Goal: Contribute content: Contribute content

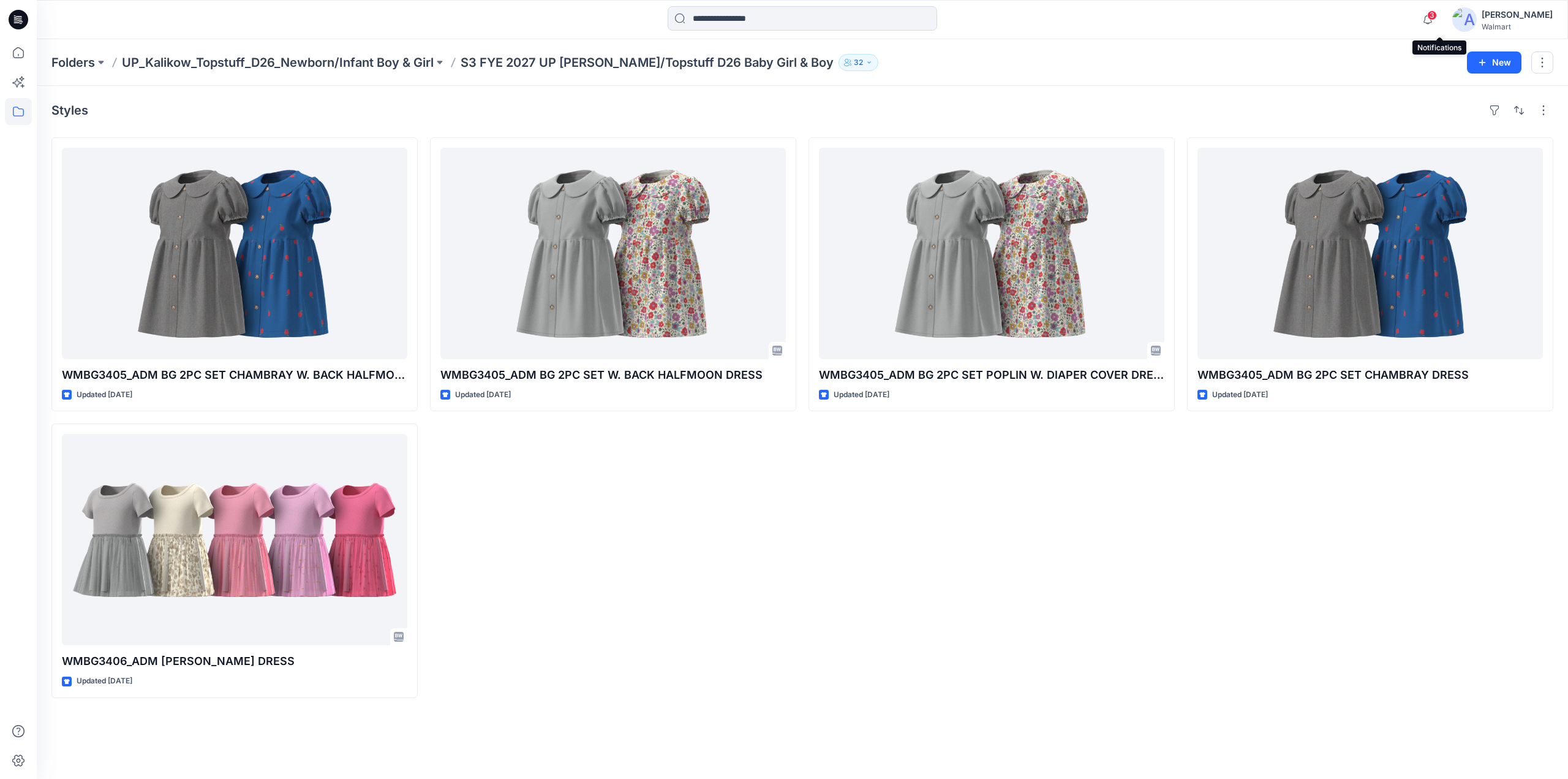
click at [1437, 12] on span "3" at bounding box center [1432, 15] width 9 height 9
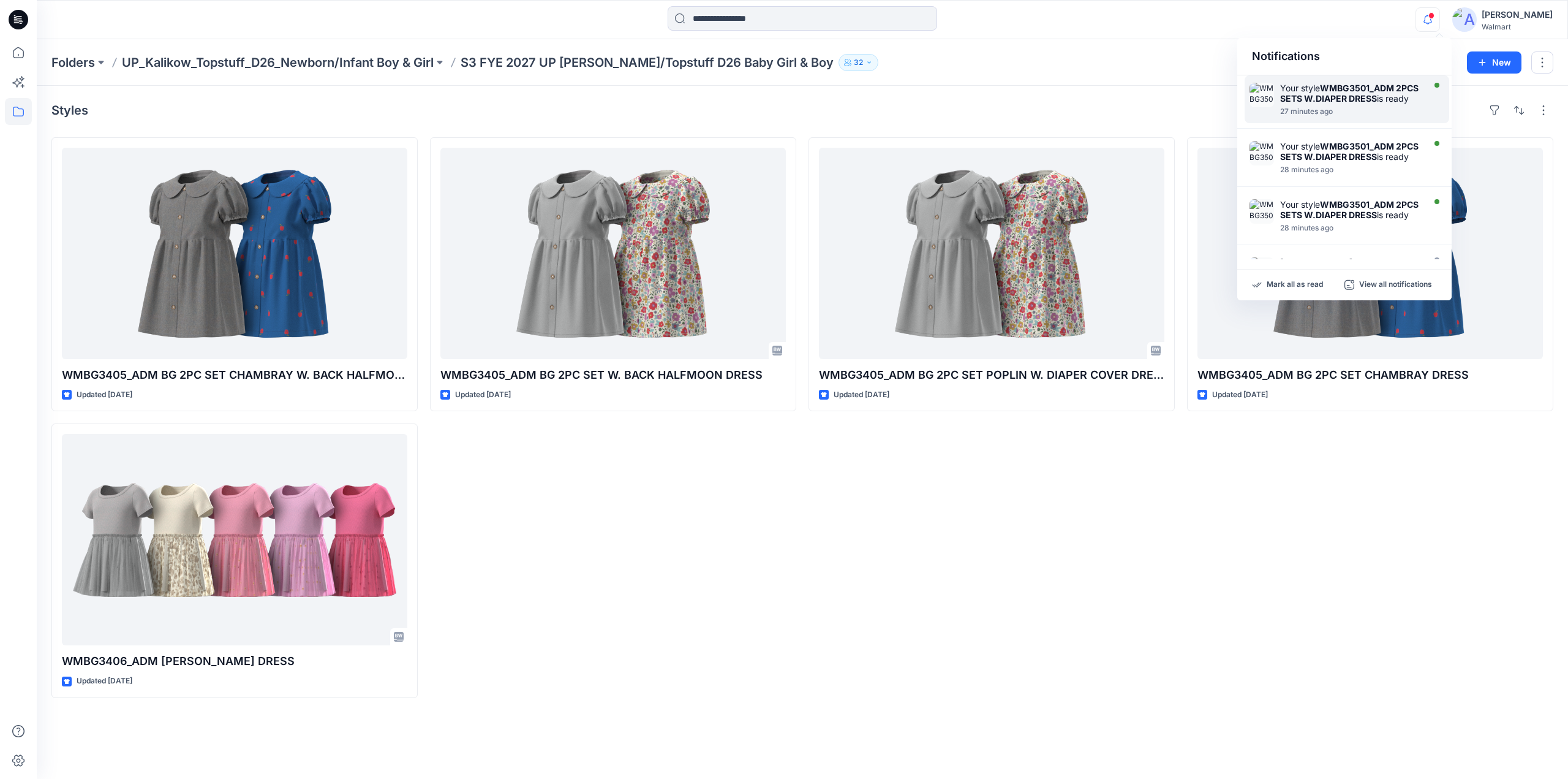
drag, startPoint x: 1318, startPoint y: 105, endPoint x: 1318, endPoint y: 117, distance: 12.0
click at [1318, 115] on div "Your style WMBG3501_ADM 2PCS SETS W.DIAPER DRESS is ready 27 minutes ago" at bounding box center [1353, 99] width 147 height 33
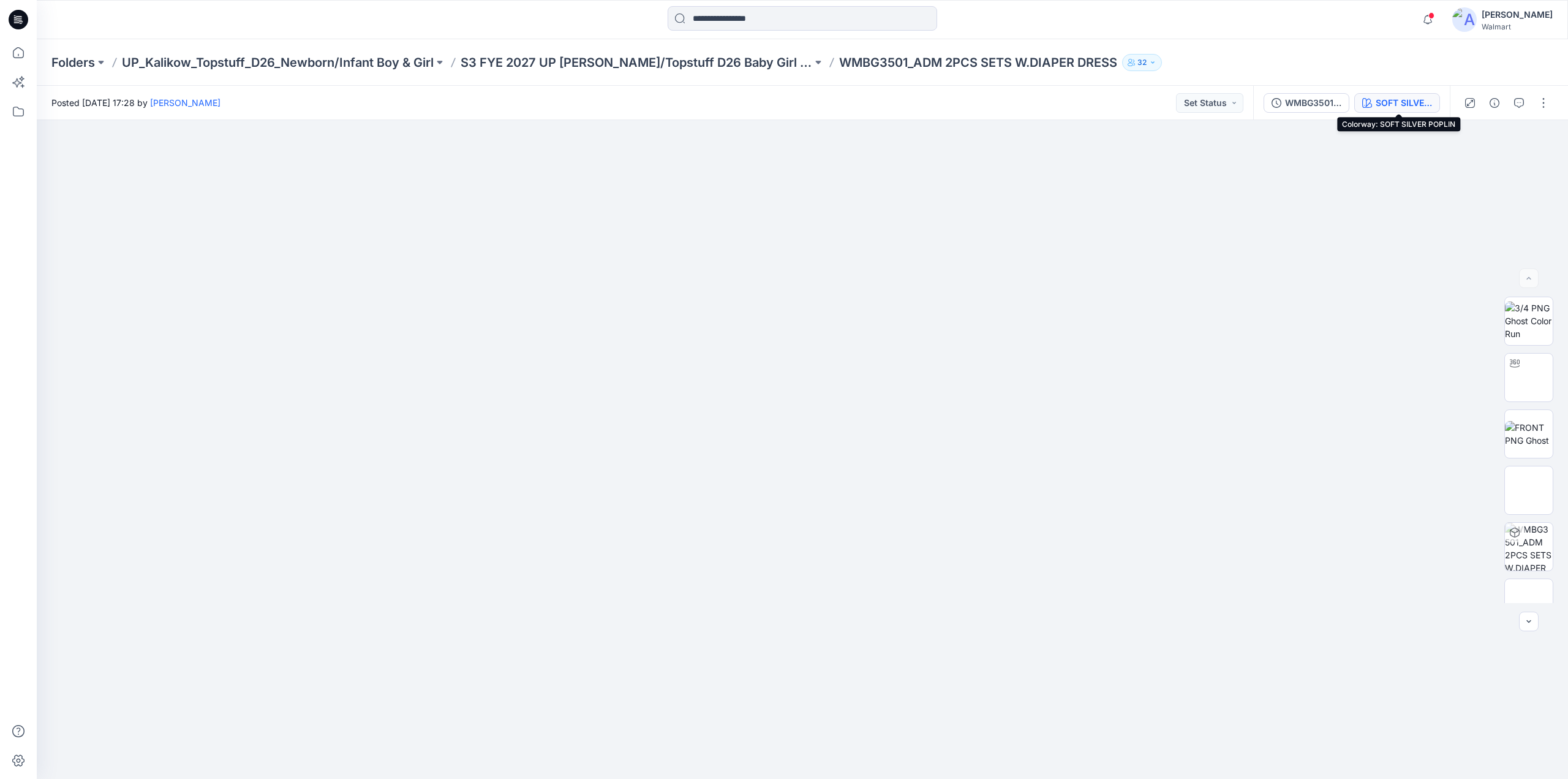
click at [1406, 95] on button "SOFT SILVER POPLIN" at bounding box center [1397, 102] width 86 height 20
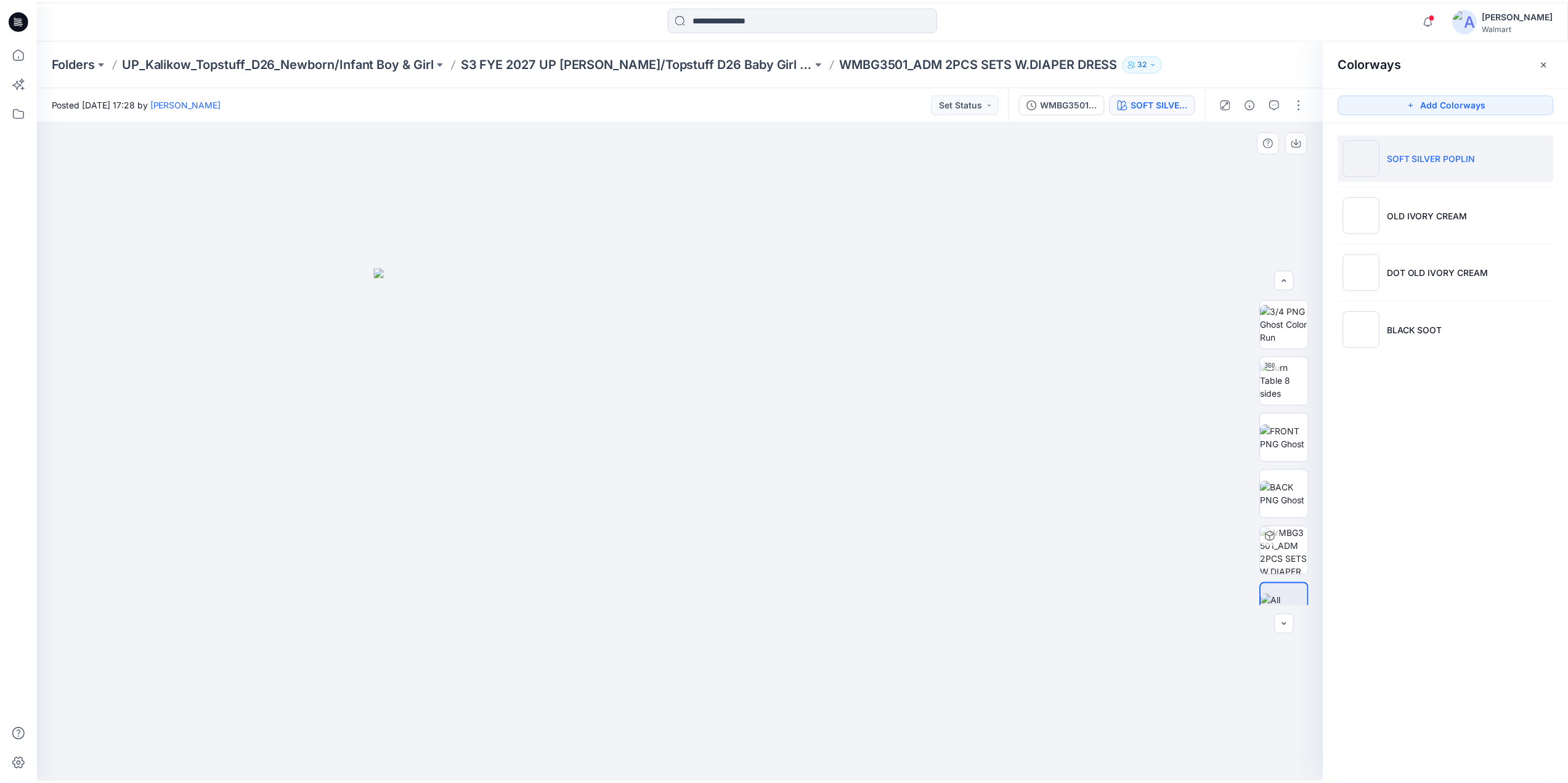
scroll to position [592, 0]
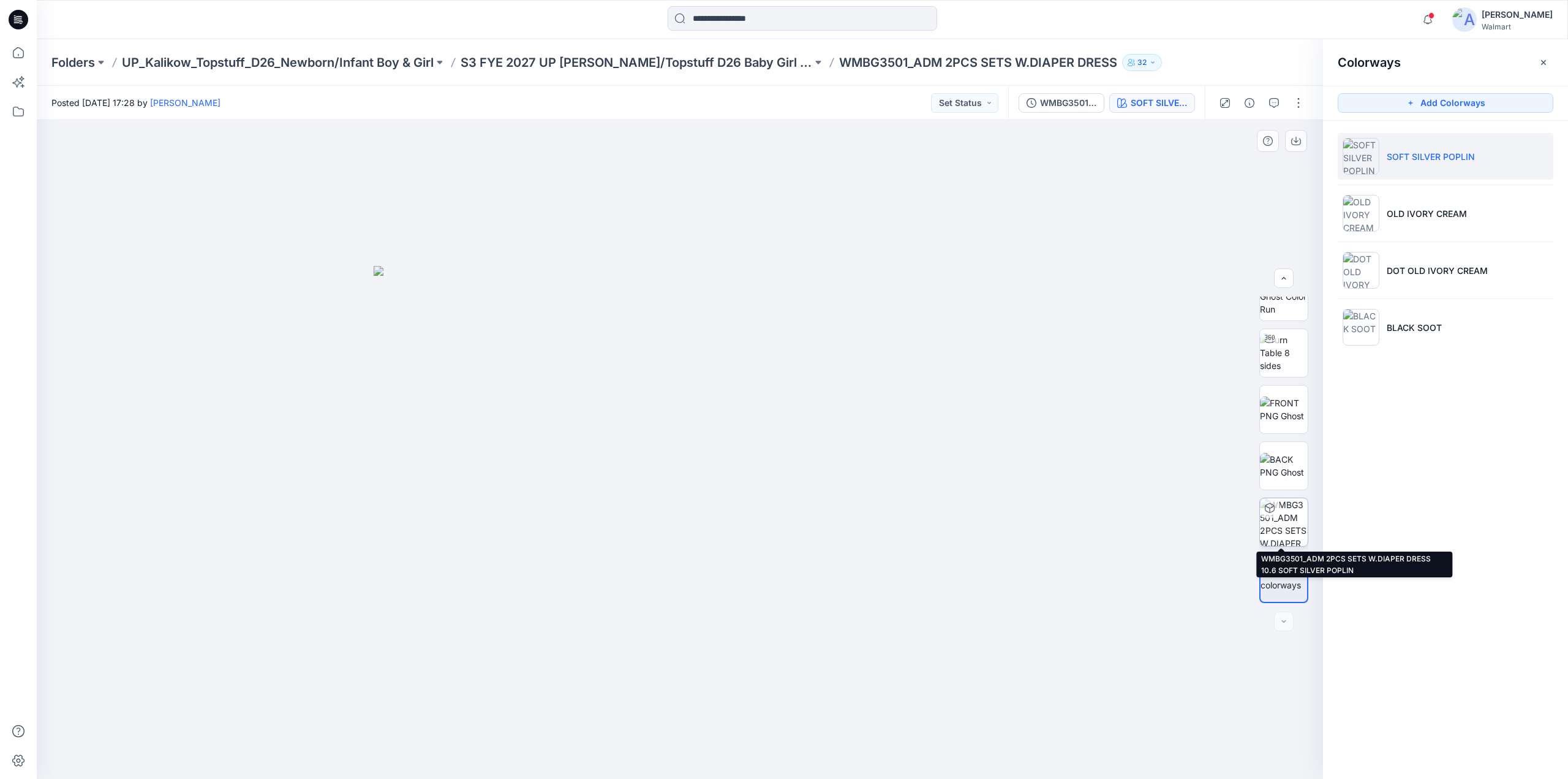
click at [1269, 508] on icon at bounding box center [1270, 508] width 9 height 9
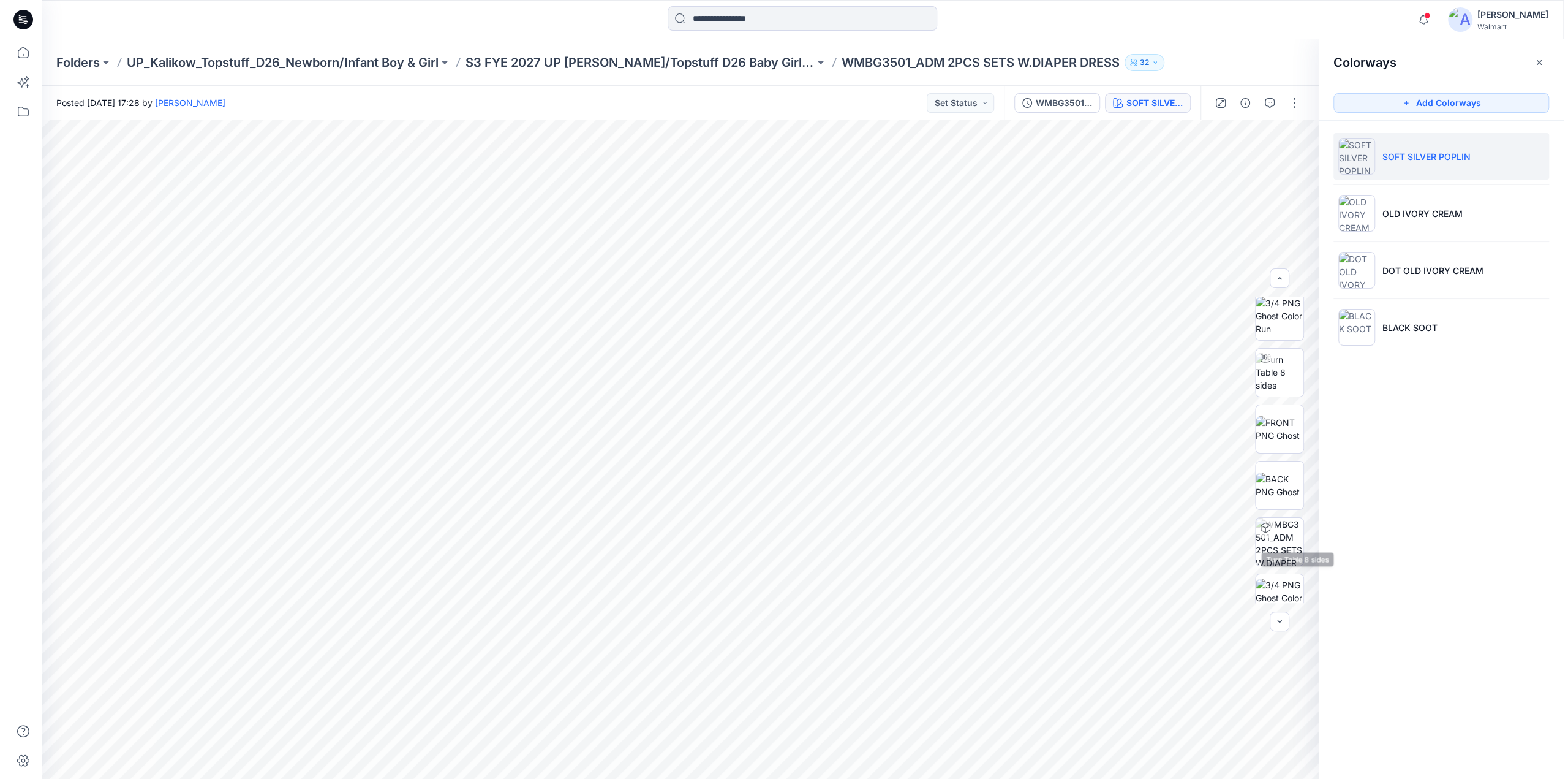
scroll to position [0, 0]
click at [1277, 331] on img at bounding box center [1283, 321] width 48 height 39
click at [1439, 24] on icon "button" at bounding box center [1428, 20] width 23 height 24
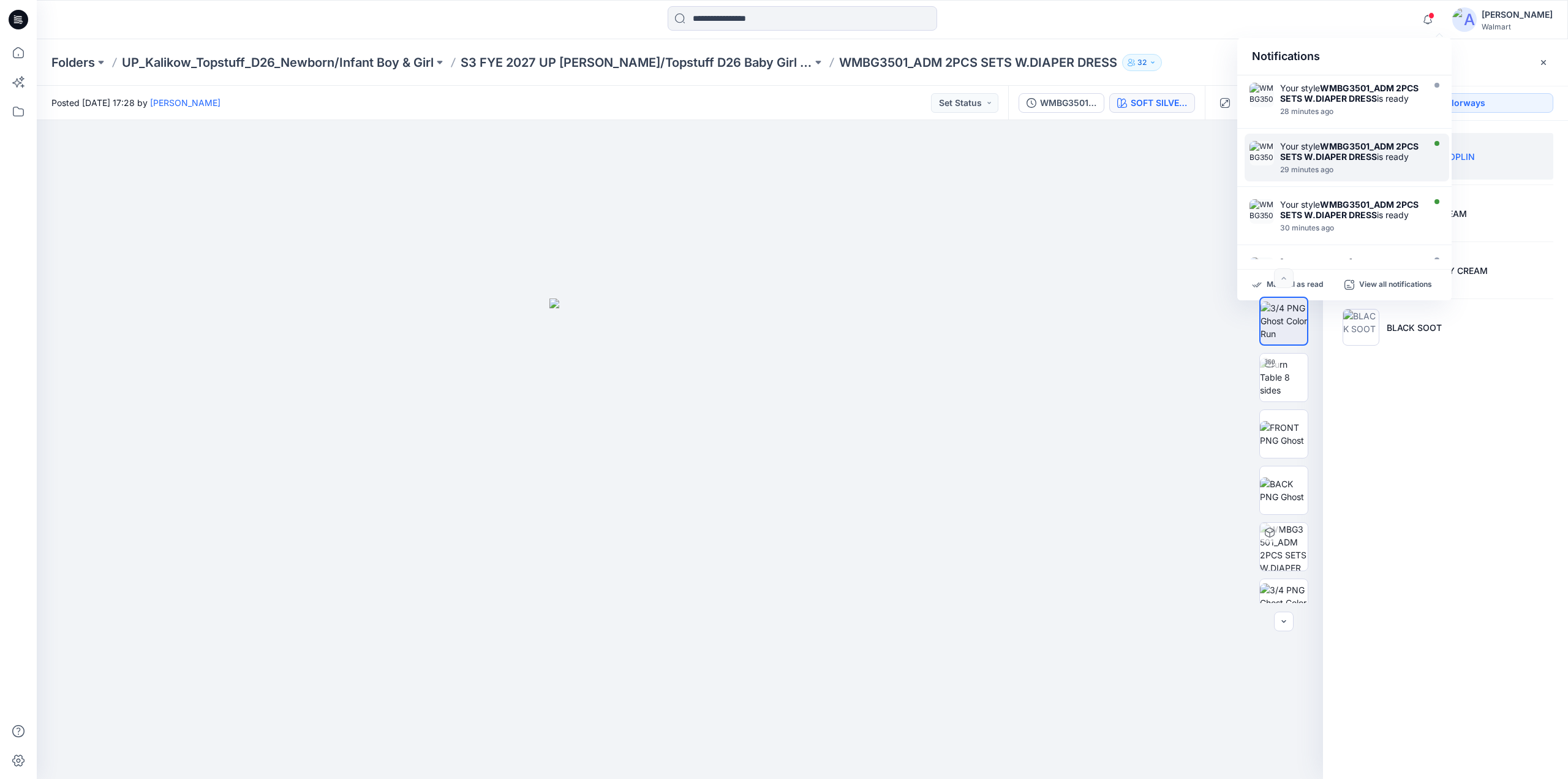
click at [1382, 162] on strong "WMBG3501_ADM 2PCS SETS W.DIAPER DRESS" at bounding box center [1349, 151] width 138 height 21
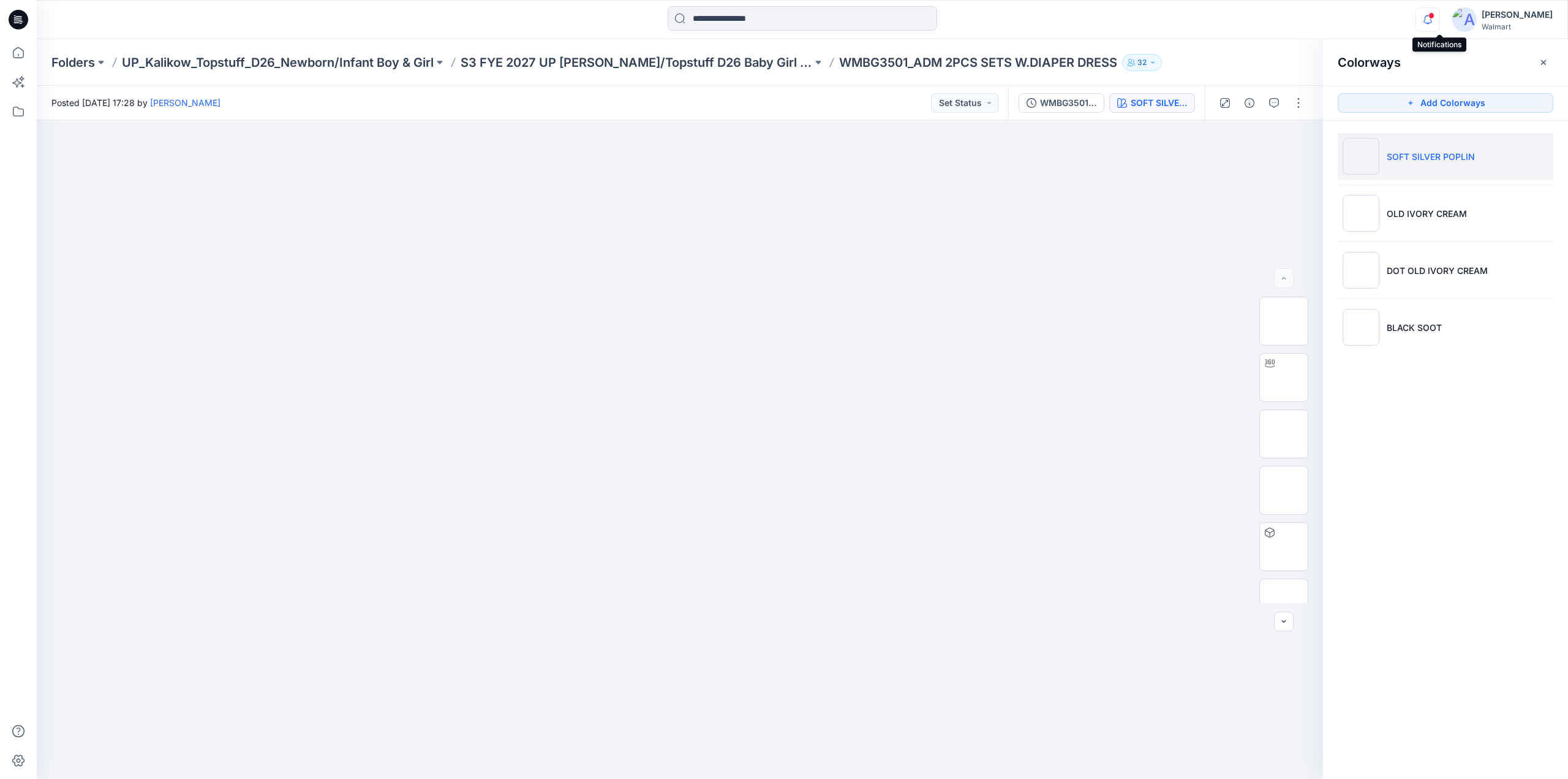
click at [1437, 20] on icon "button" at bounding box center [1428, 20] width 23 height 24
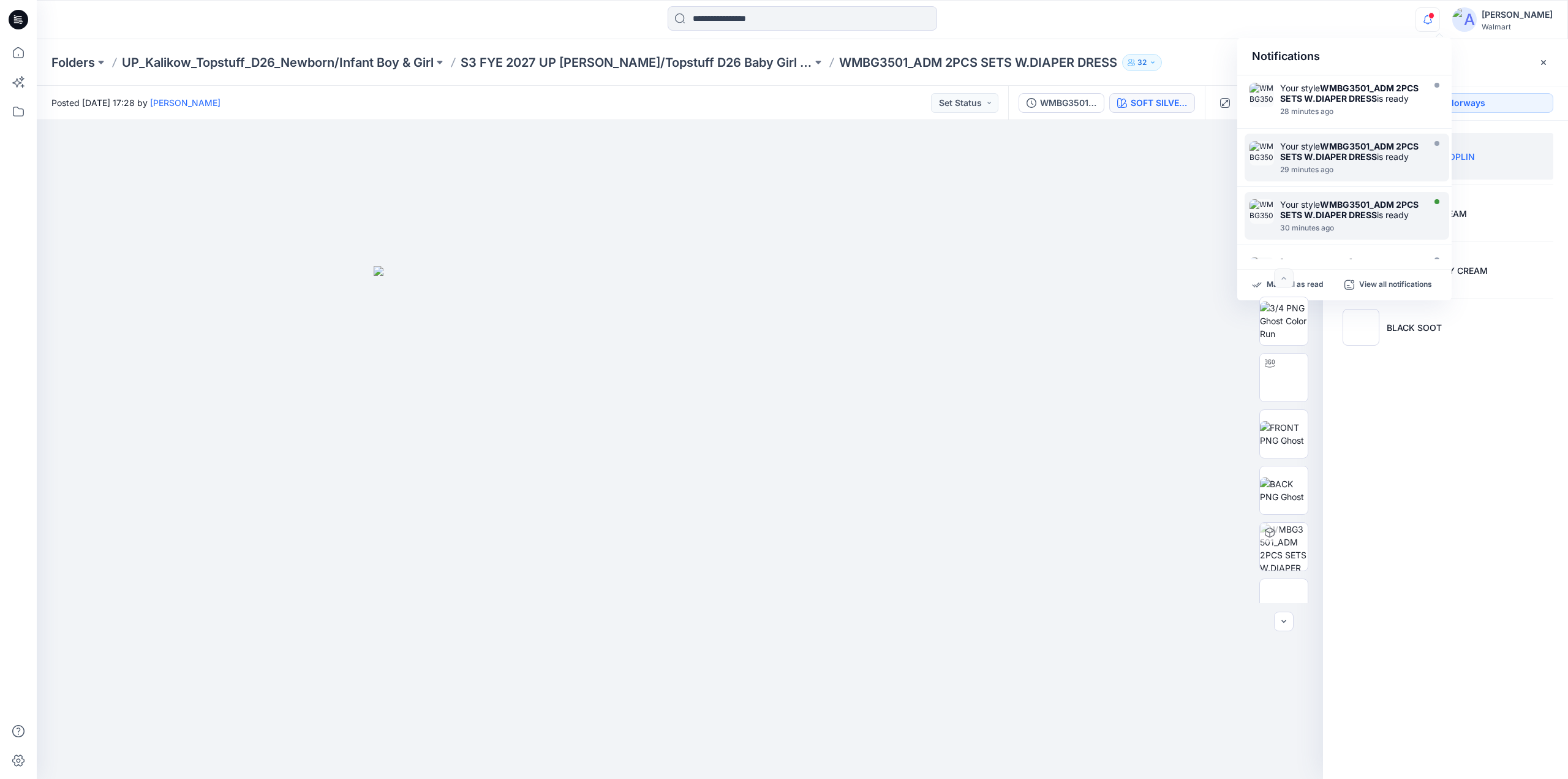
click at [1371, 220] on strong "WMBG3501_ADM 2PCS SETS W.DIAPER DRESS" at bounding box center [1349, 209] width 138 height 21
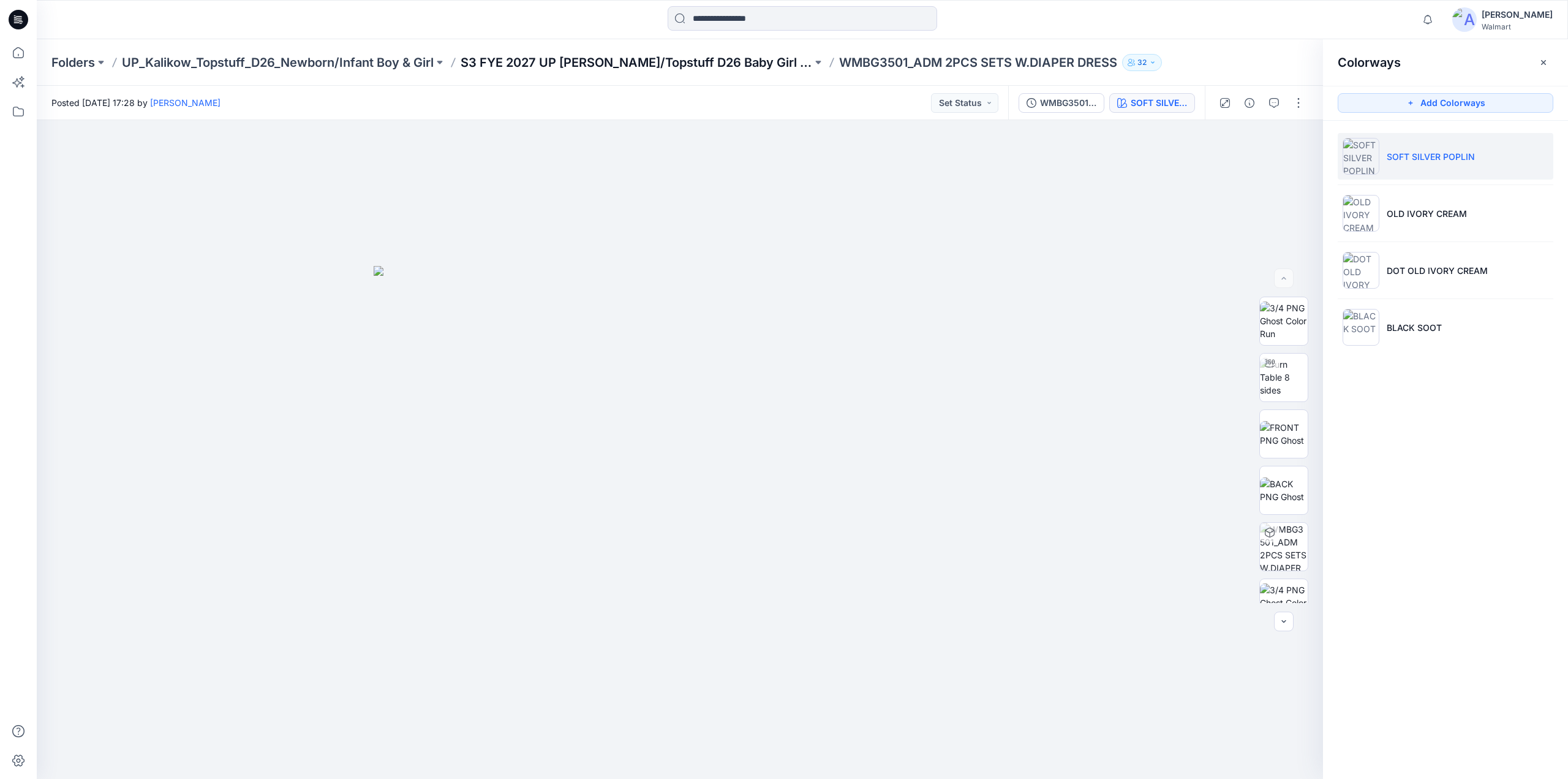
click at [734, 62] on p "S3 FYE 2027 UP Kalikow/Topstuff D26 Baby Girl & Boy" at bounding box center [636, 62] width 352 height 17
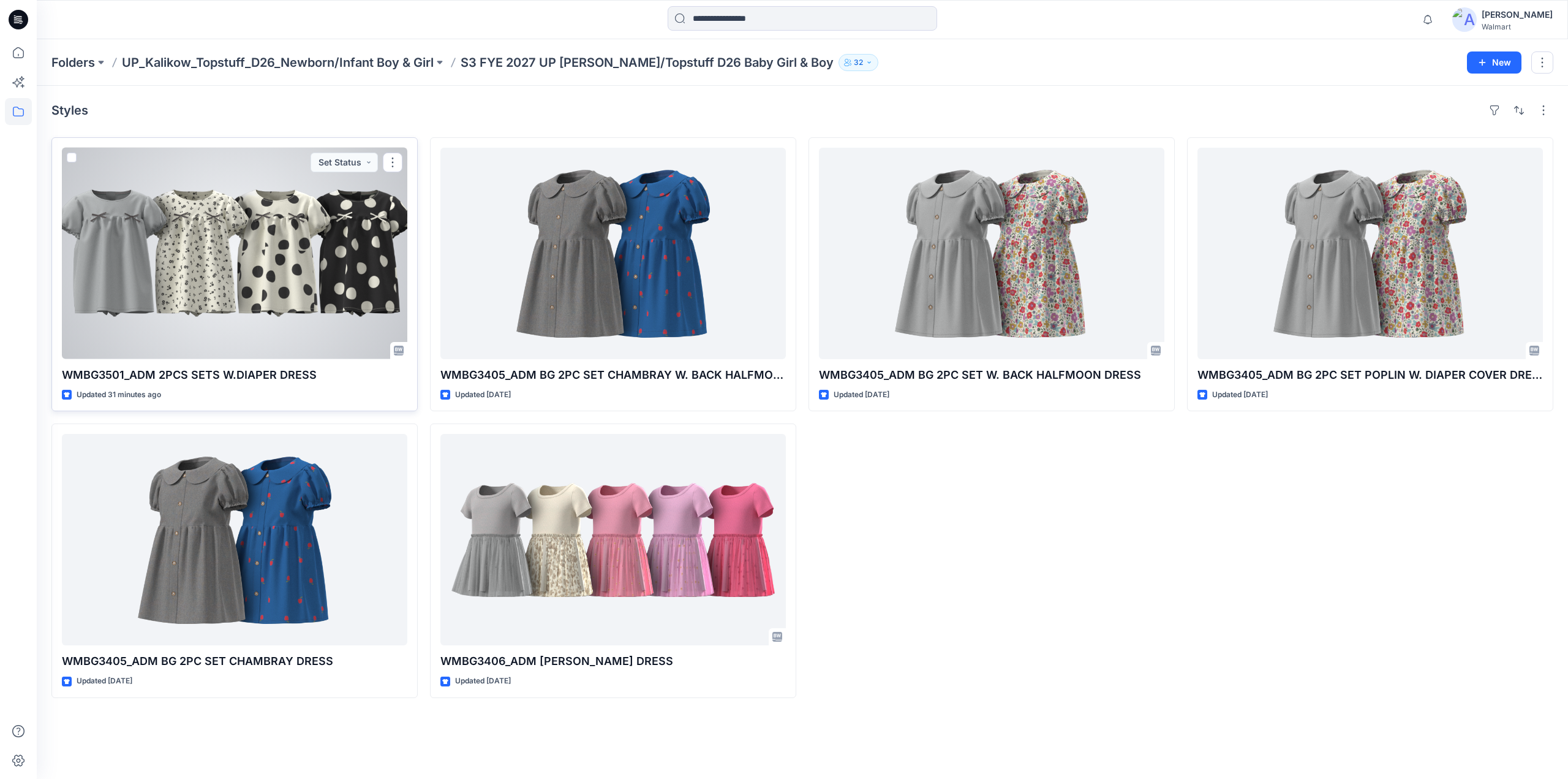
click at [294, 263] on div at bounding box center [234, 254] width 346 height 212
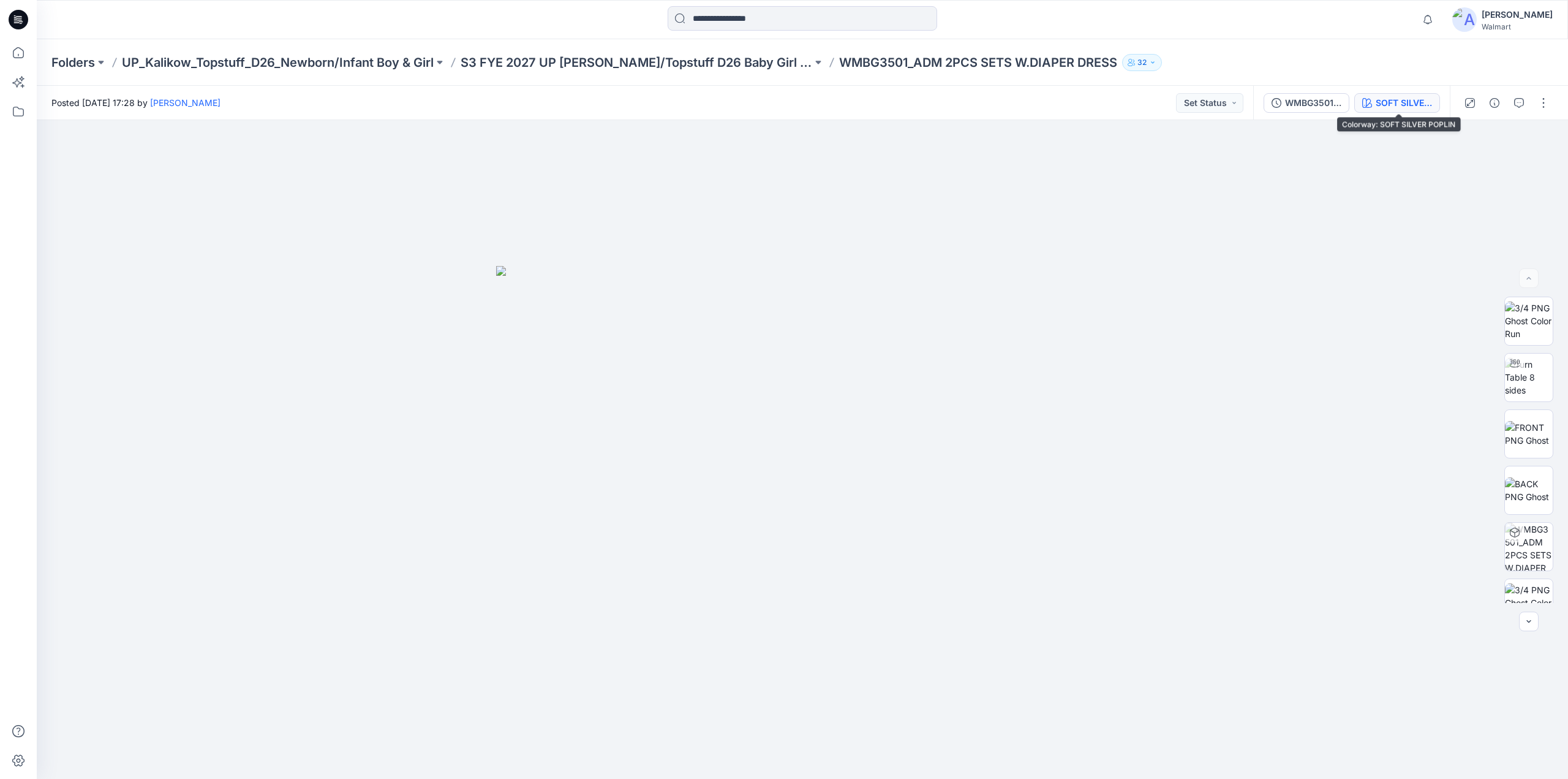
click at [1388, 104] on div "SOFT SILVER POPLIN" at bounding box center [1403, 103] width 56 height 14
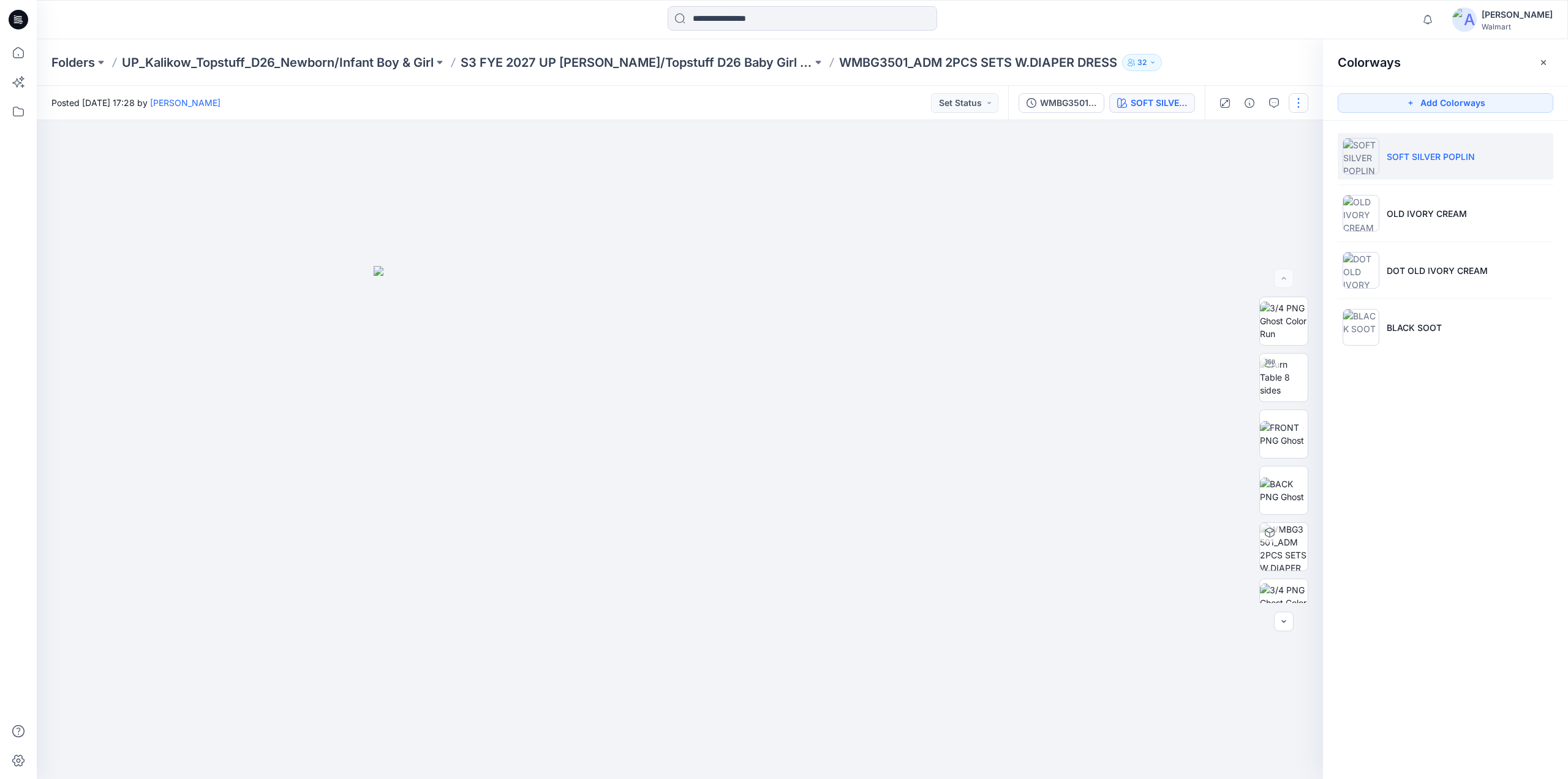
click at [1294, 106] on button "button" at bounding box center [1298, 102] width 20 height 20
click at [1238, 167] on button "Edit" at bounding box center [1247, 165] width 112 height 22
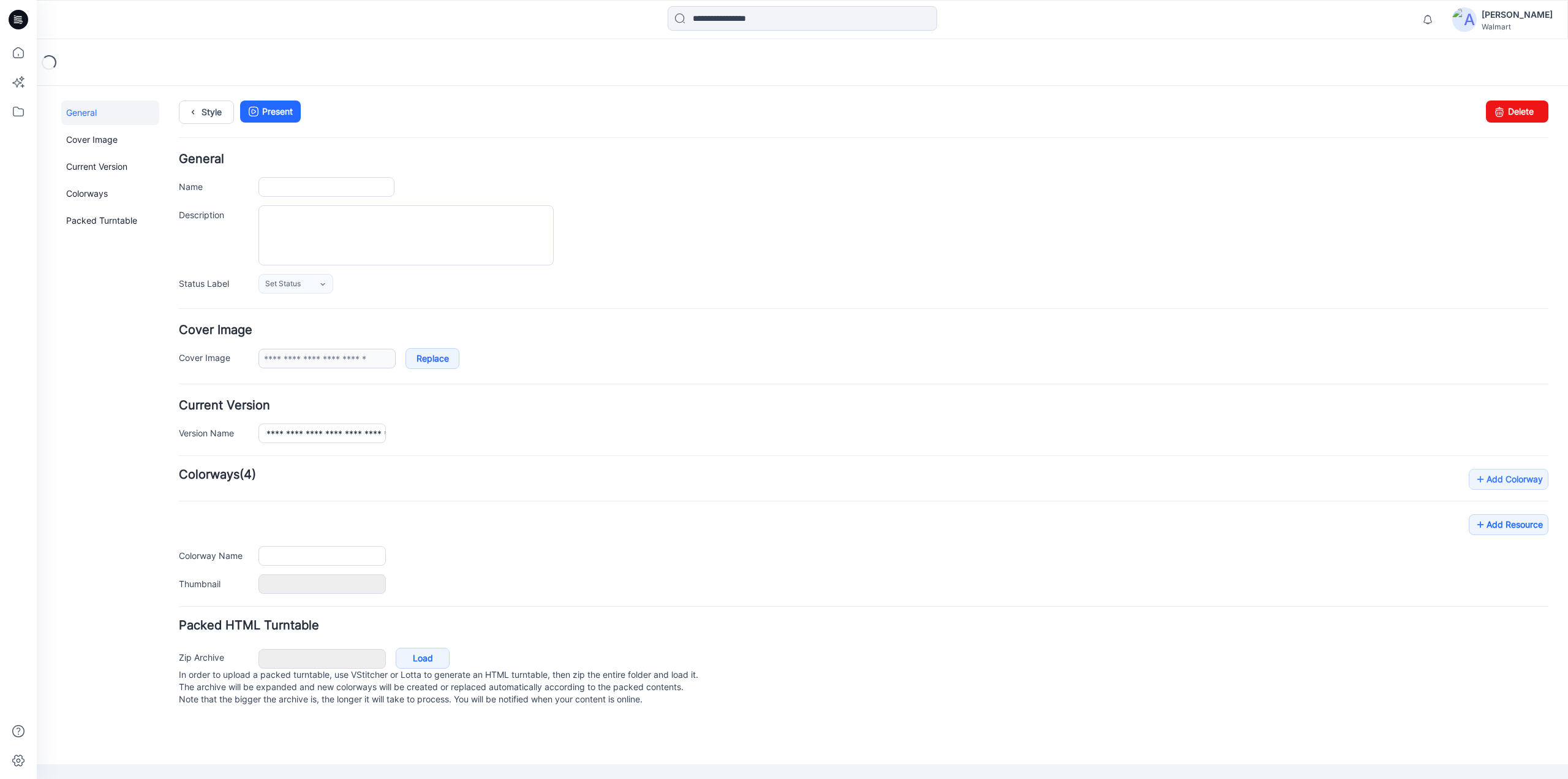
type input "**********"
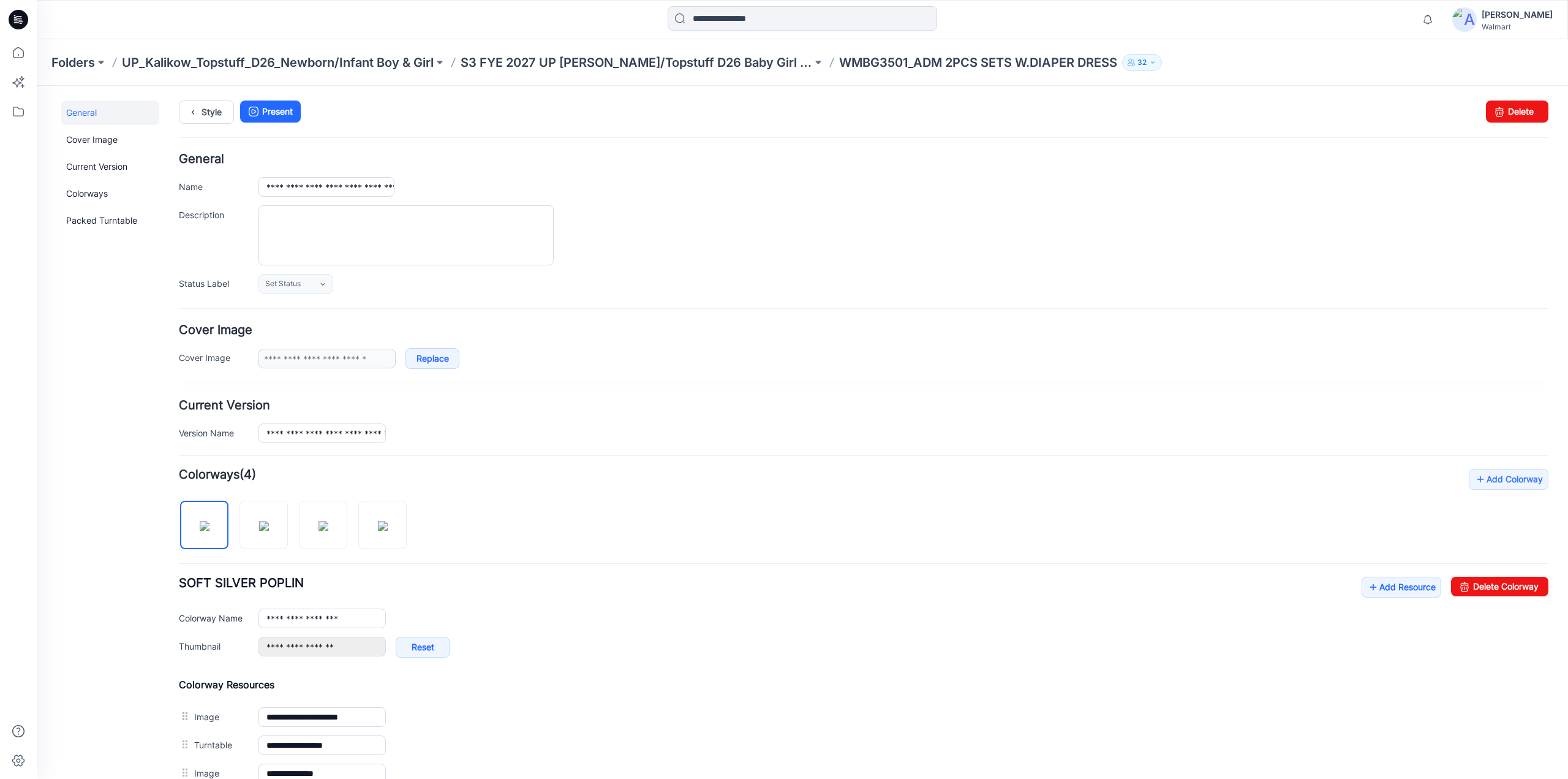
scroll to position [478, 0]
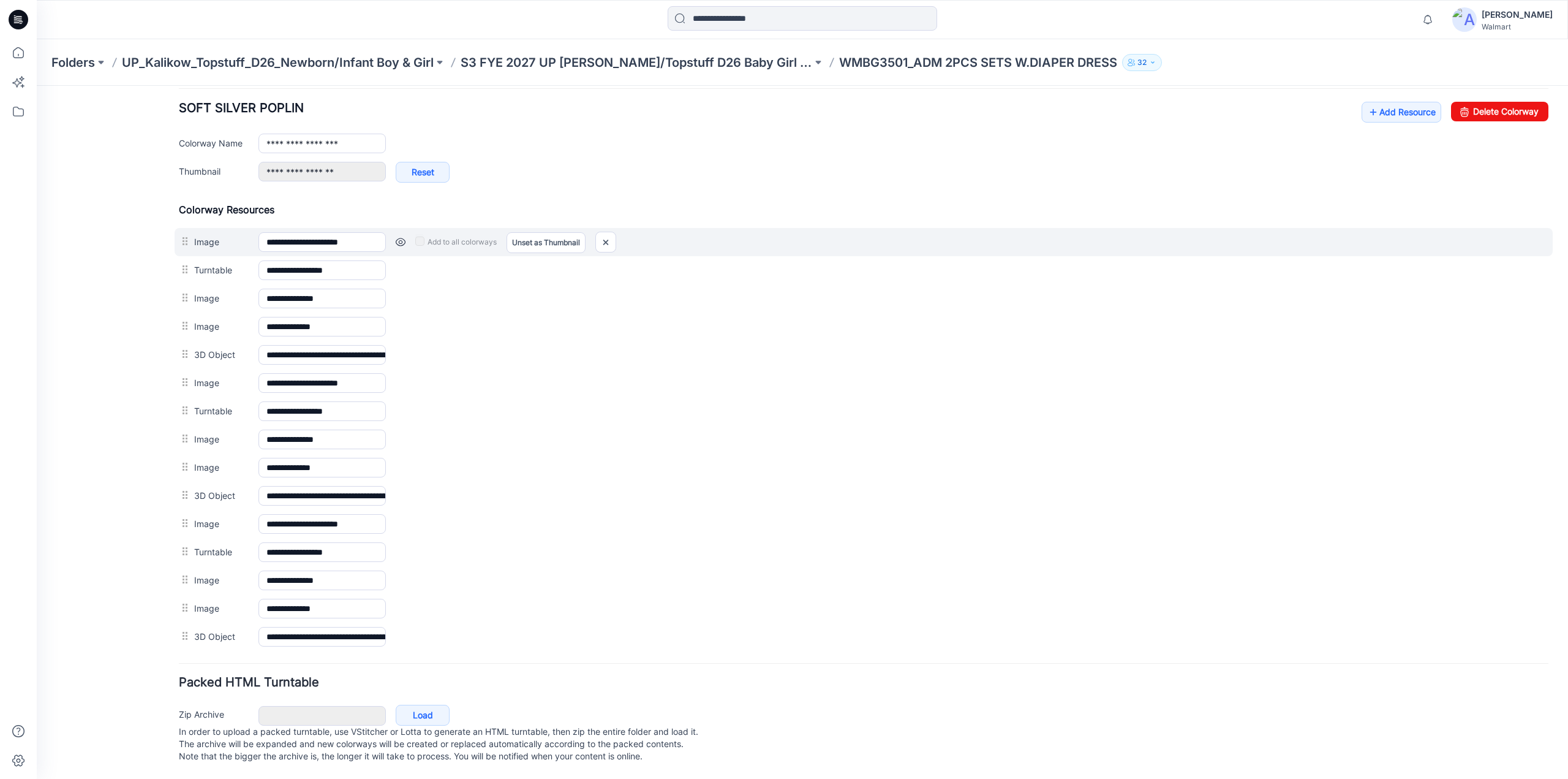
click at [396, 237] on link at bounding box center [400, 242] width 9 height 9
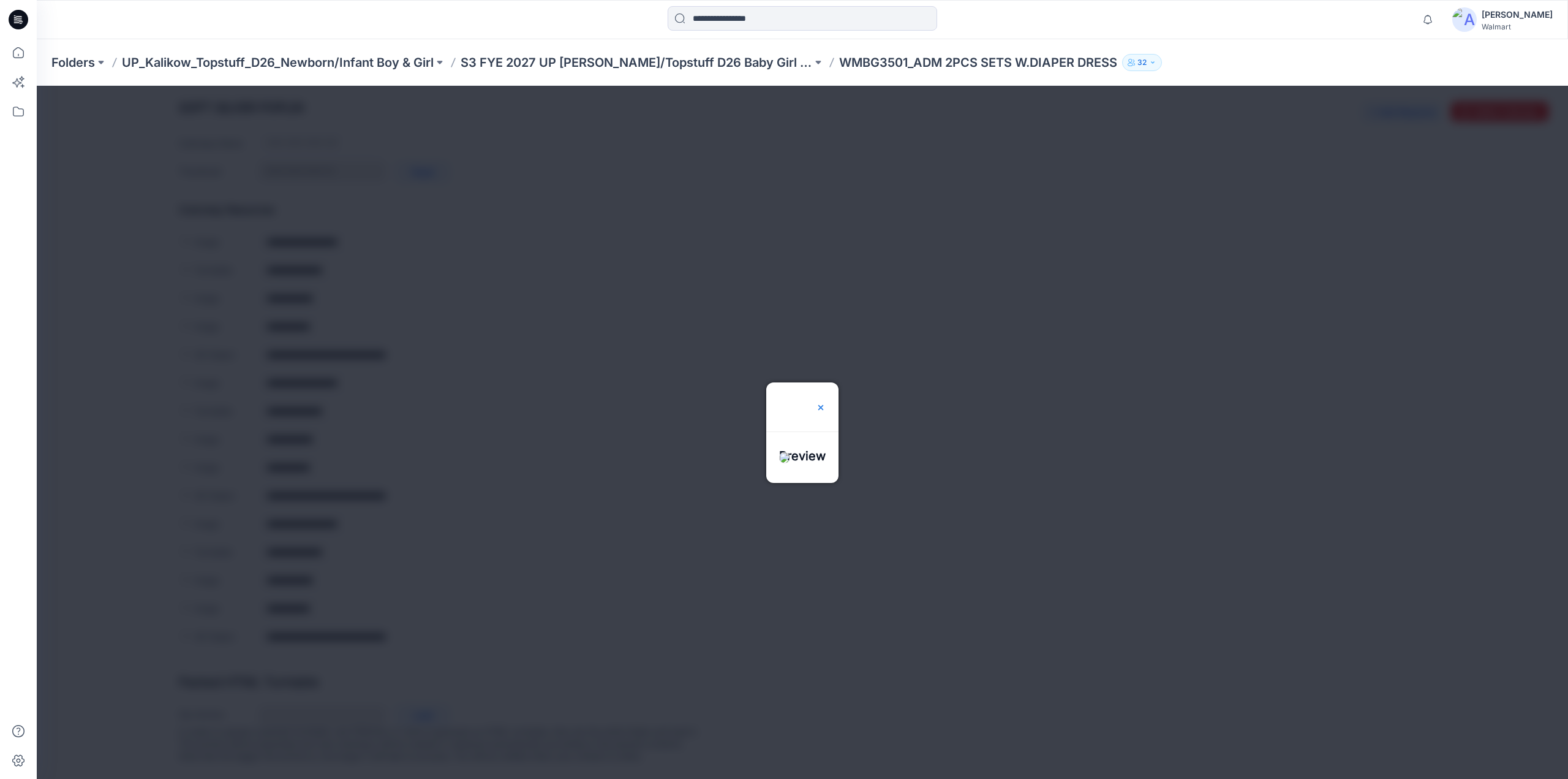
click at [826, 403] on img at bounding box center [821, 407] width 9 height 9
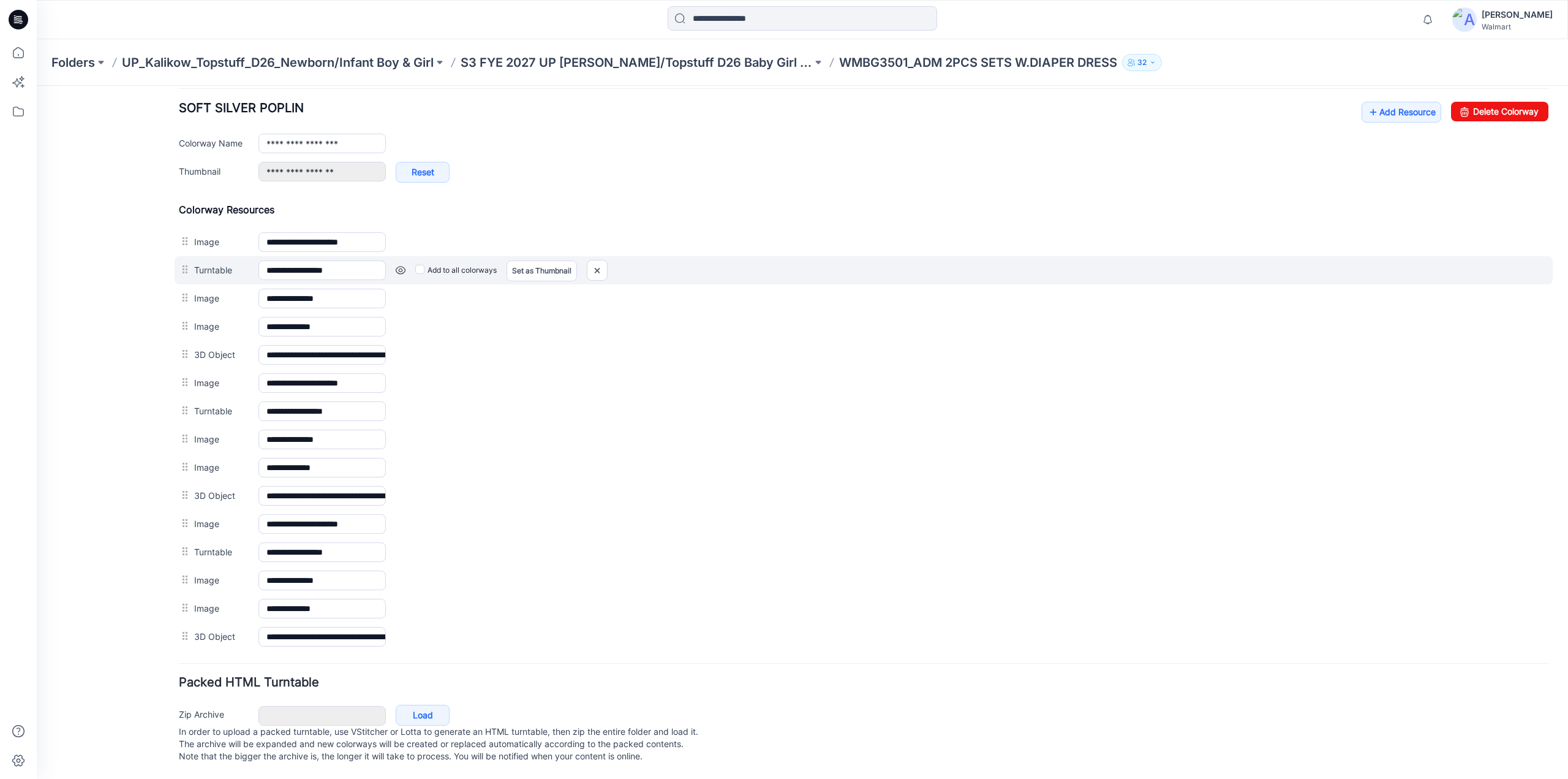
click at [401, 265] on link at bounding box center [400, 270] width 9 height 9
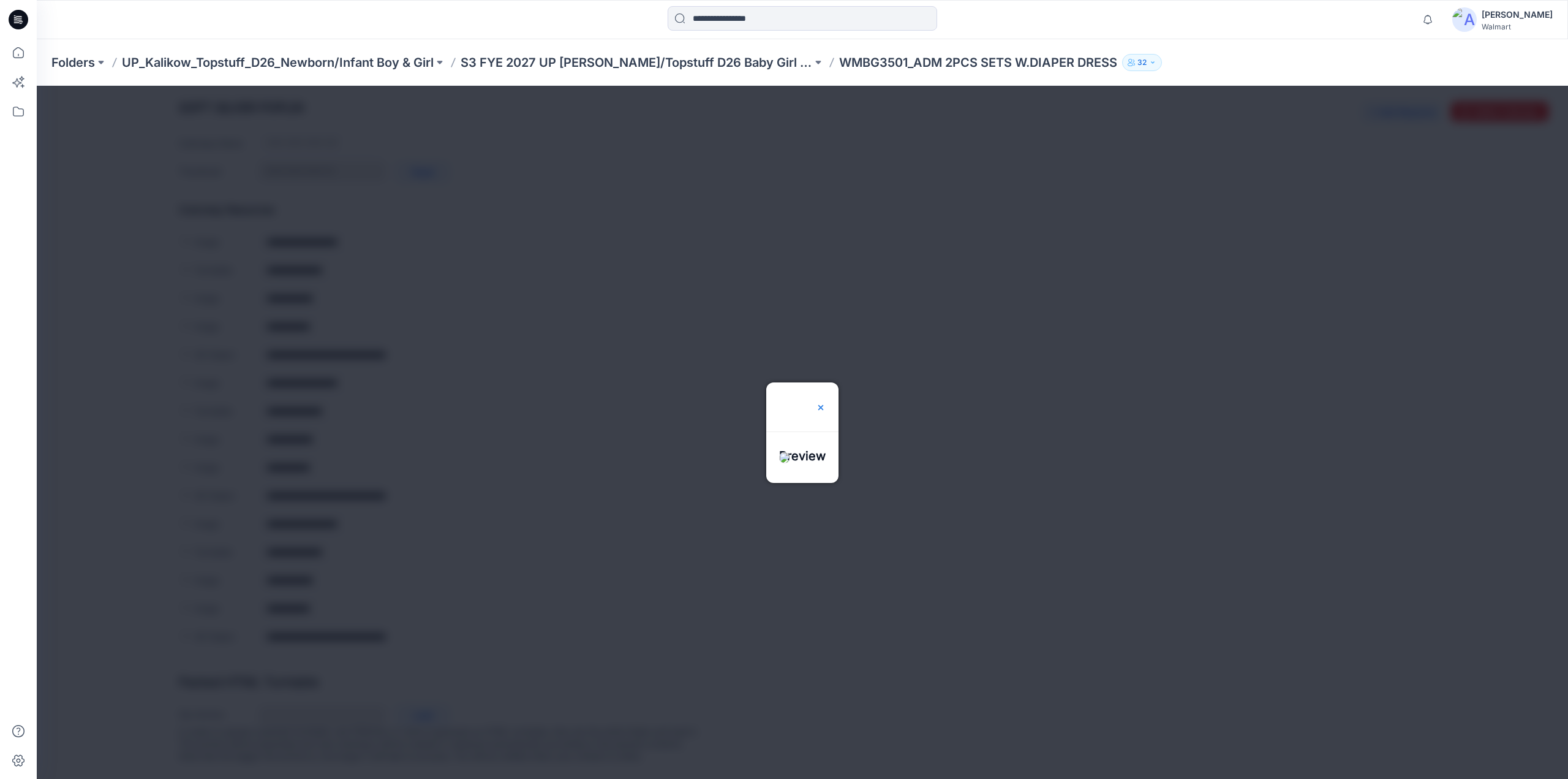
click at [826, 403] on img at bounding box center [821, 407] width 9 height 9
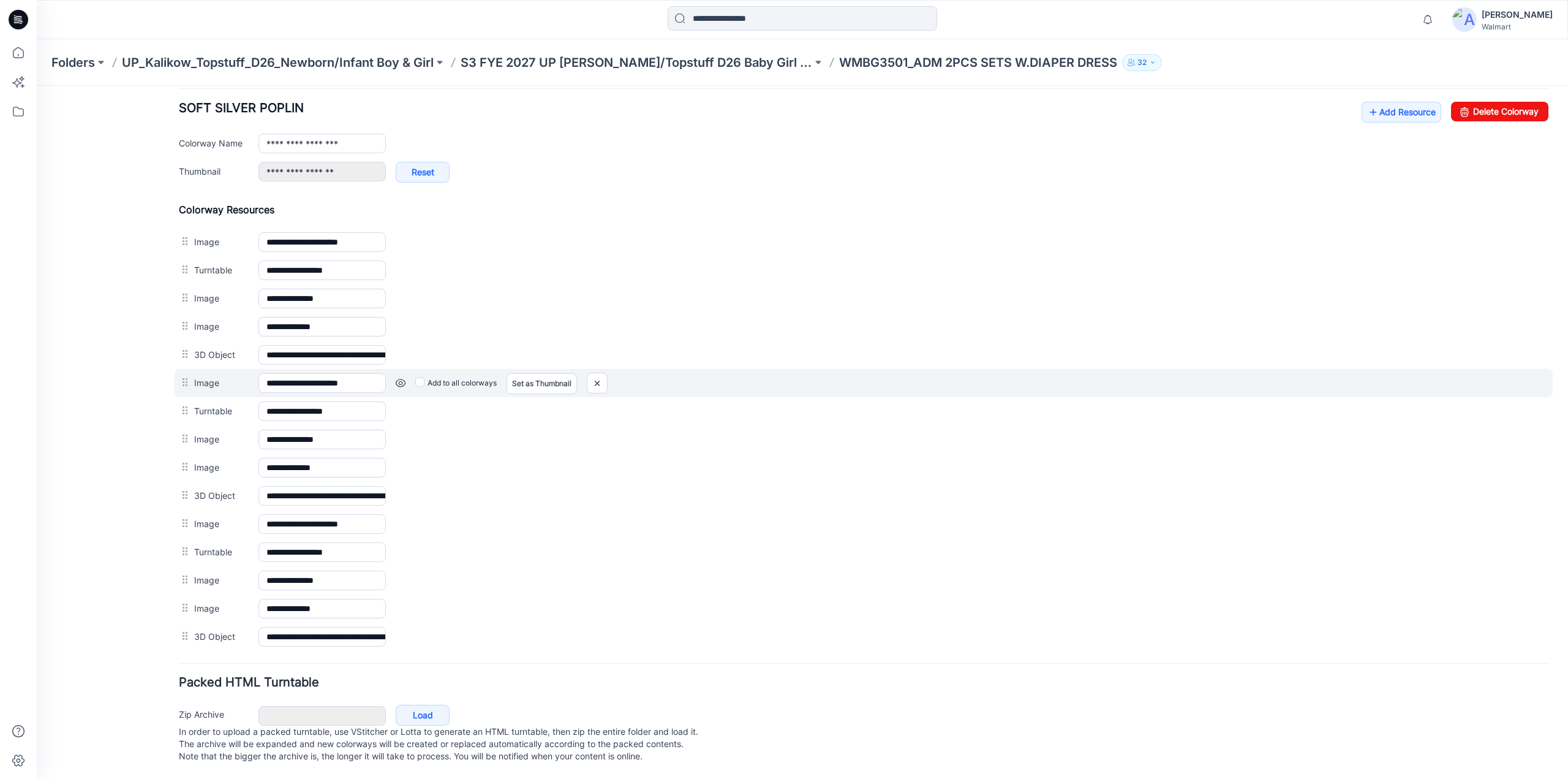
click at [397, 378] on link at bounding box center [400, 383] width 9 height 9
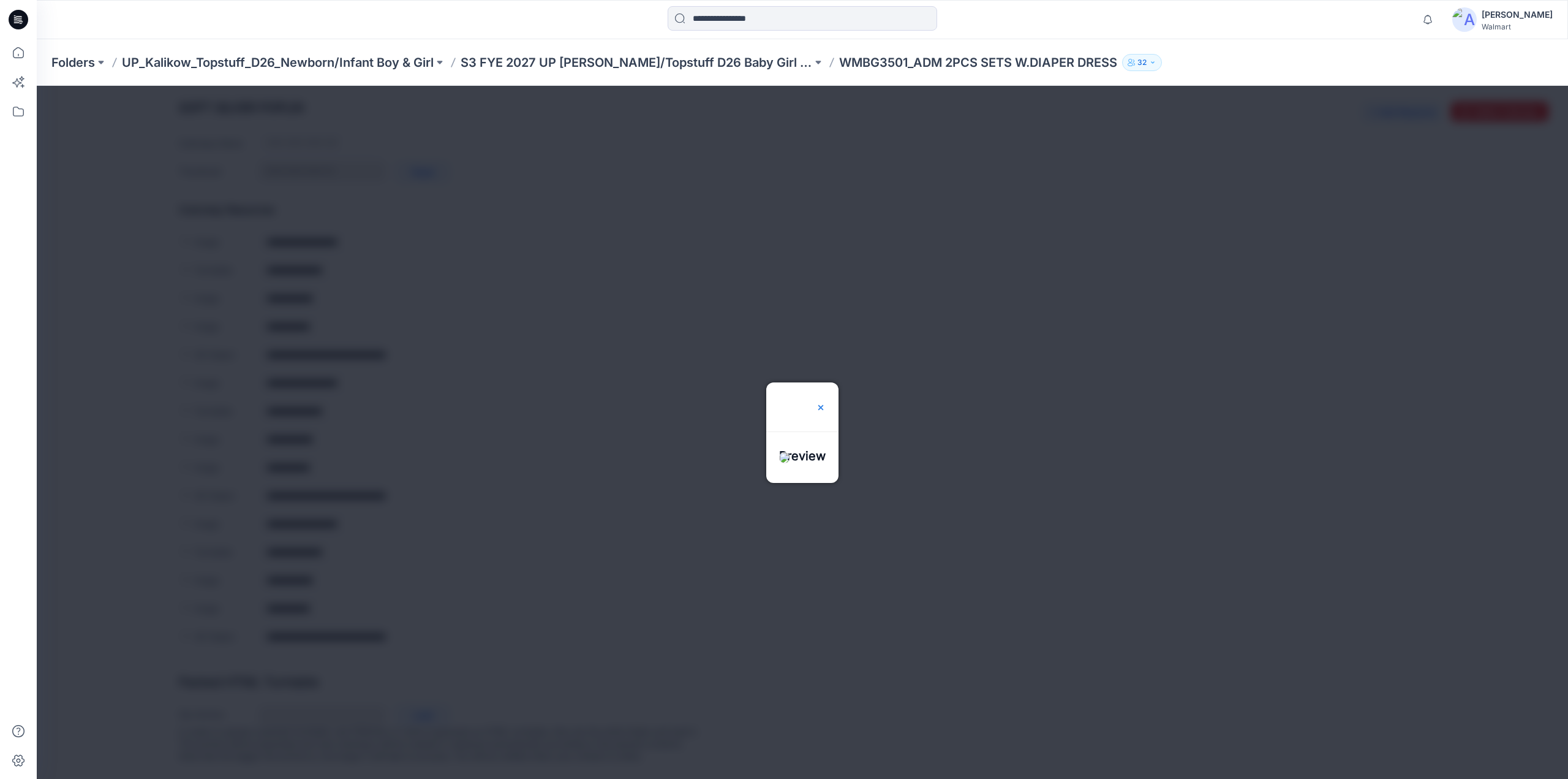
click at [826, 382] on div at bounding box center [821, 407] width 9 height 49
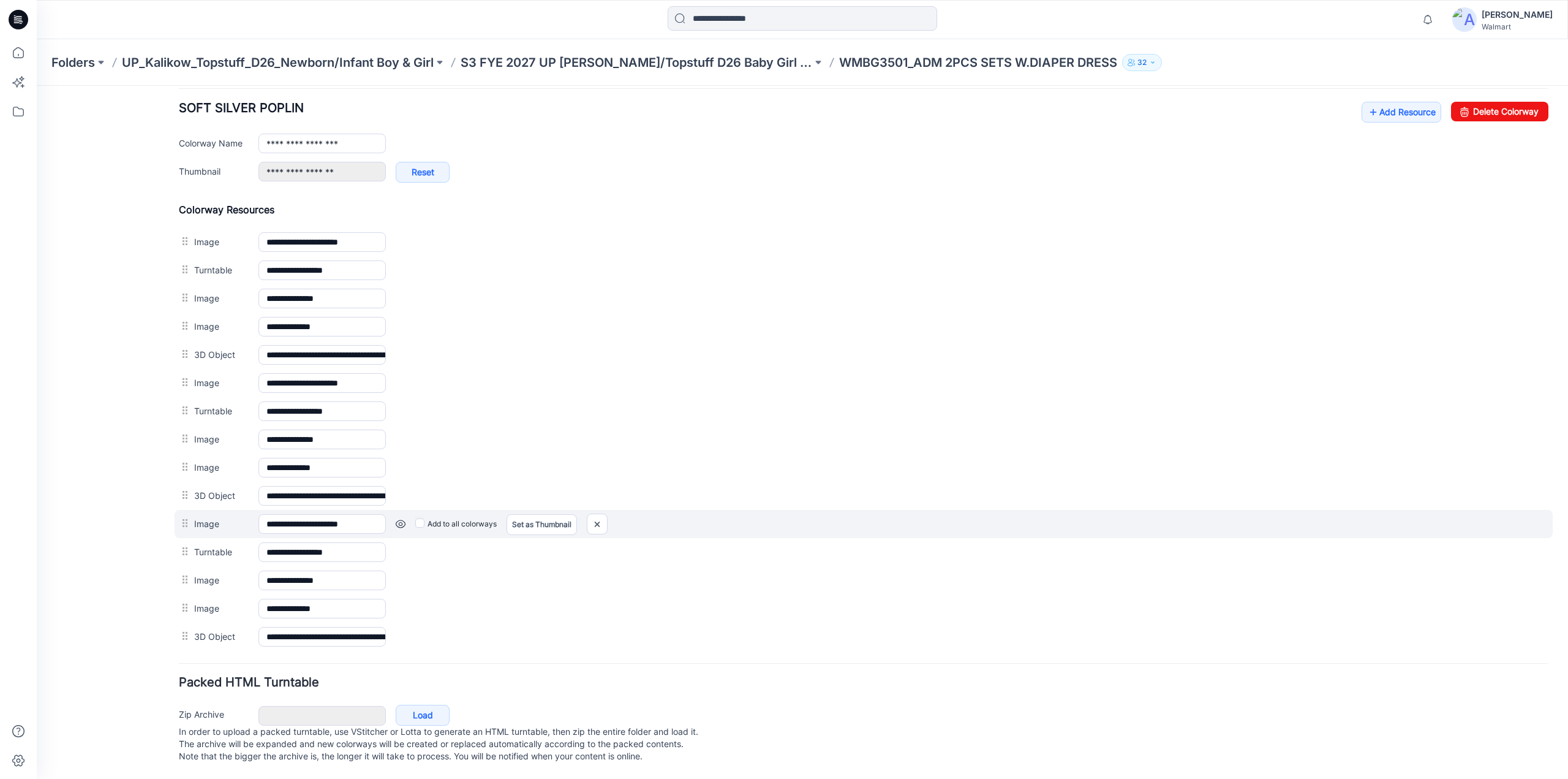
click at [400, 519] on link at bounding box center [400, 524] width 9 height 9
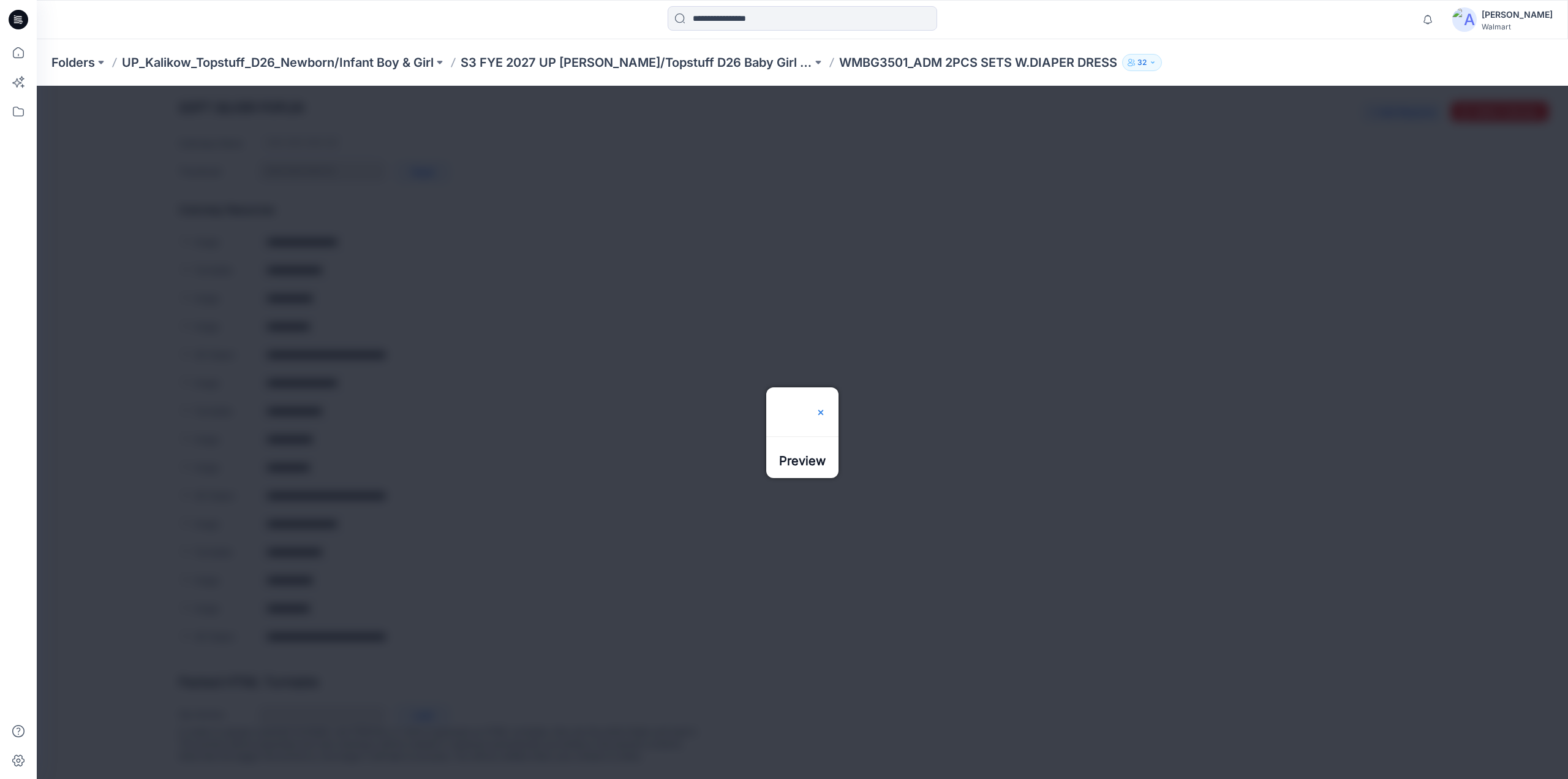
click at [826, 407] on img at bounding box center [821, 412] width 9 height 9
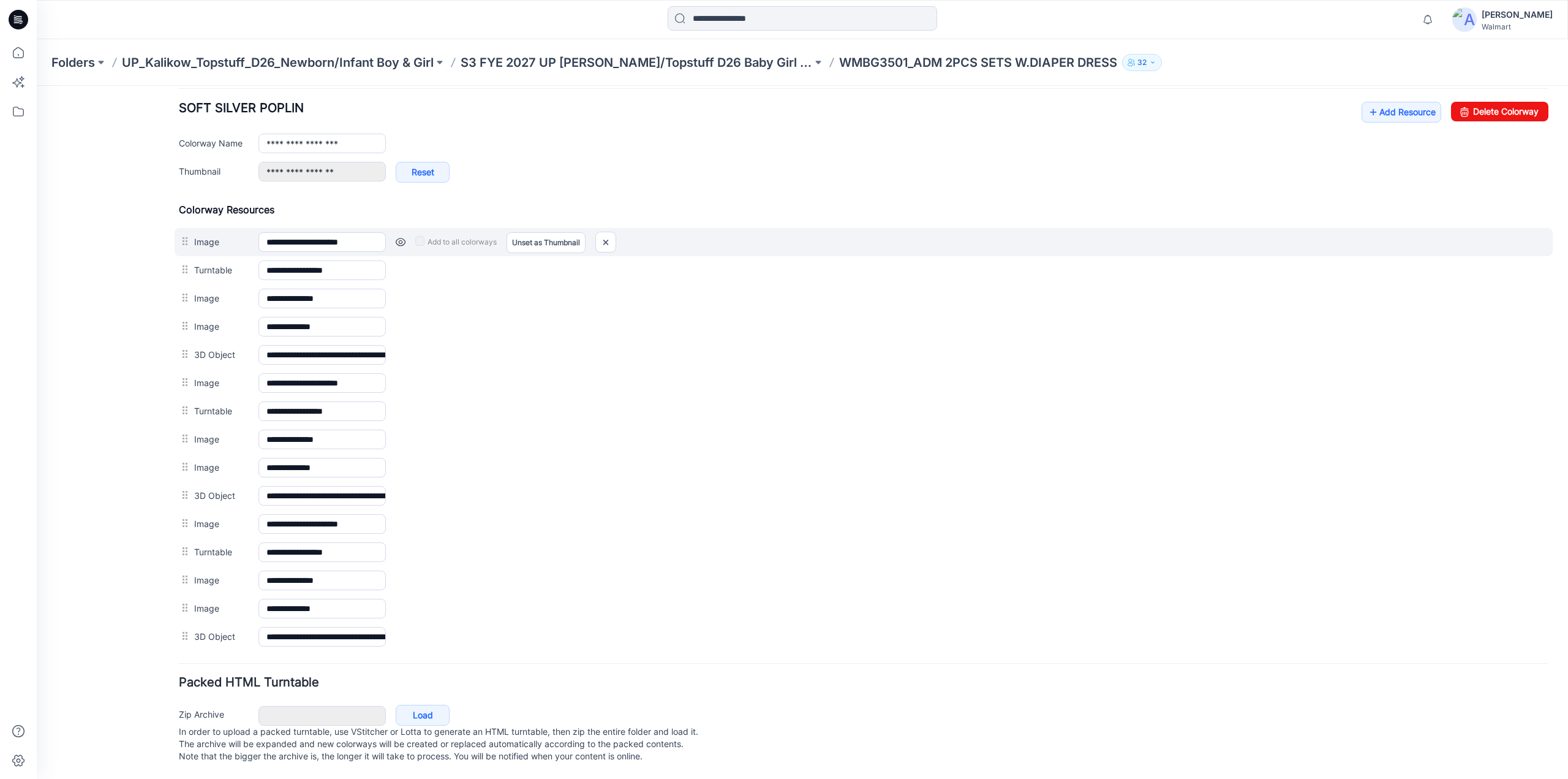
click at [399, 237] on link at bounding box center [400, 242] width 9 height 9
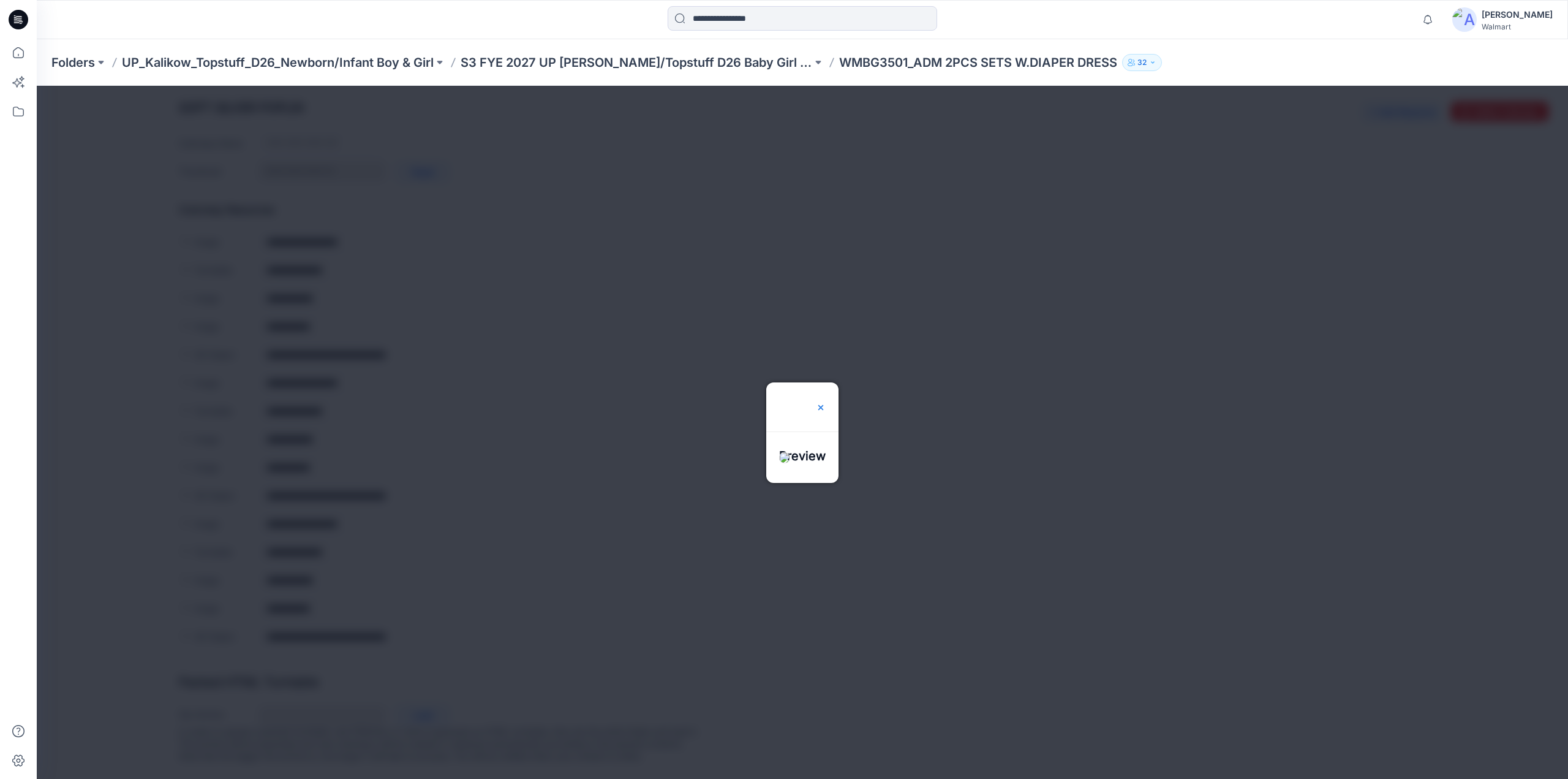
click at [826, 382] on div at bounding box center [821, 407] width 9 height 49
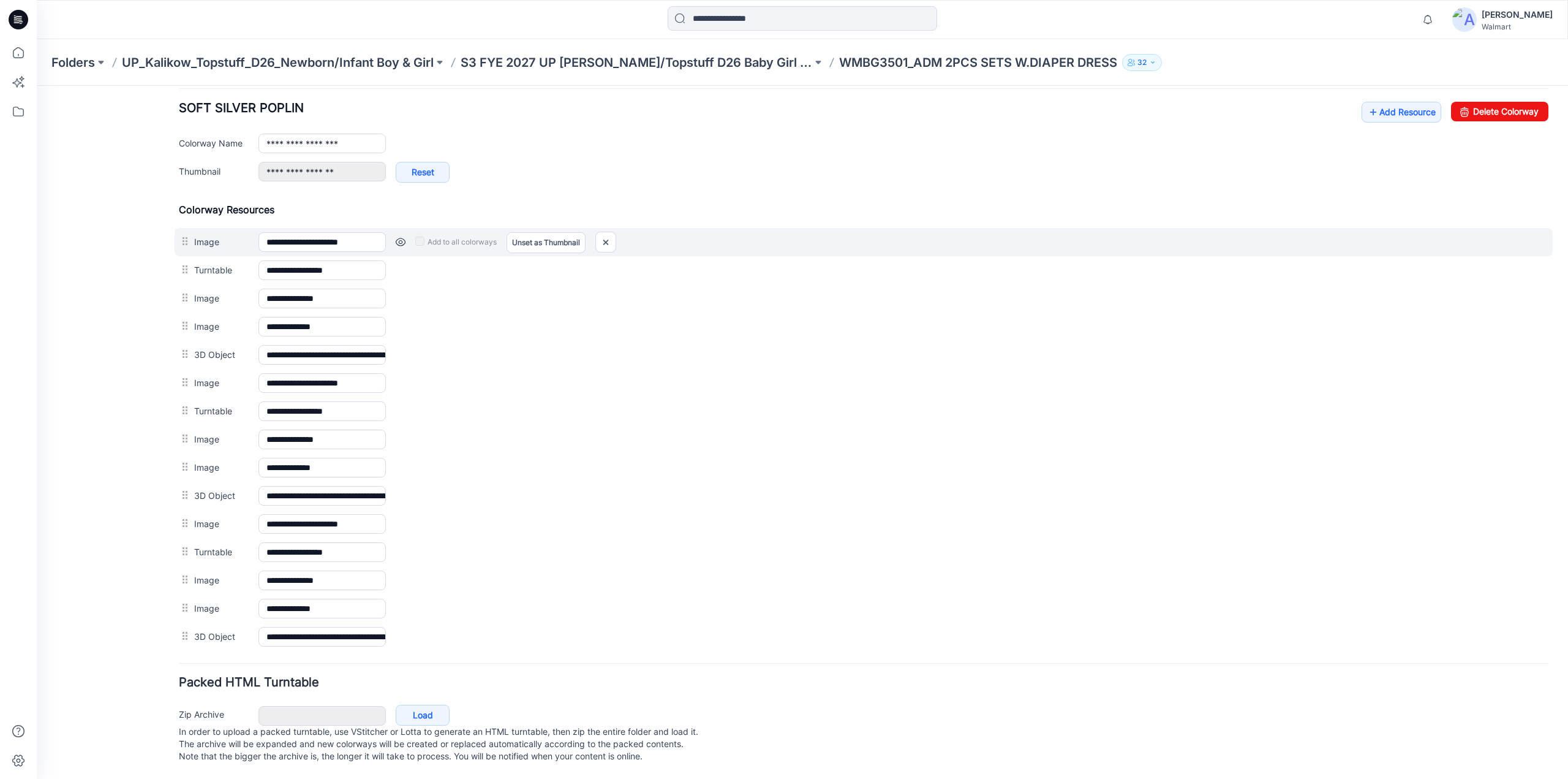
click at [399, 237] on link at bounding box center [400, 242] width 9 height 9
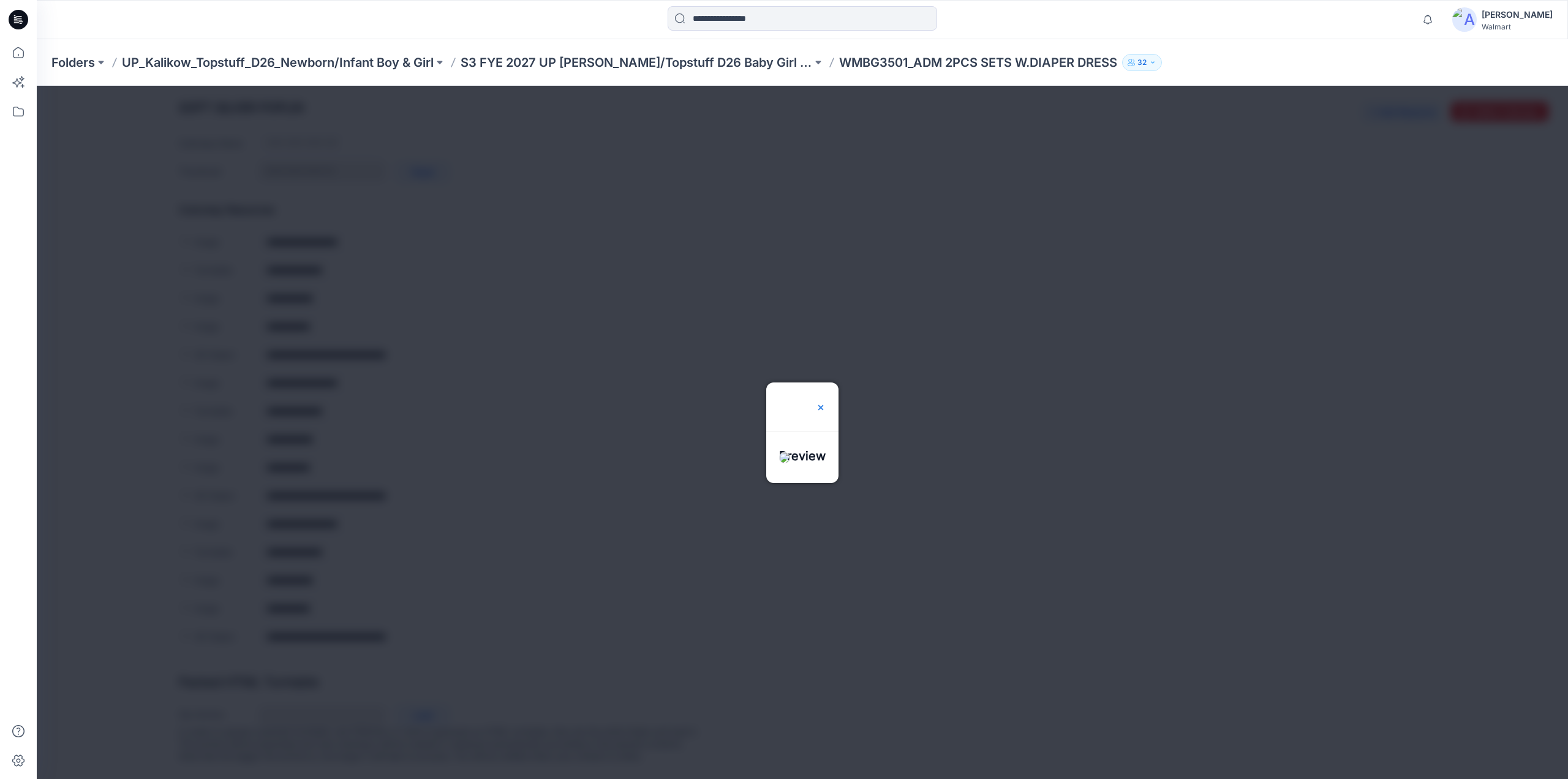
click at [826, 403] on img at bounding box center [821, 407] width 9 height 9
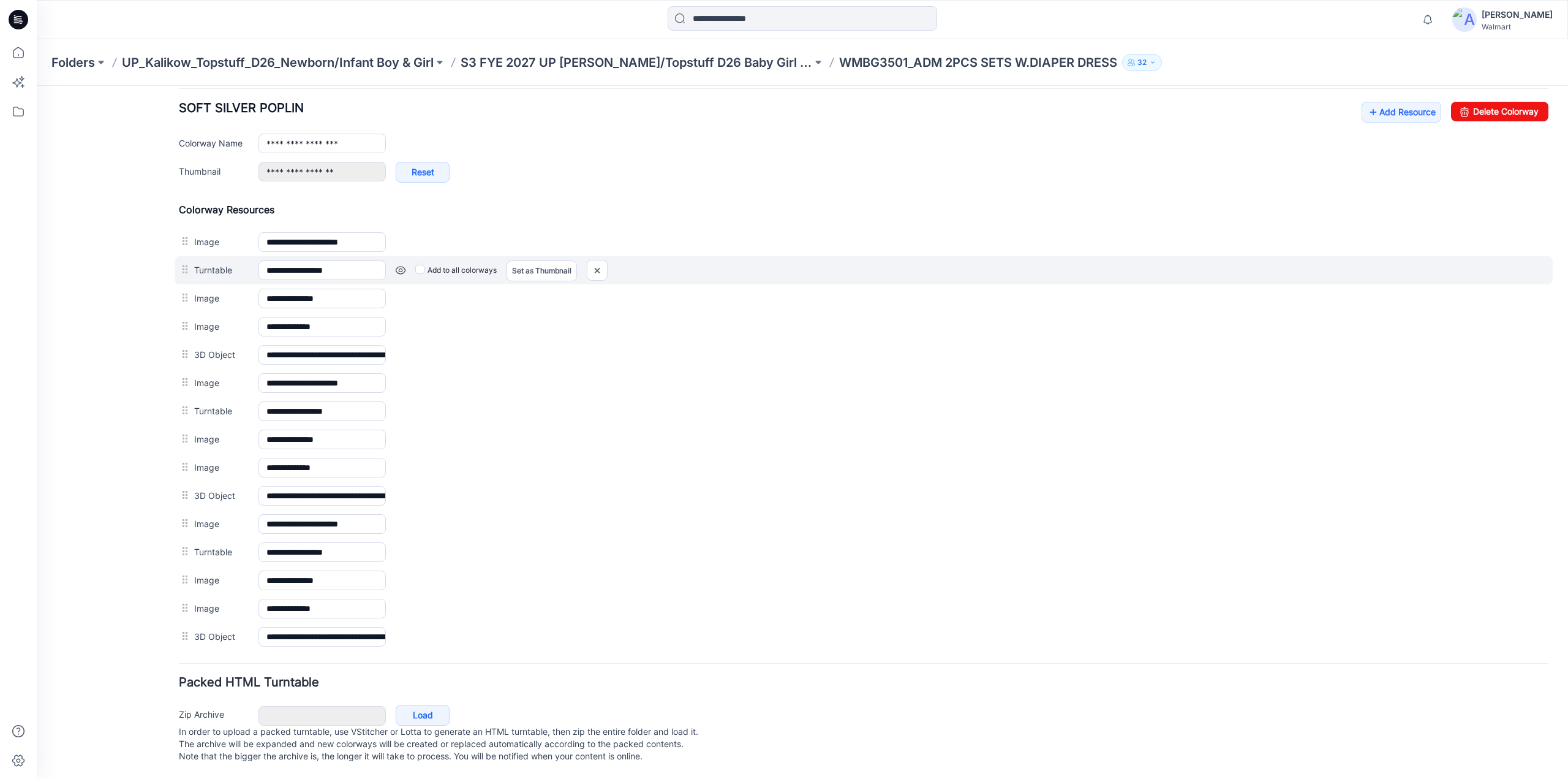
click at [397, 265] on link at bounding box center [400, 270] width 9 height 9
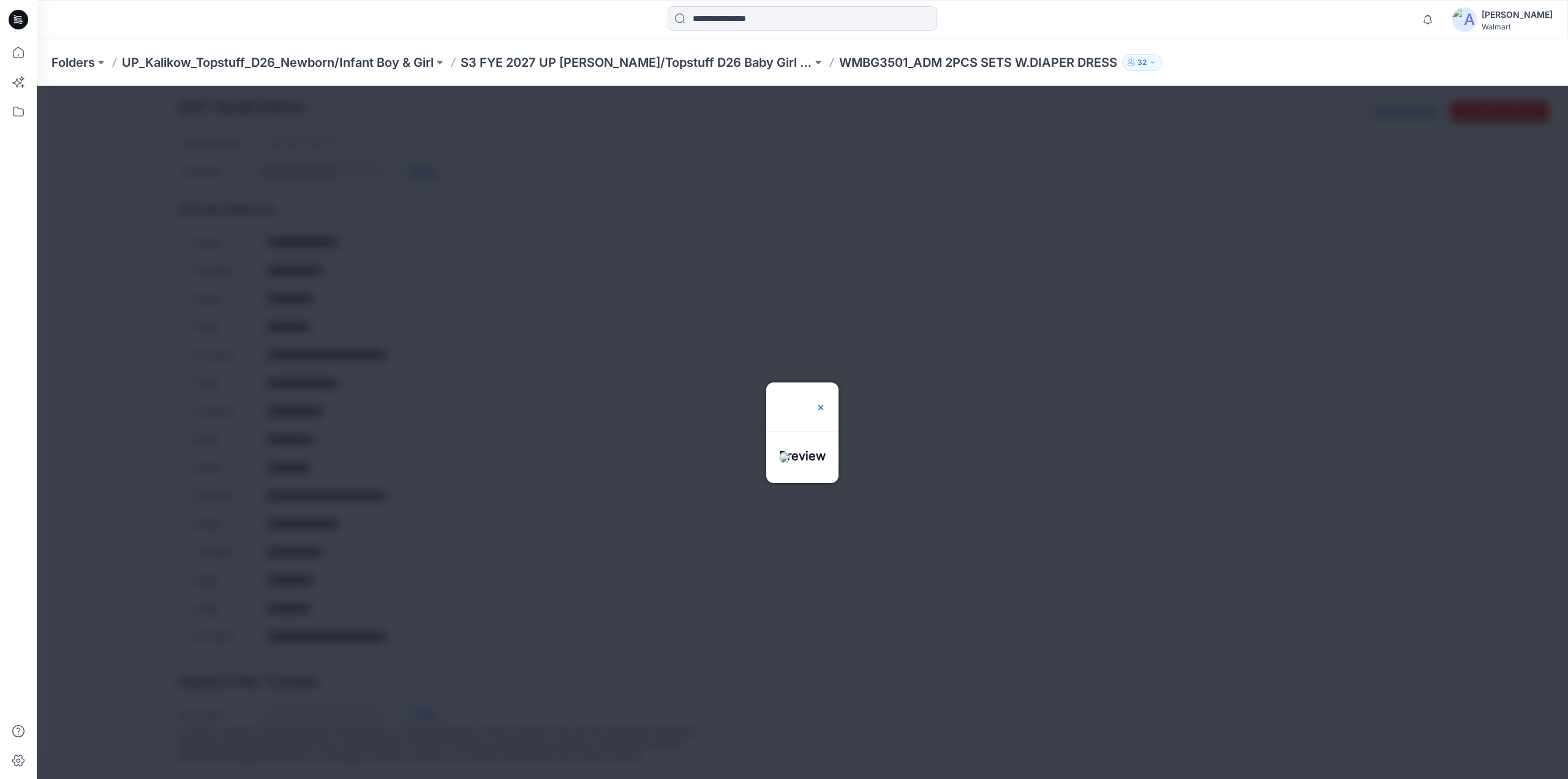
click at [826, 403] on img at bounding box center [821, 407] width 9 height 9
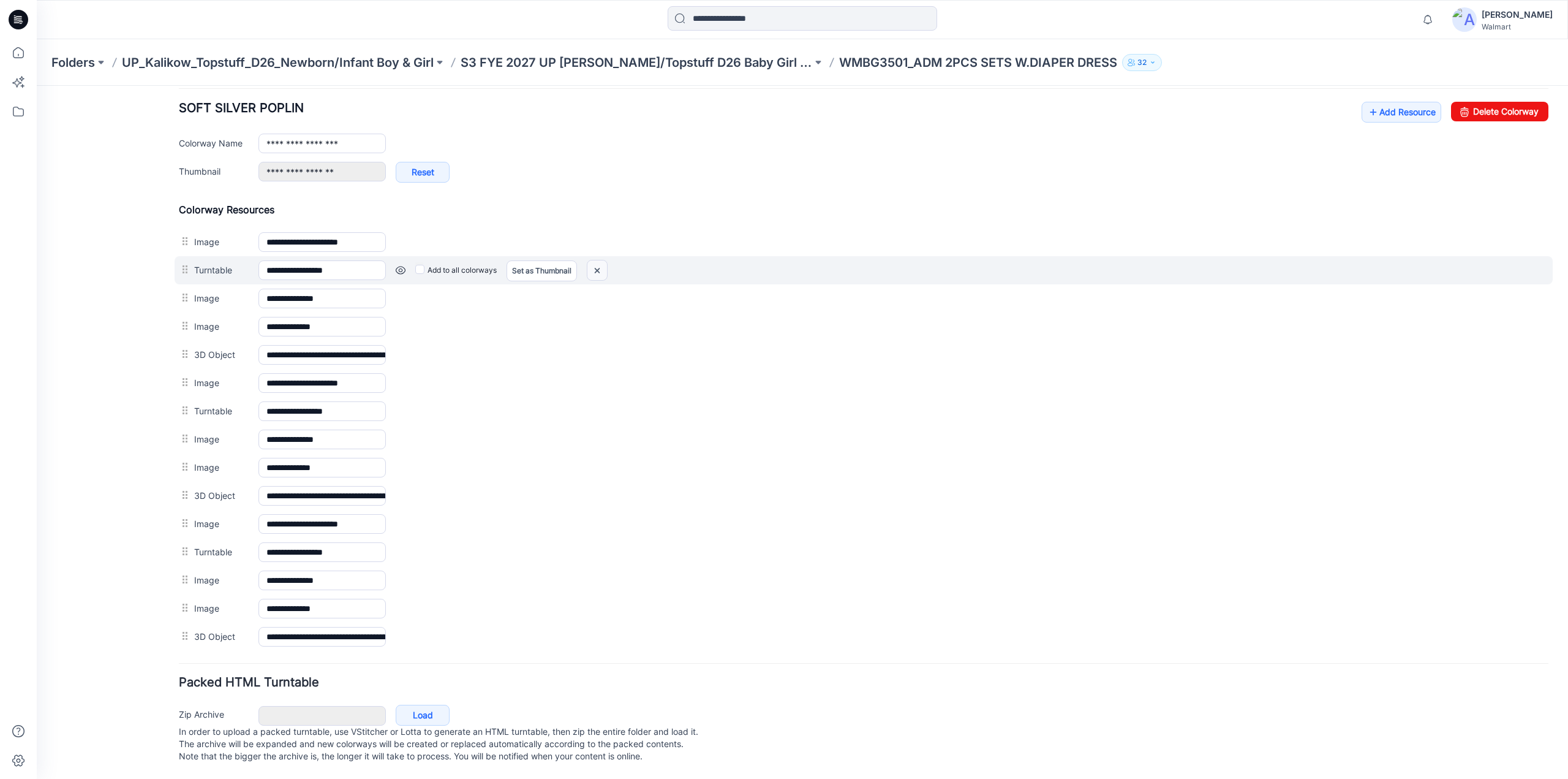
click at [602, 261] on img at bounding box center [597, 271] width 20 height 20
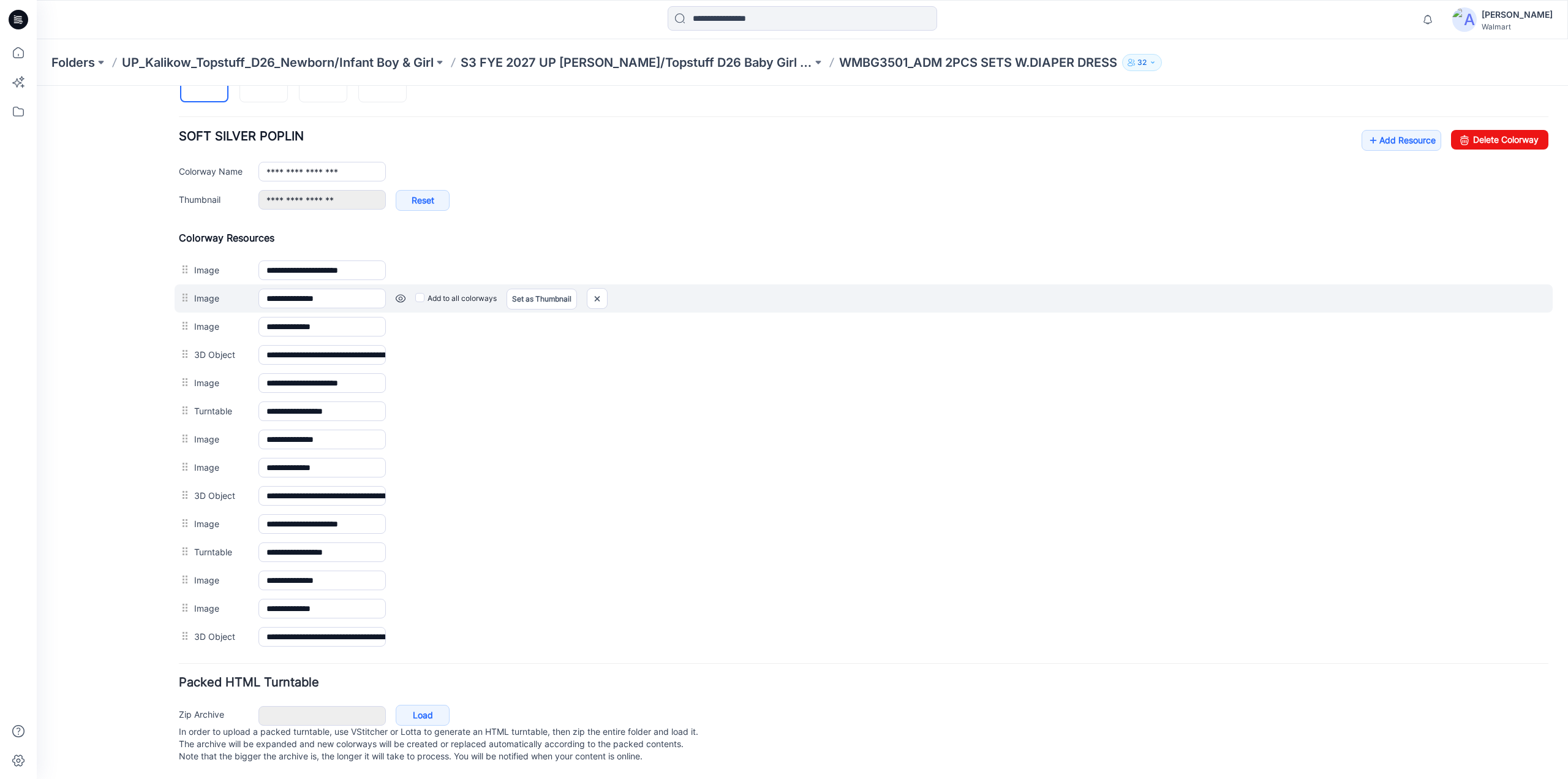
scroll to position [450, 0]
drag, startPoint x: 594, startPoint y: 291, endPoint x: 866, endPoint y: 131, distance: 315.6
click at [594, 291] on img at bounding box center [597, 299] width 20 height 20
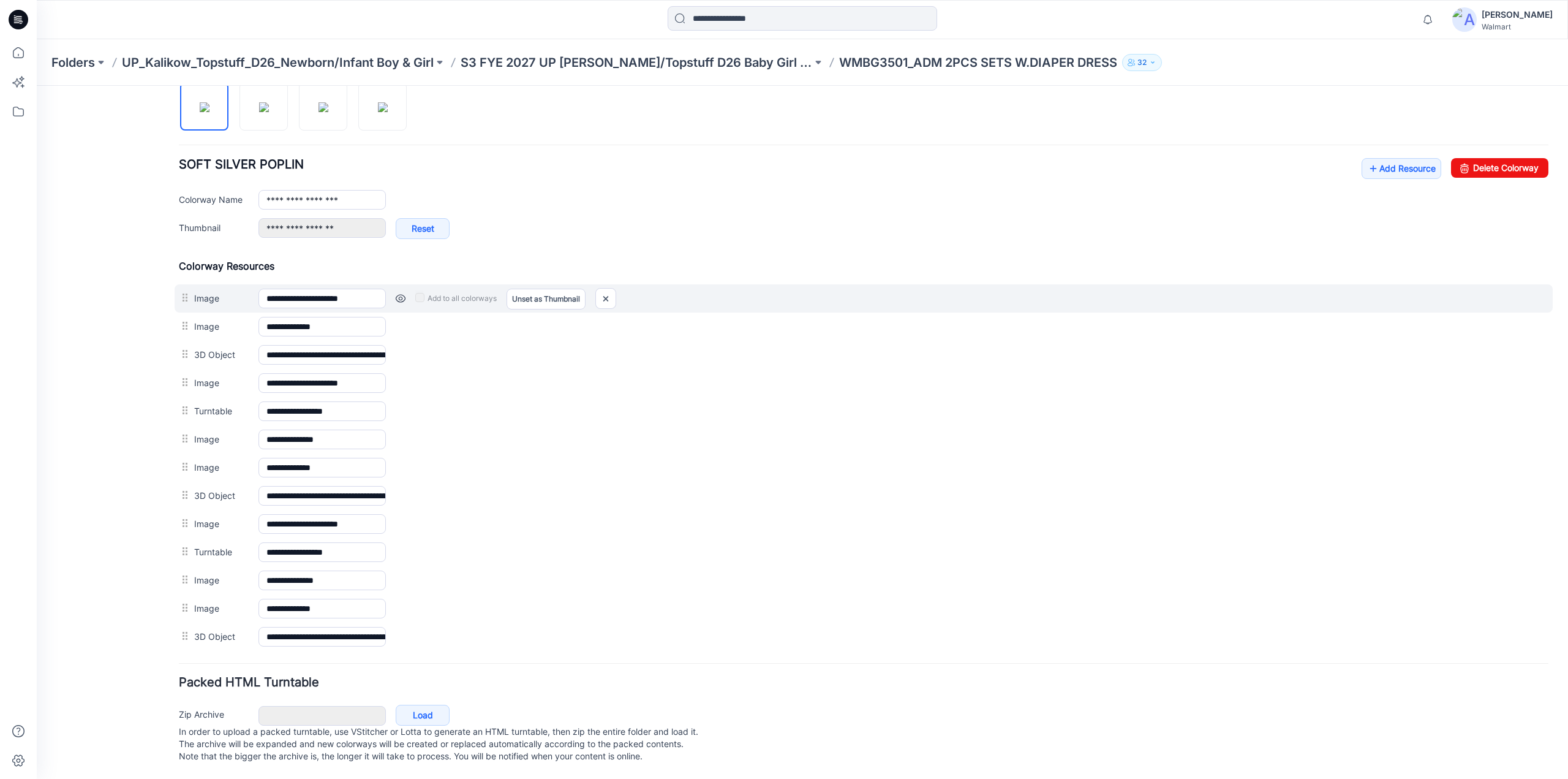
scroll to position [423, 0]
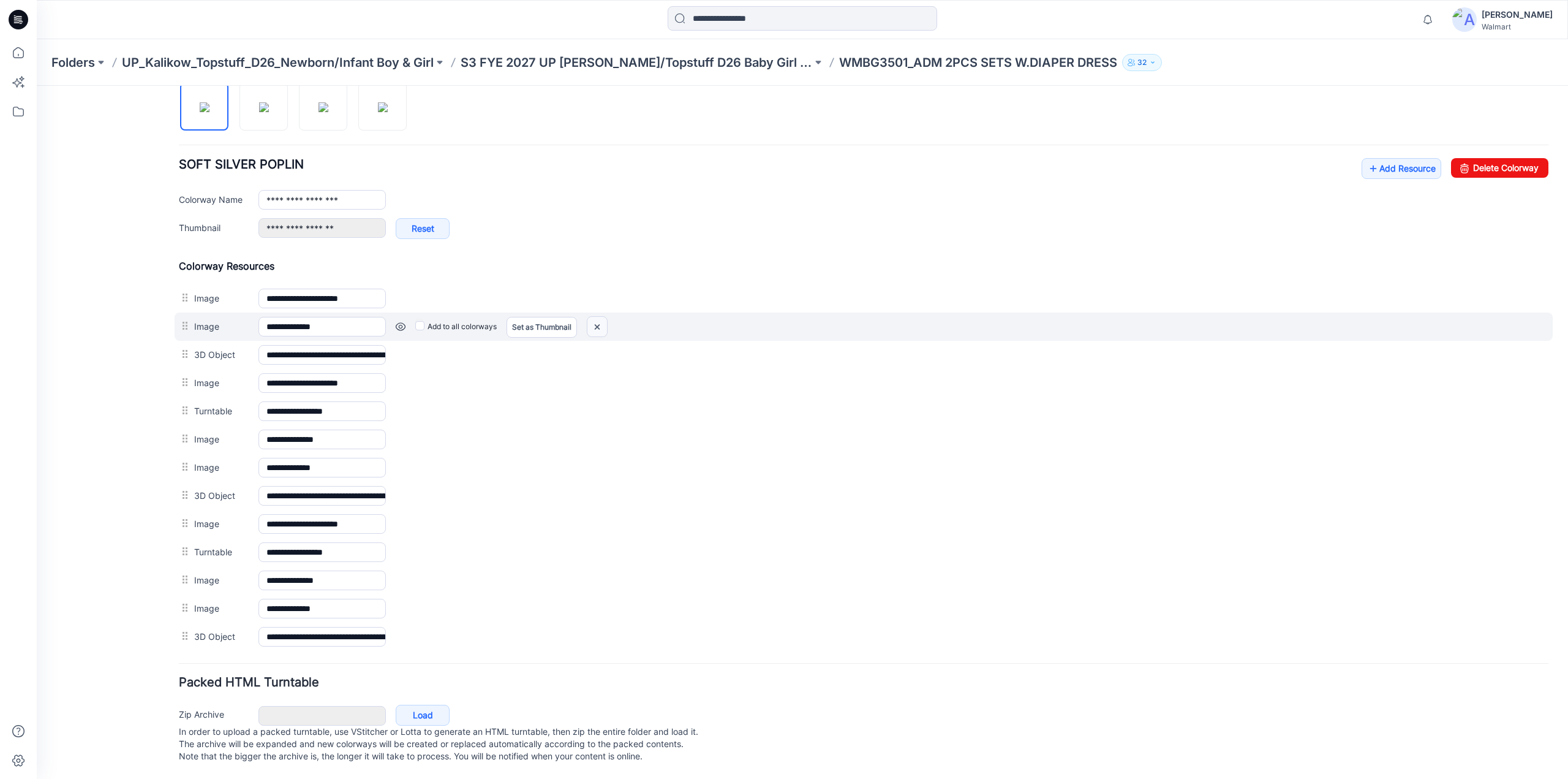
click at [596, 319] on img at bounding box center [597, 327] width 20 height 20
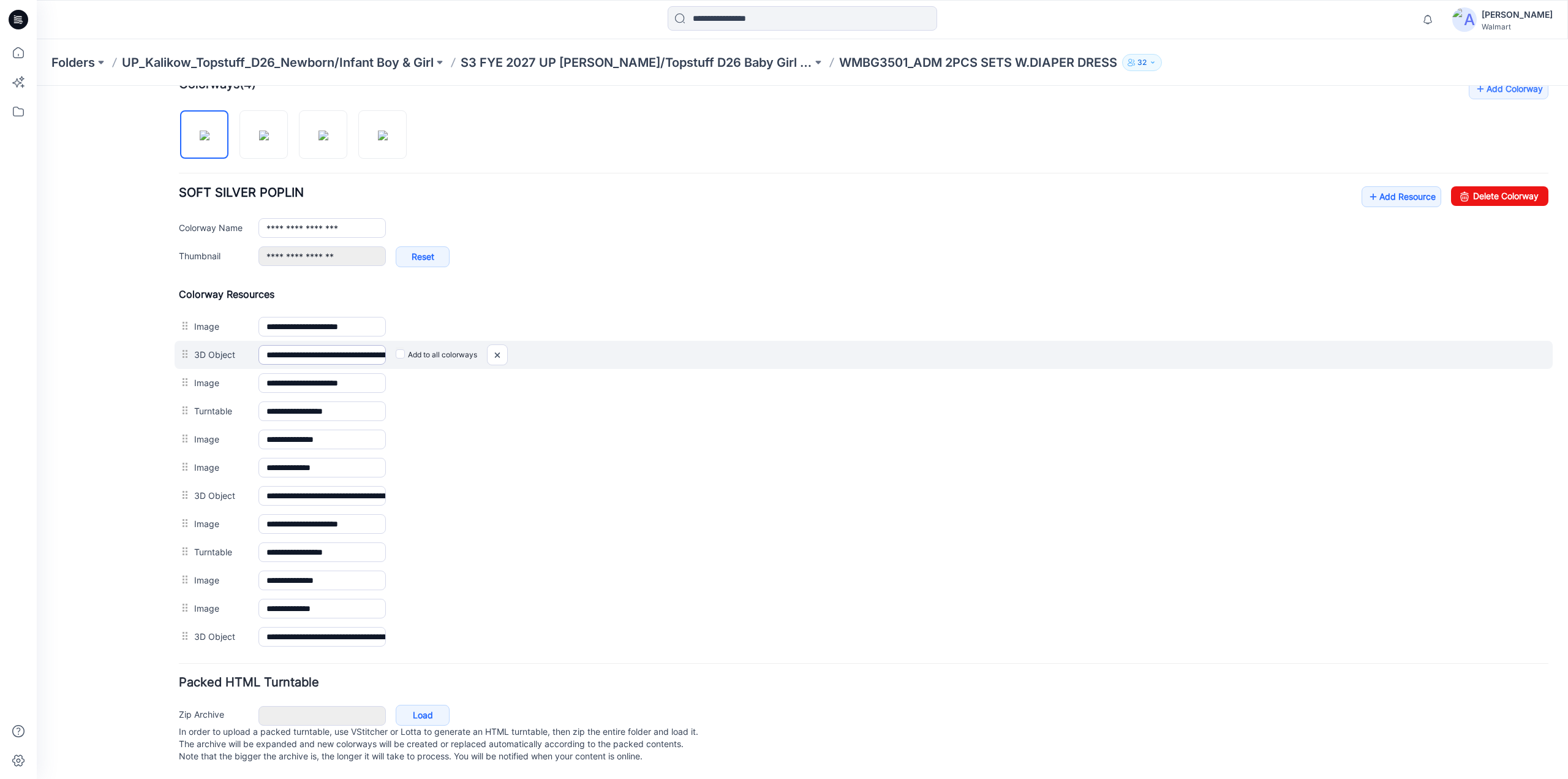
scroll to position [395, 0]
drag, startPoint x: 500, startPoint y: 345, endPoint x: 877, endPoint y: 144, distance: 427.2
click at [500, 345] on img at bounding box center [497, 355] width 20 height 20
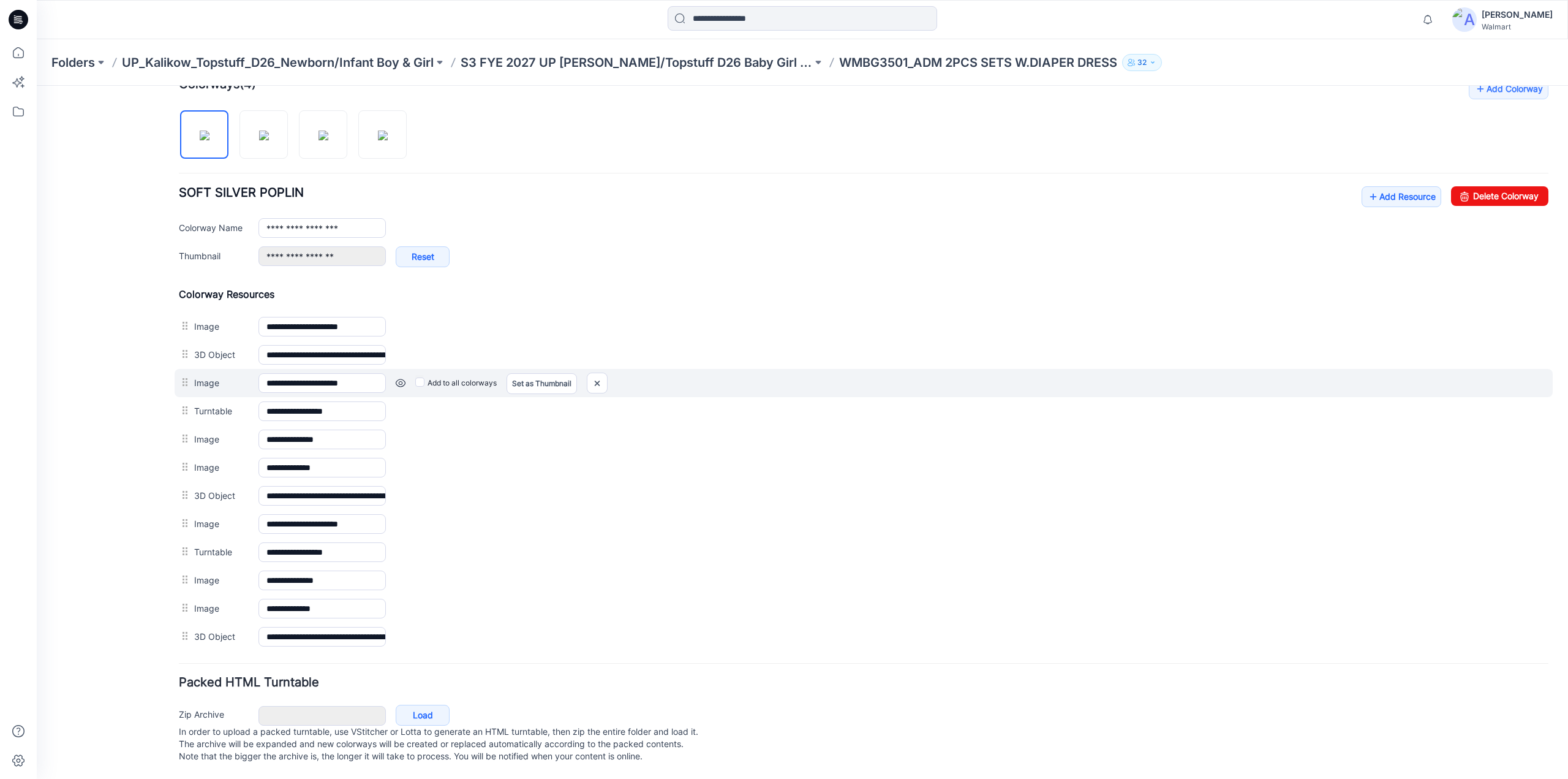
click at [398, 378] on link at bounding box center [400, 383] width 9 height 9
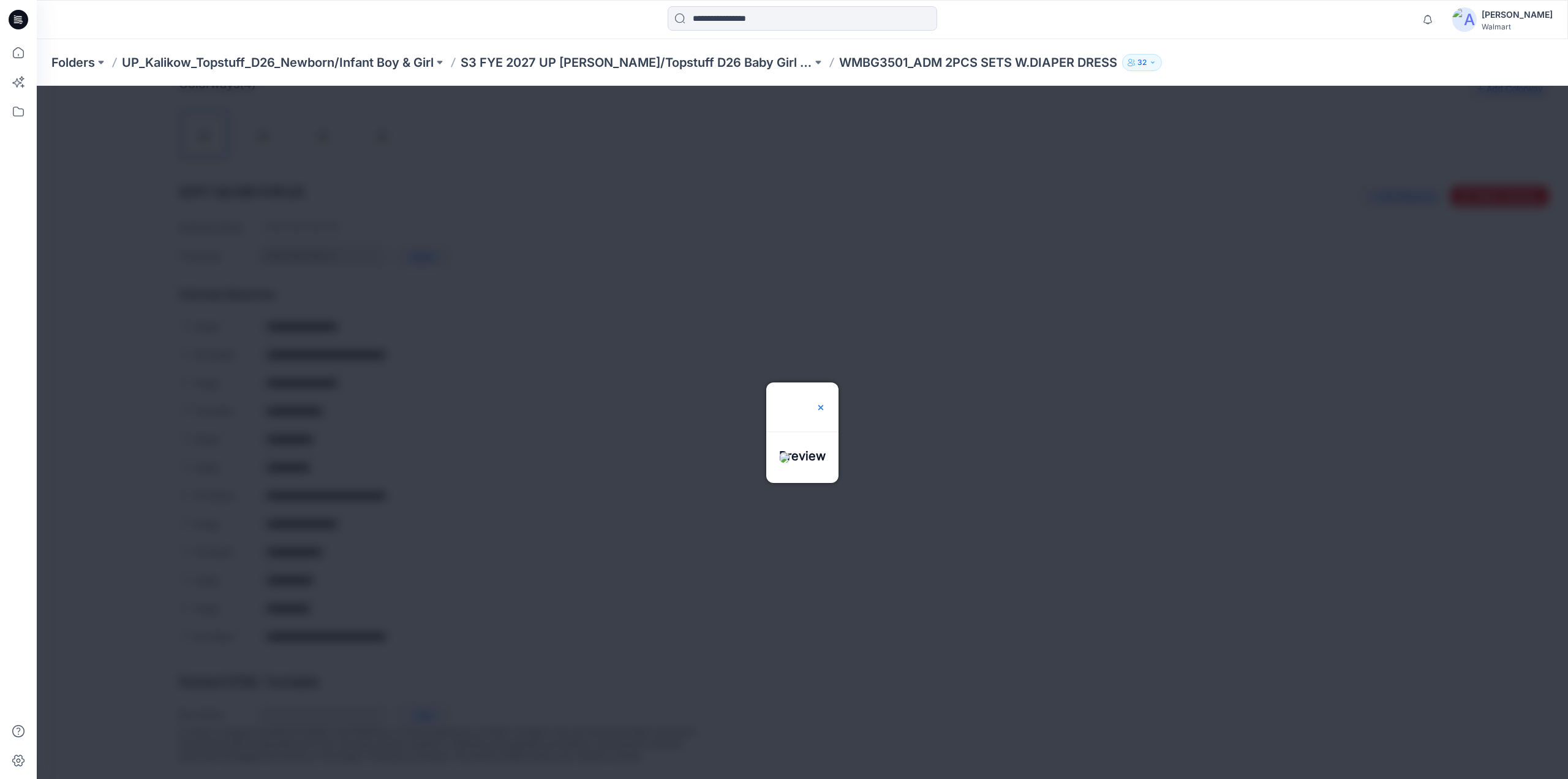
click at [826, 403] on img at bounding box center [821, 407] width 9 height 9
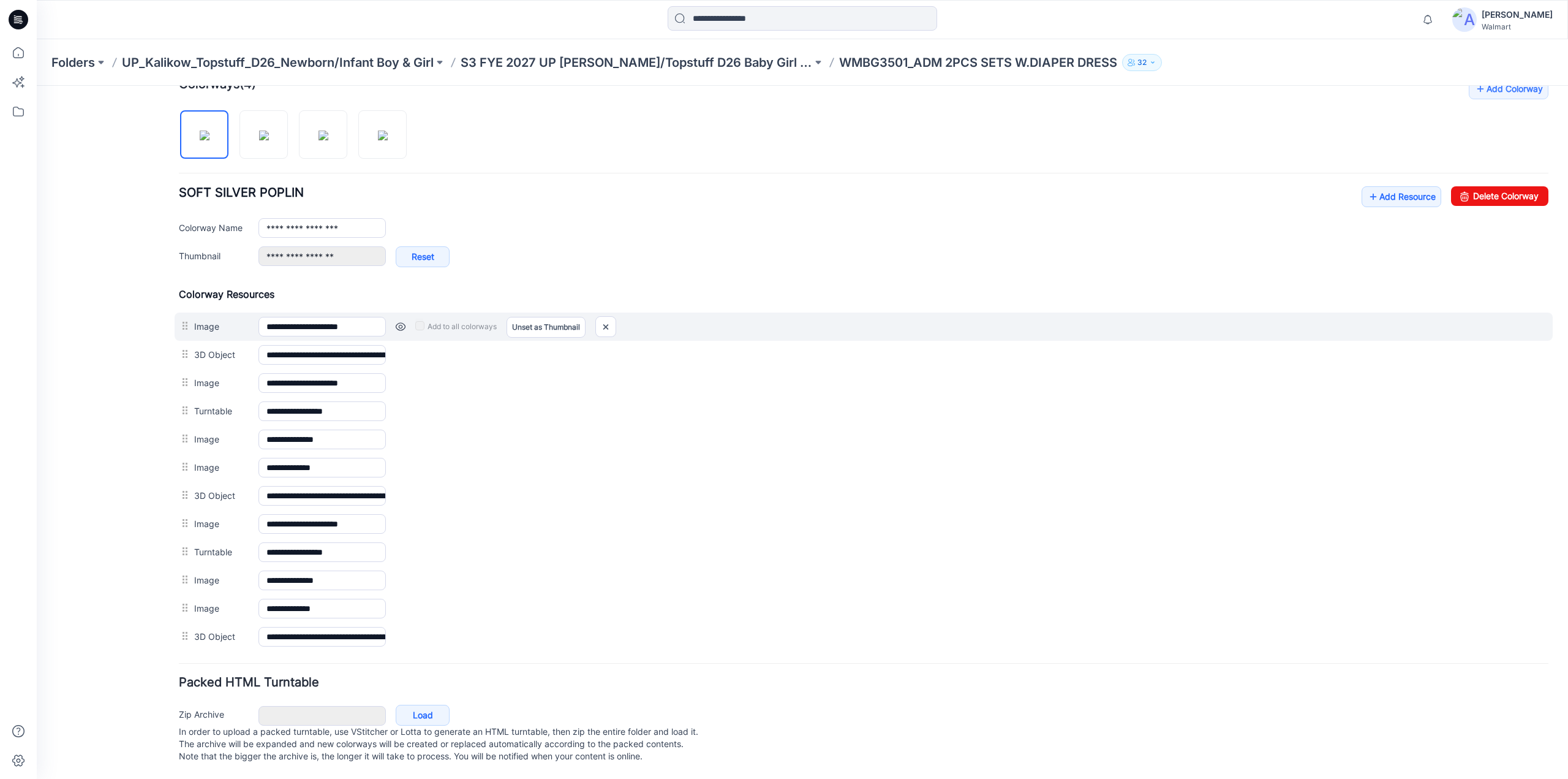
click at [405, 318] on div "Add to all colorways Set as Thumbnail Unset as Thumbnail" at bounding box center [967, 326] width 1163 height 20
click at [400, 322] on link at bounding box center [400, 327] width 9 height 9
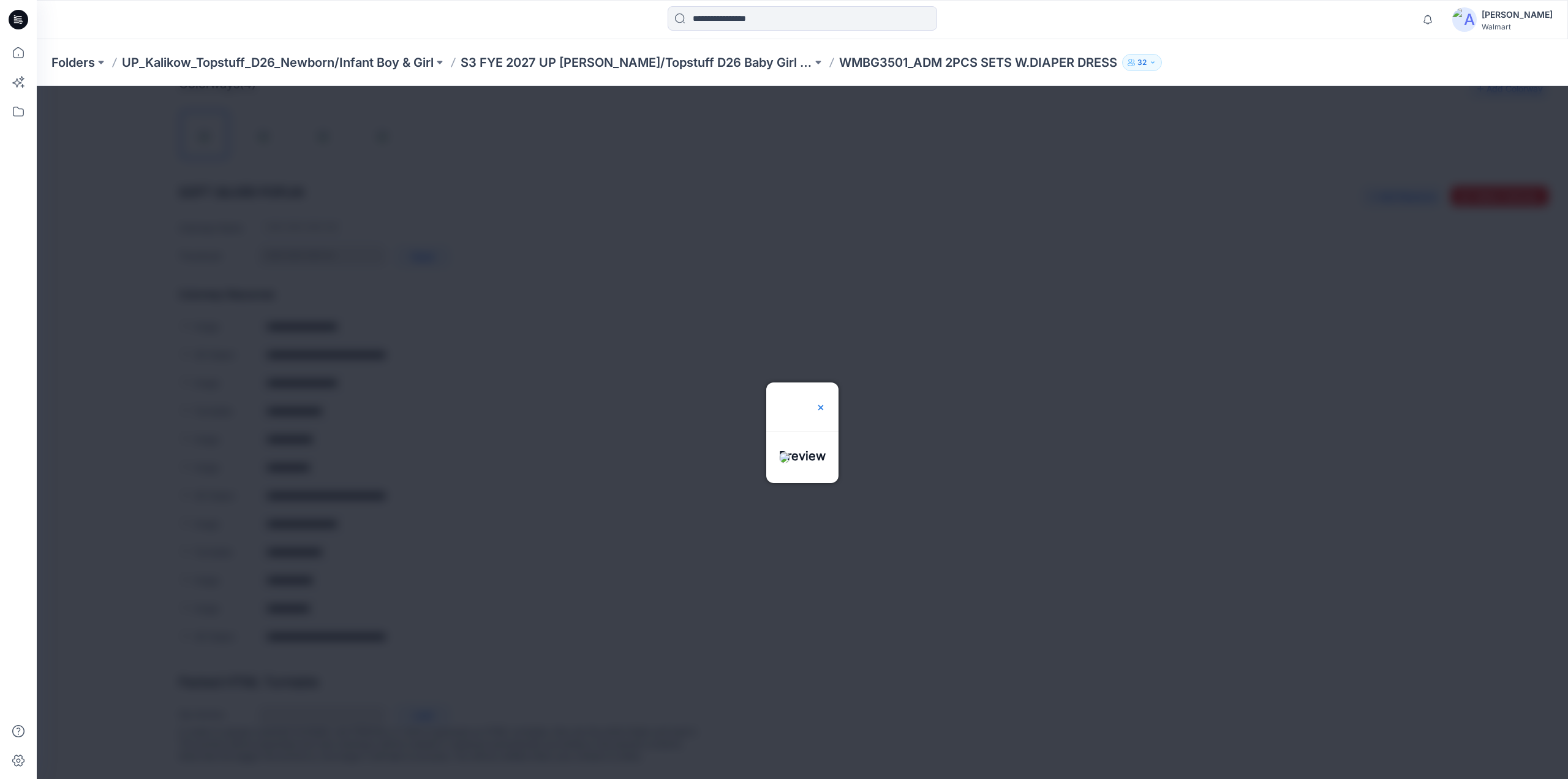
click at [826, 403] on img at bounding box center [821, 407] width 9 height 9
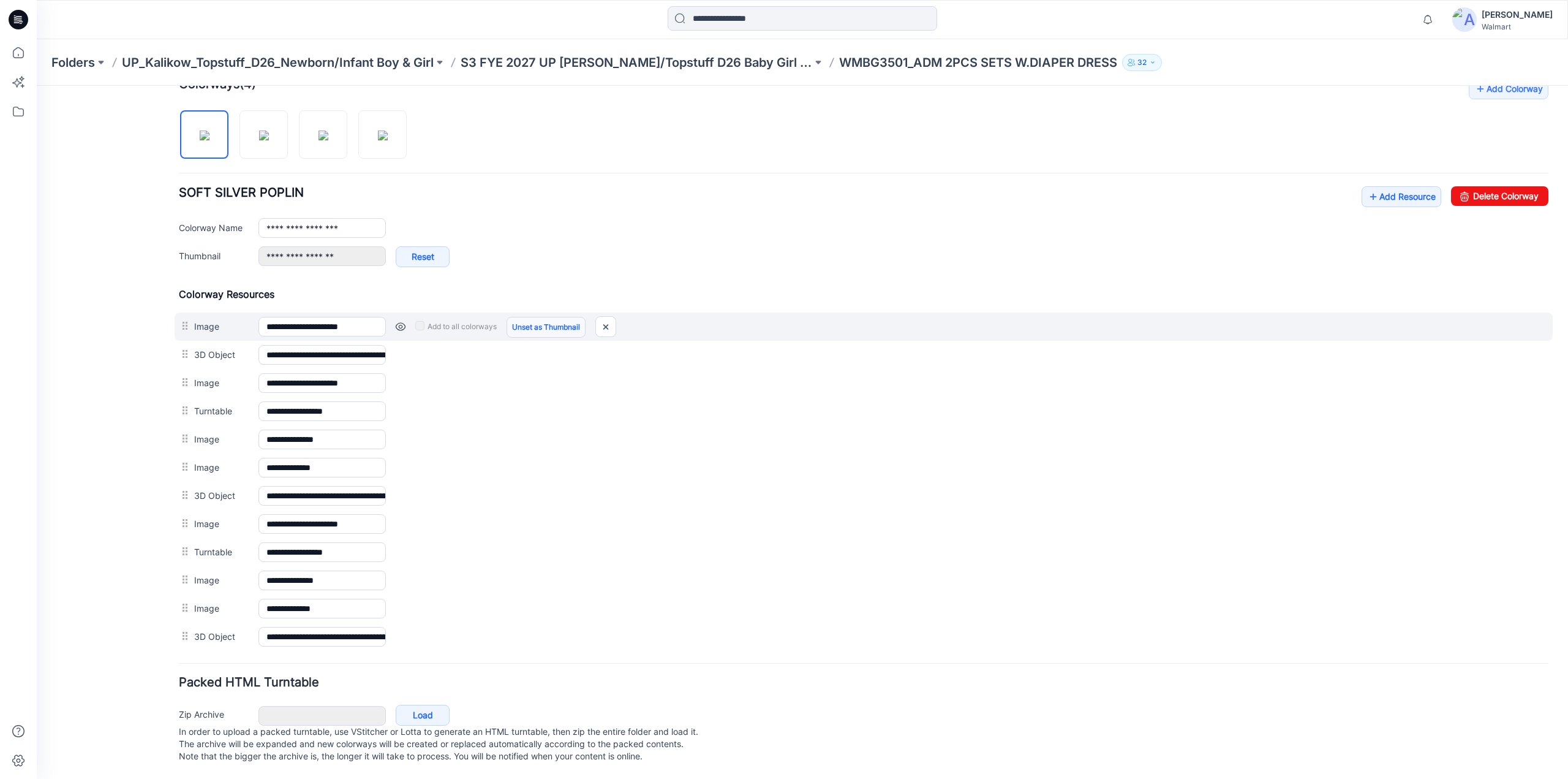
scroll to position [367, 0]
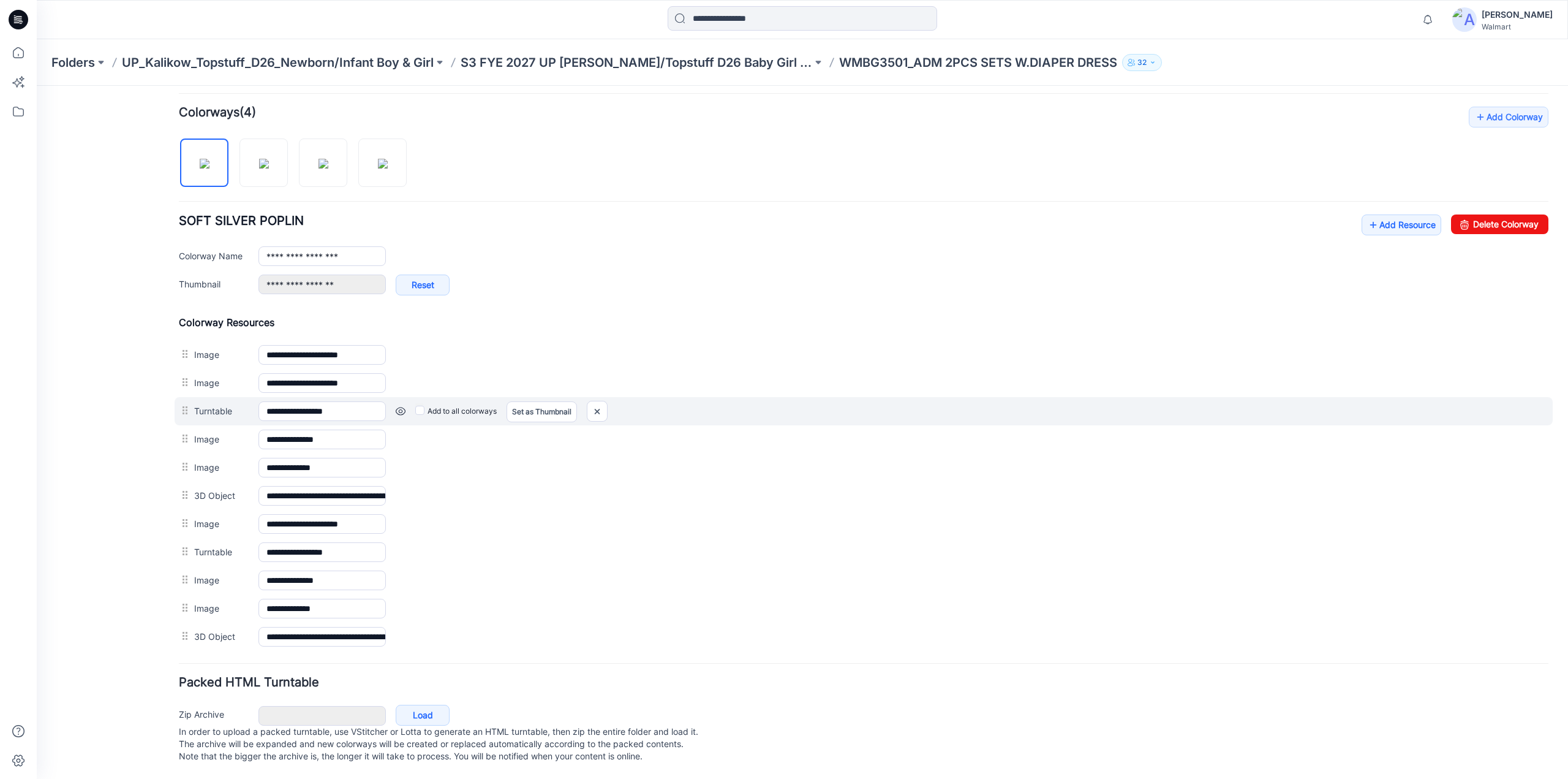
click at [403, 406] on link at bounding box center [400, 411] width 9 height 9
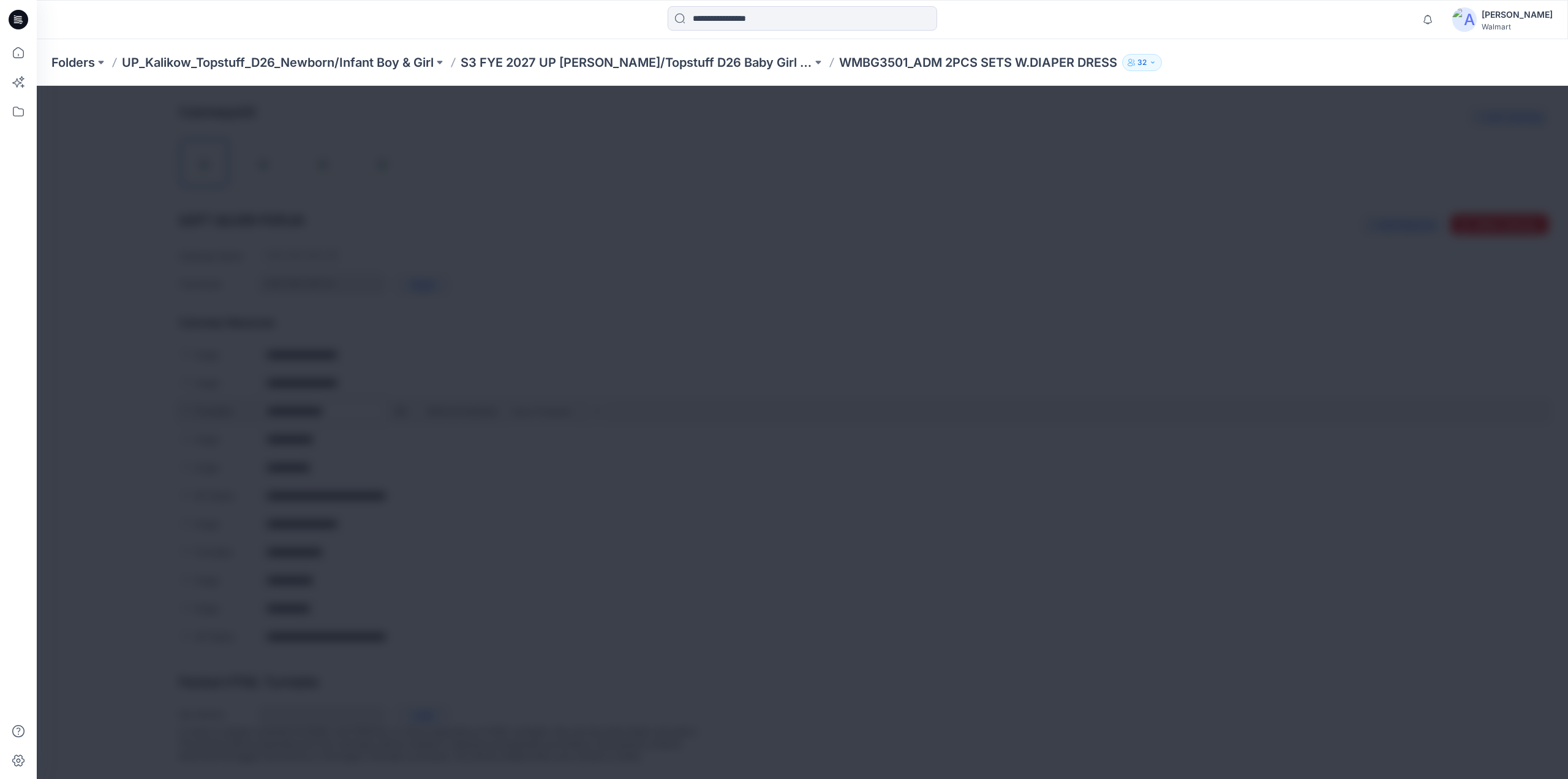
scroll to position [367, 0]
click at [826, 403] on img at bounding box center [821, 407] width 9 height 9
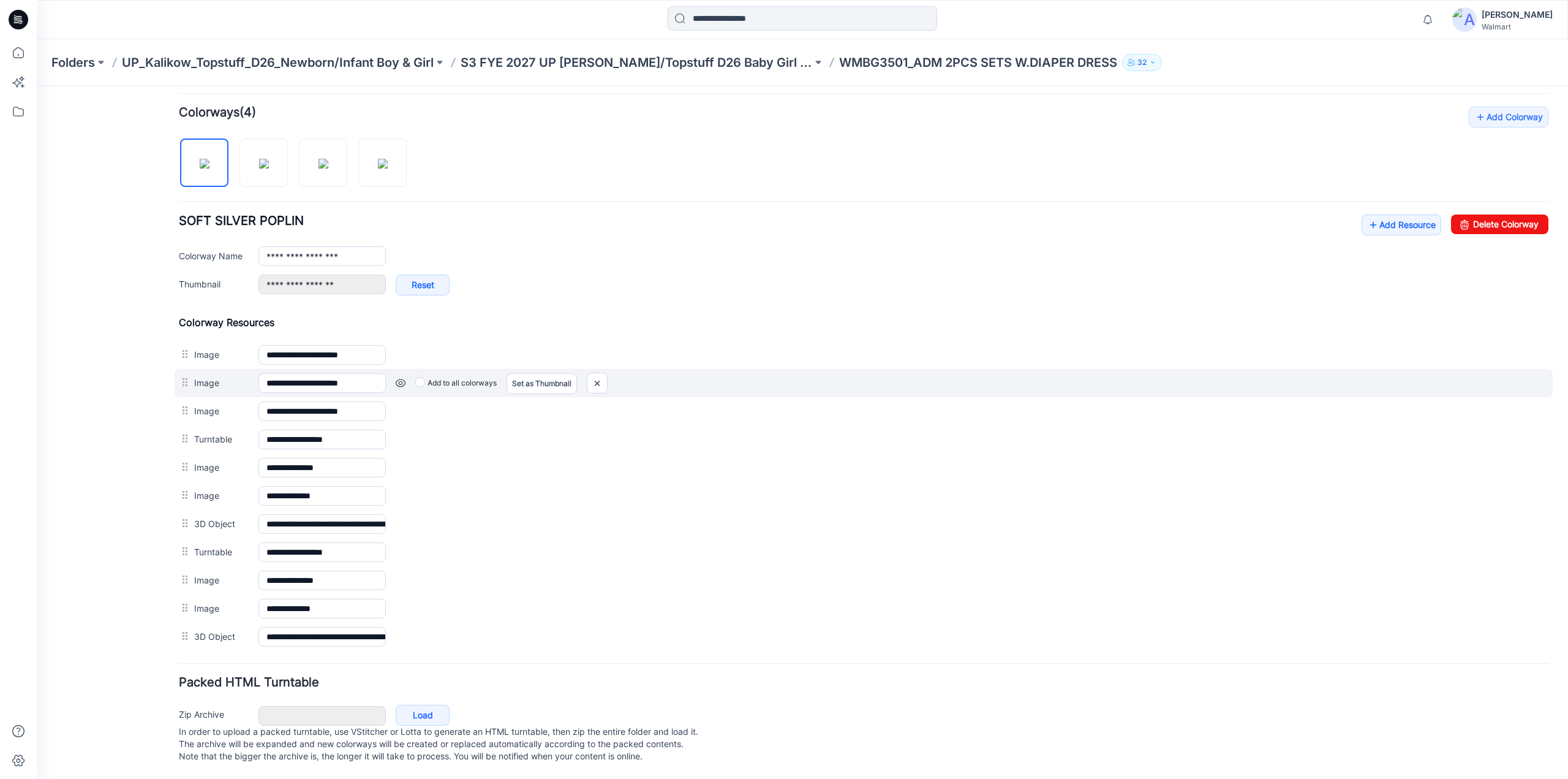
click at [399, 378] on link at bounding box center [400, 383] width 9 height 9
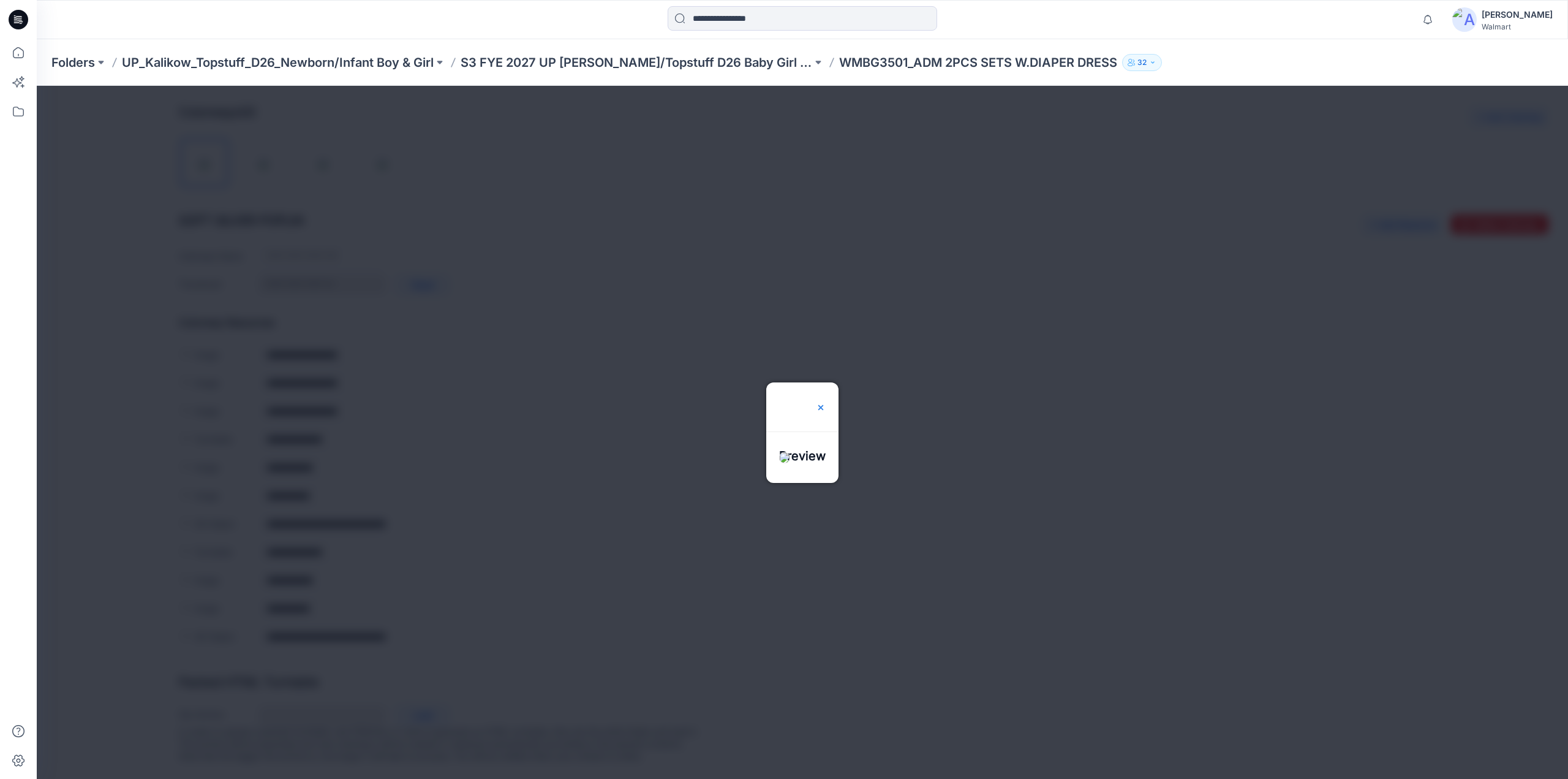
click at [826, 403] on img at bounding box center [821, 407] width 9 height 9
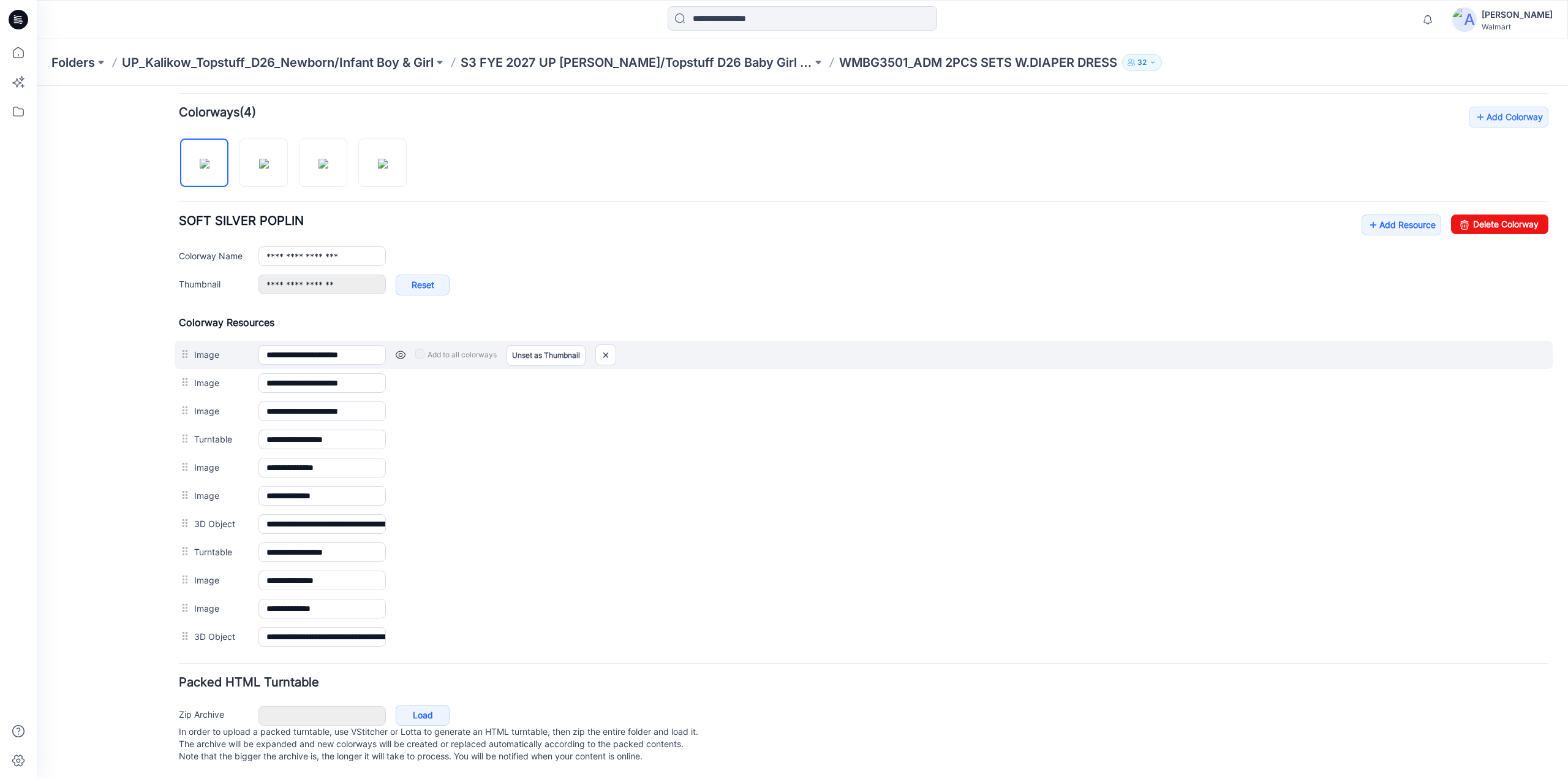
click at [398, 350] on link at bounding box center [400, 355] width 9 height 9
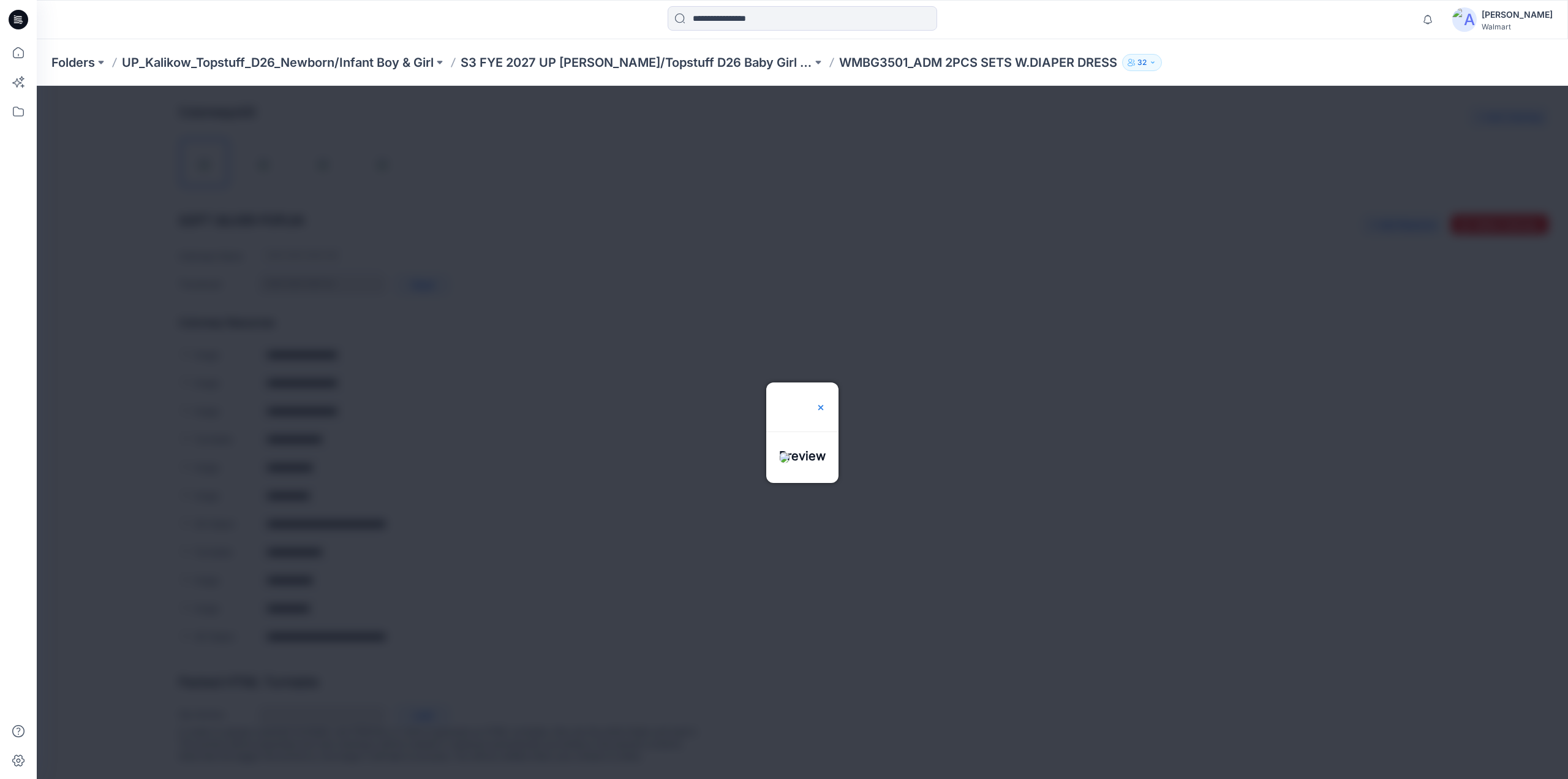
click at [826, 403] on img at bounding box center [821, 407] width 9 height 9
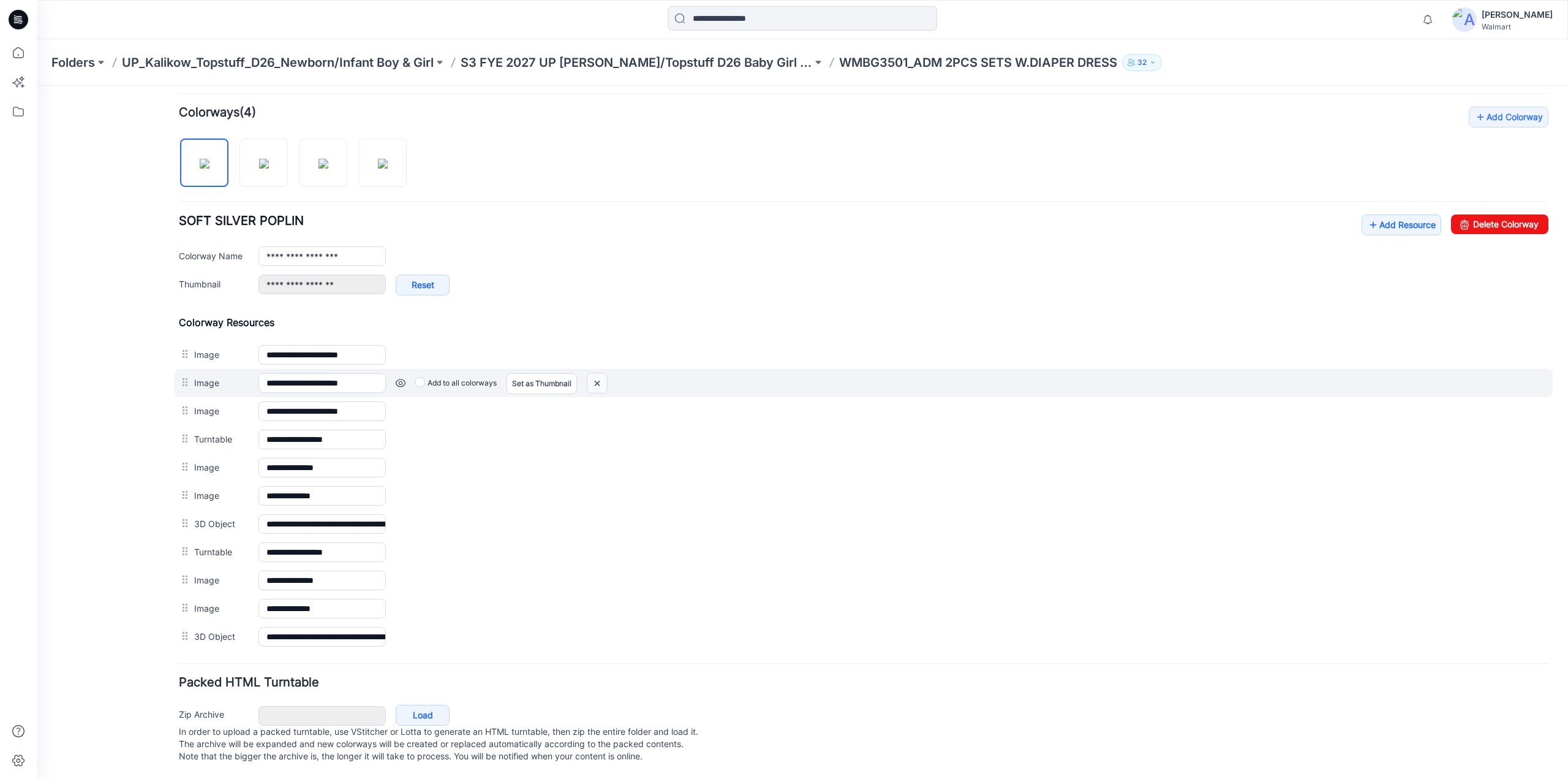
click at [598, 373] on img at bounding box center [597, 383] width 20 height 20
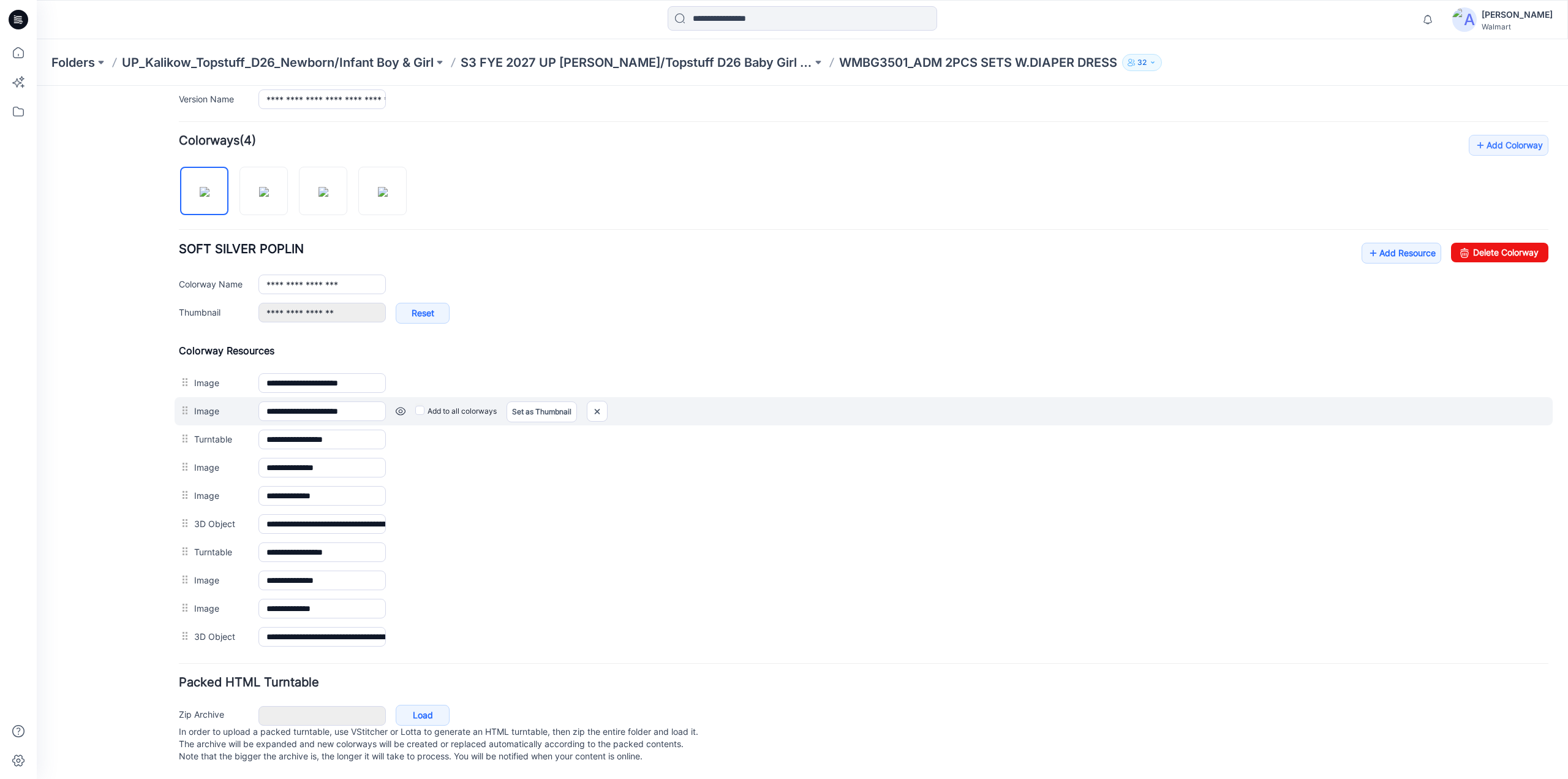
scroll to position [340, 0]
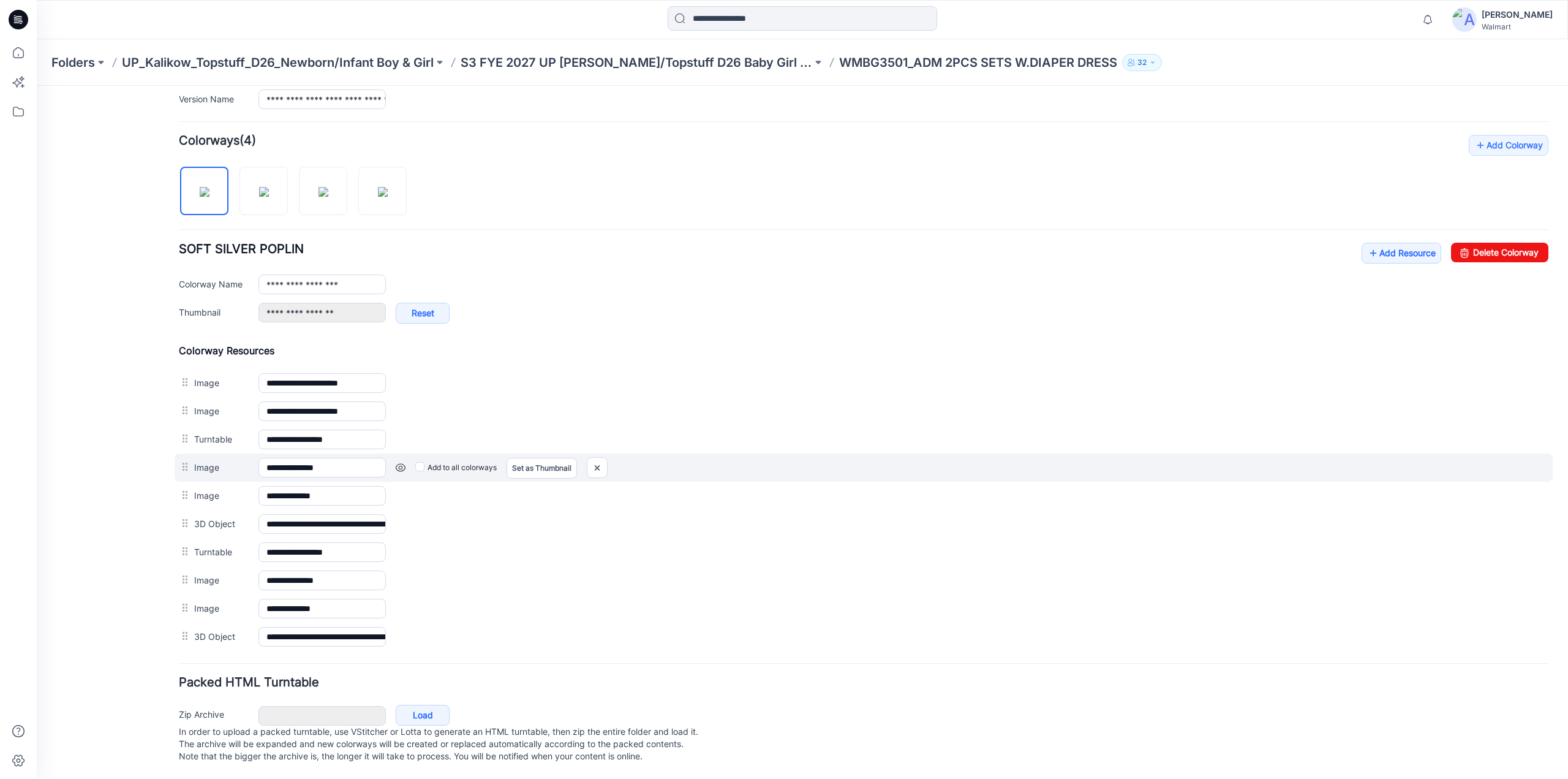
click at [403, 462] on link at bounding box center [400, 467] width 9 height 9
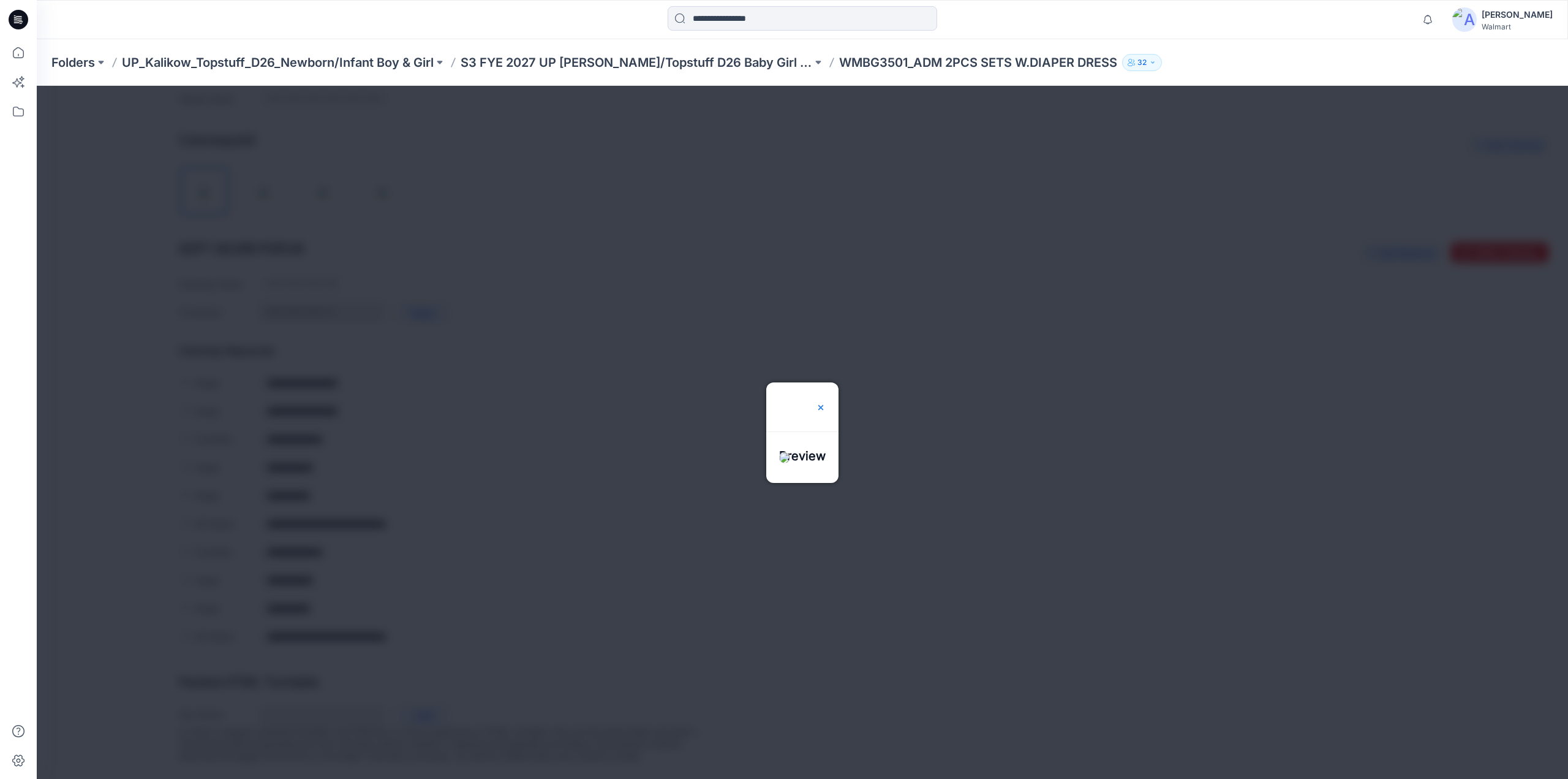
click at [826, 403] on img at bounding box center [821, 407] width 9 height 9
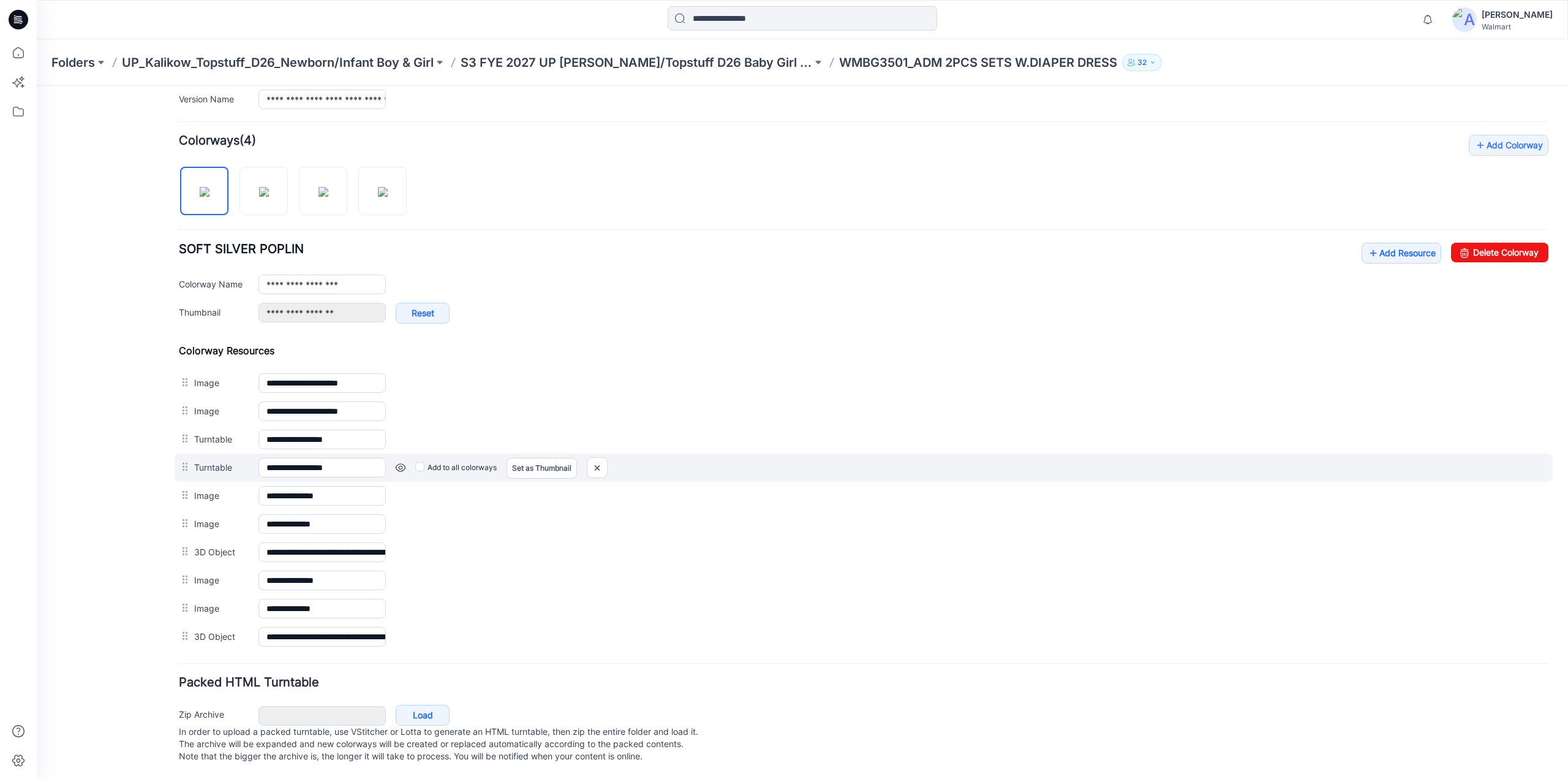
click at [401, 462] on link at bounding box center [400, 467] width 9 height 9
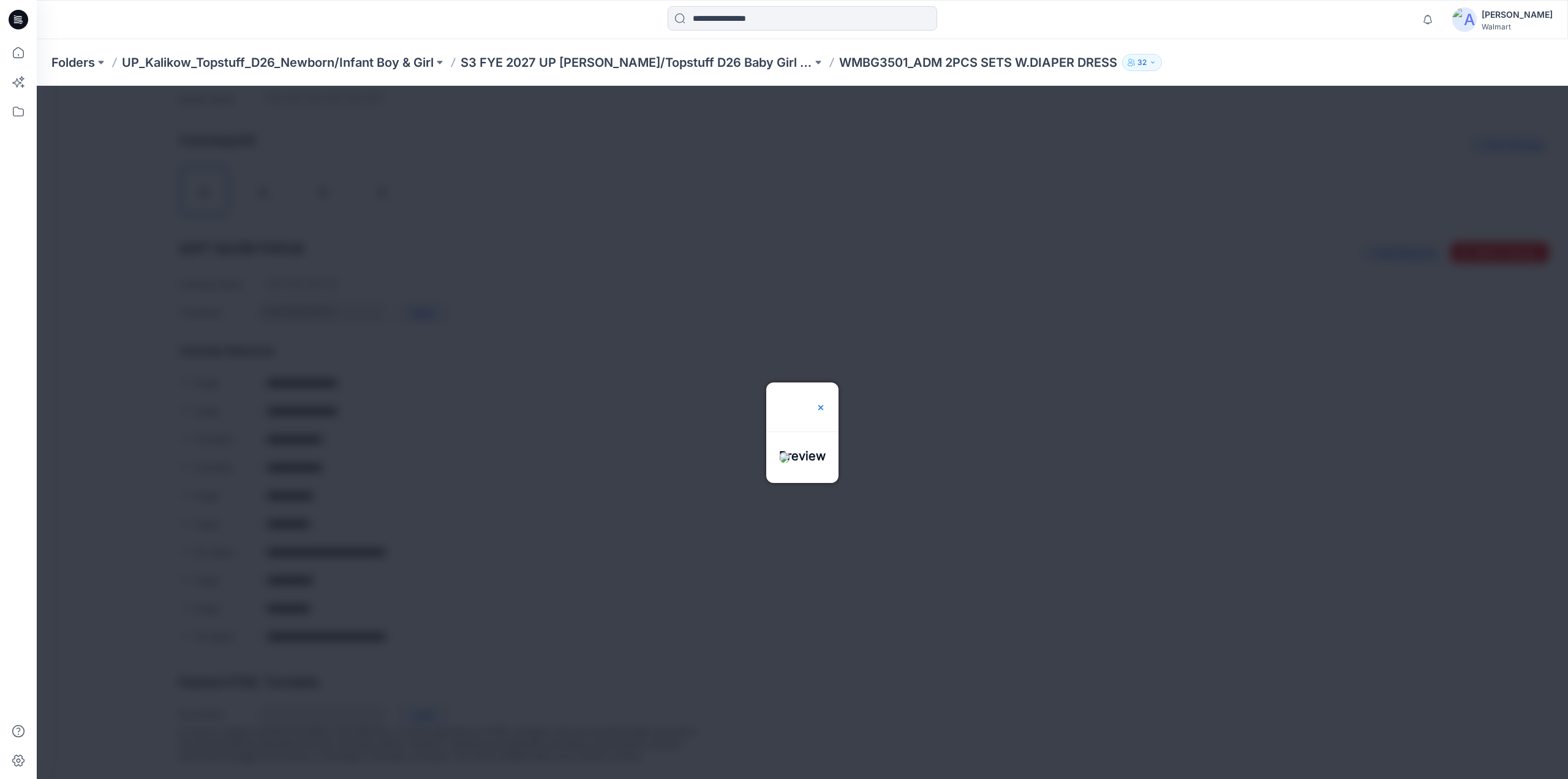
click at [826, 403] on img at bounding box center [821, 407] width 9 height 9
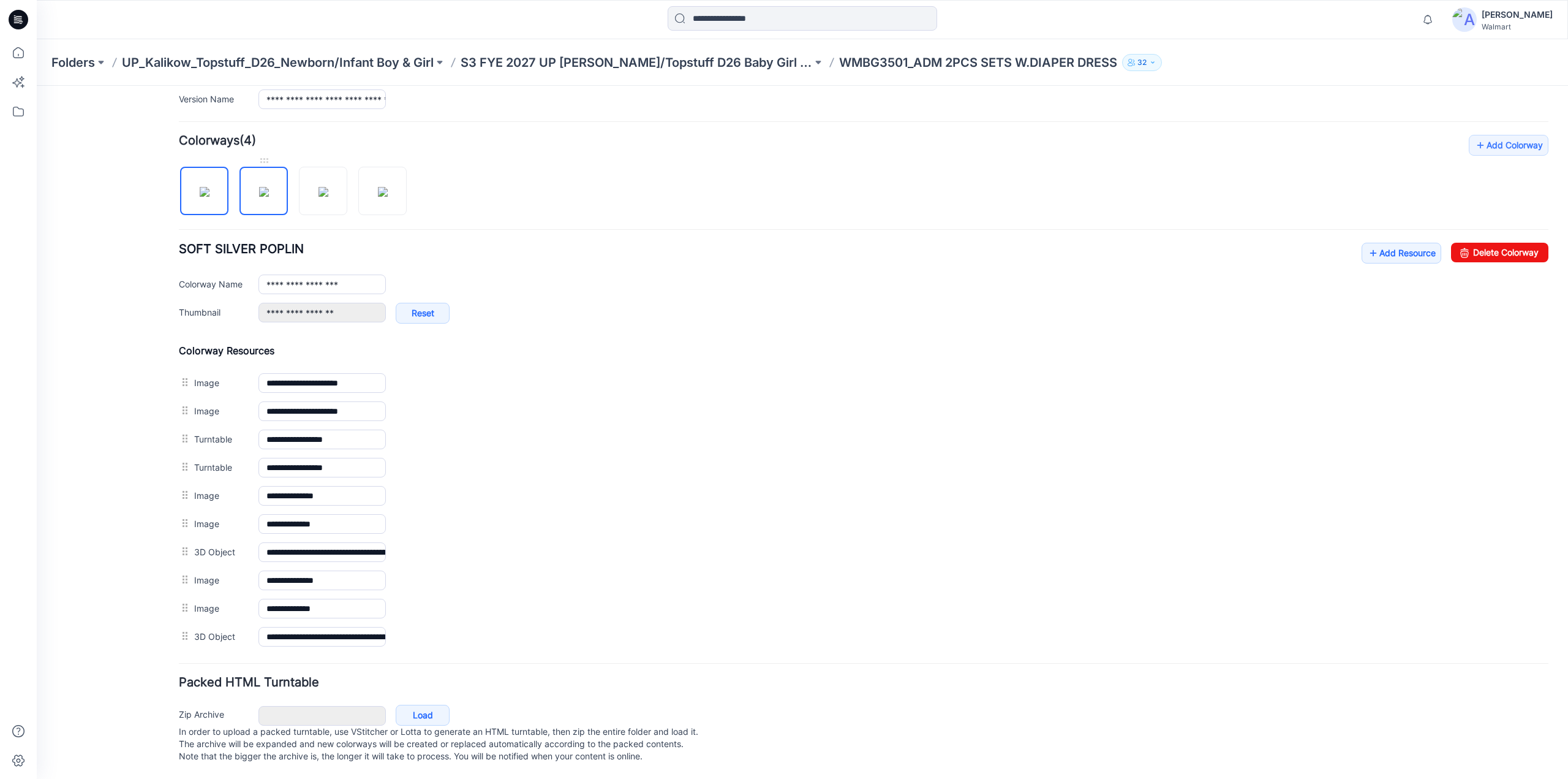
click at [264, 187] on img at bounding box center [264, 192] width 9 height 9
type input "**********"
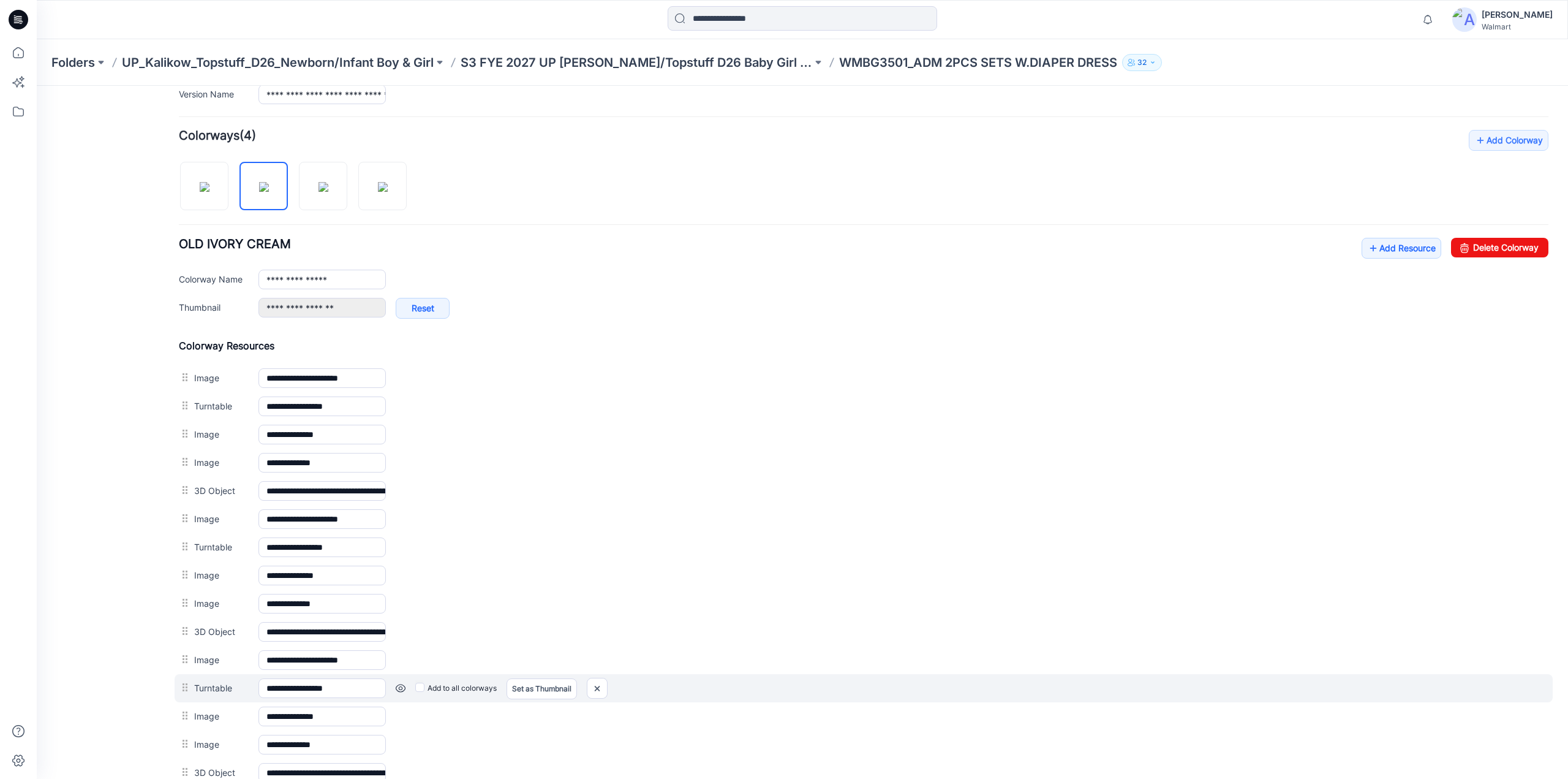
click at [400, 683] on link at bounding box center [400, 688] width 9 height 9
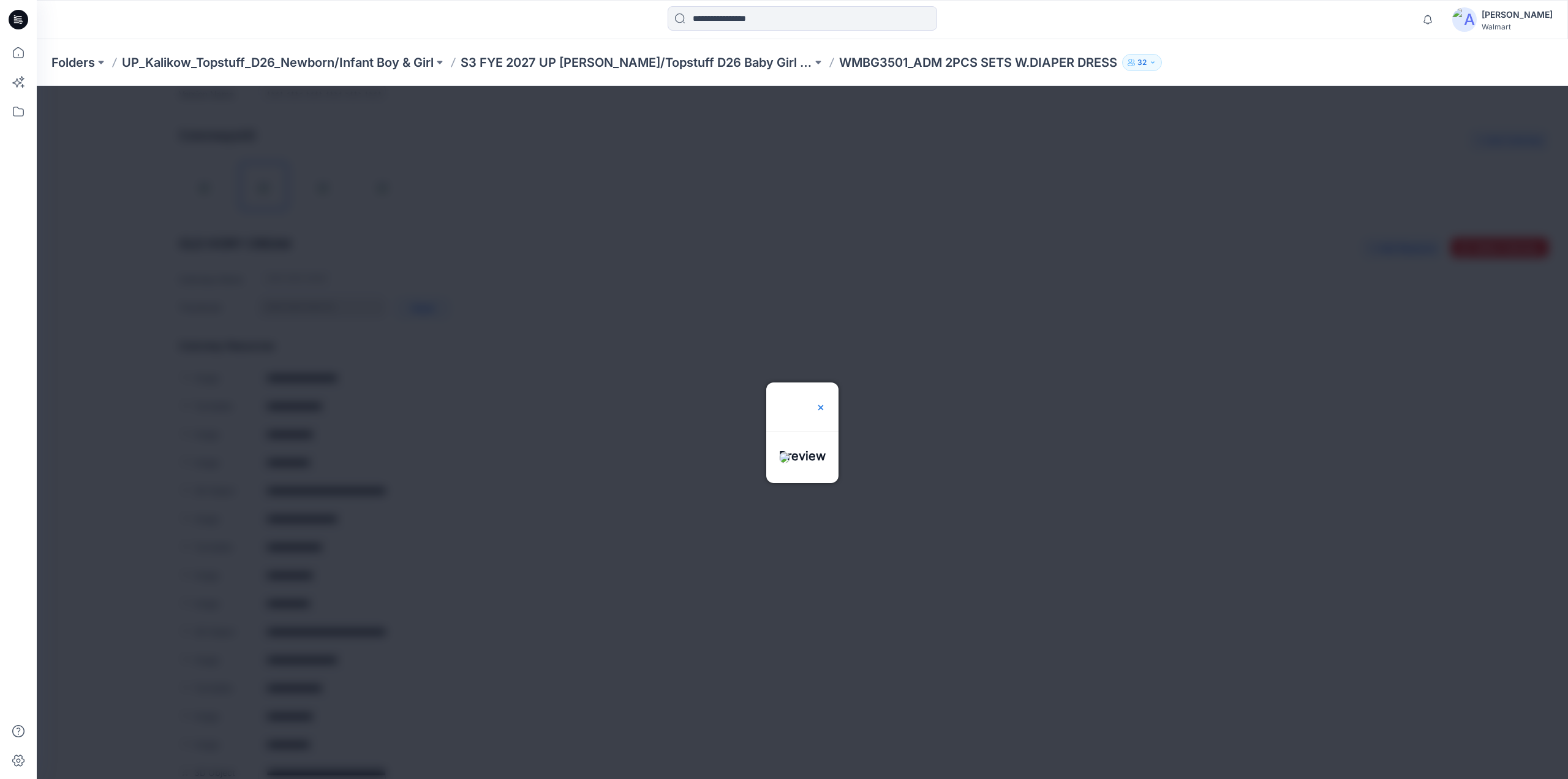
click at [826, 403] on img at bounding box center [821, 407] width 9 height 9
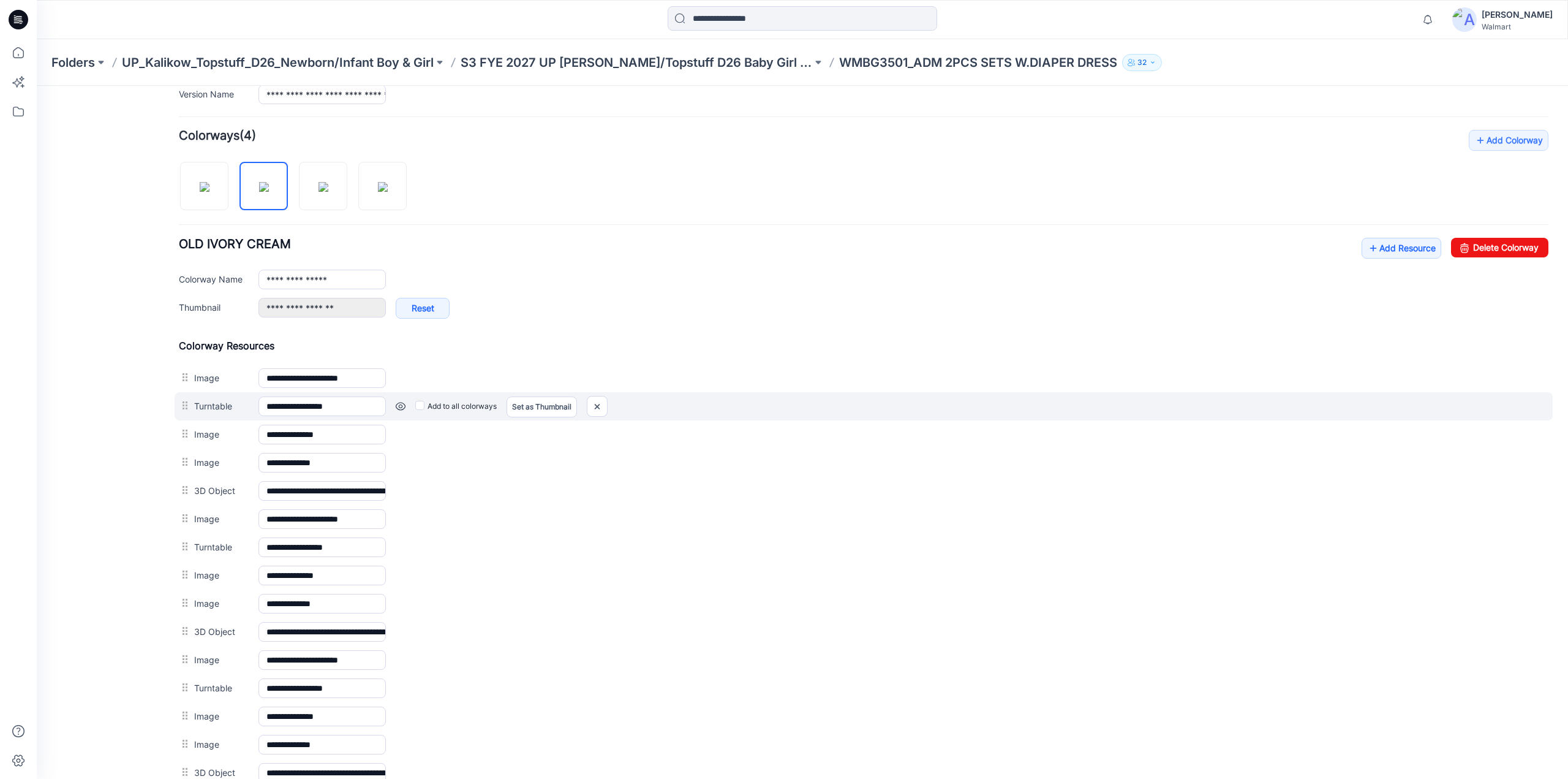
click at [398, 403] on link at bounding box center [400, 406] width 9 height 9
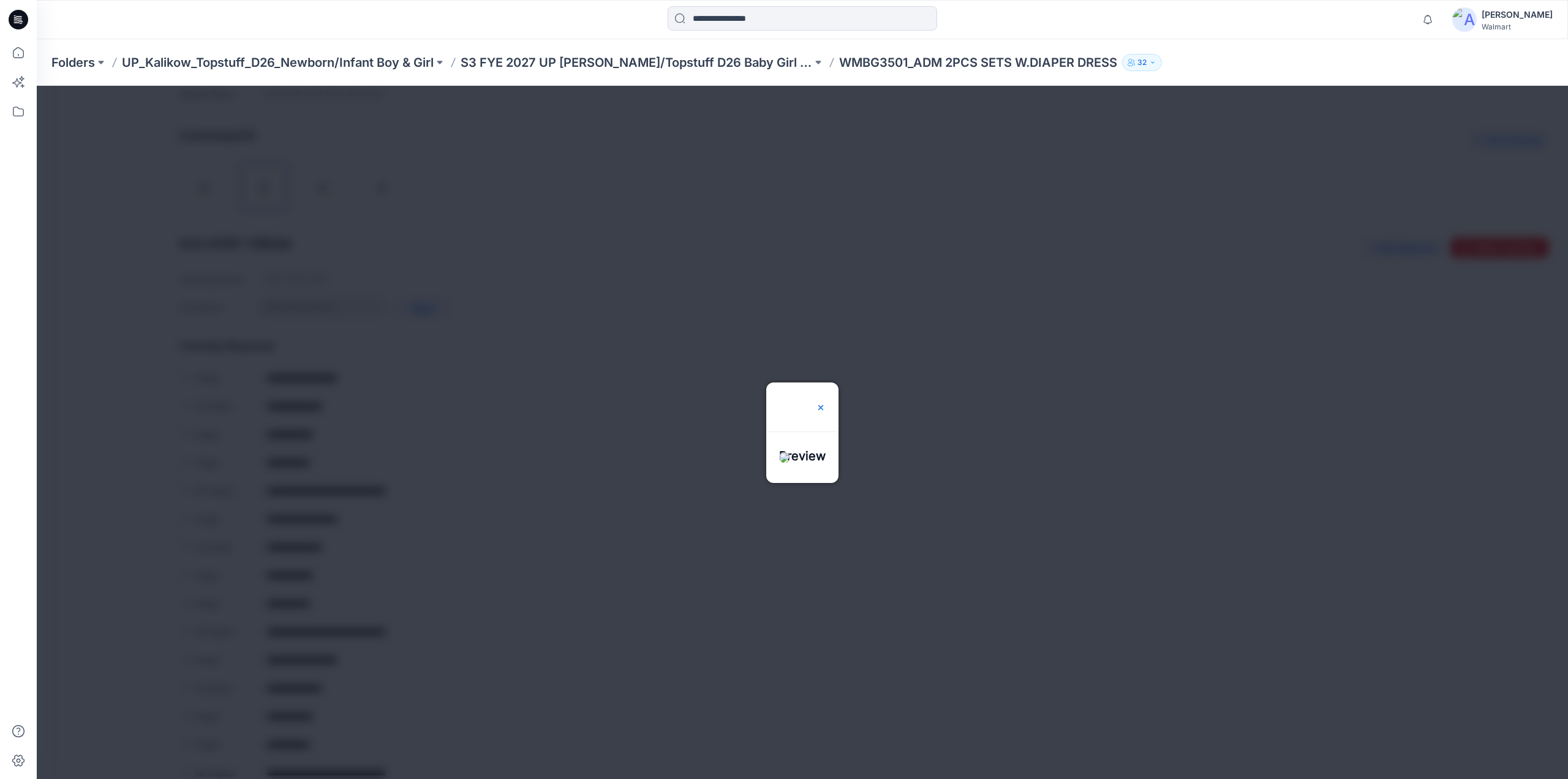
click at [826, 403] on img at bounding box center [821, 407] width 9 height 9
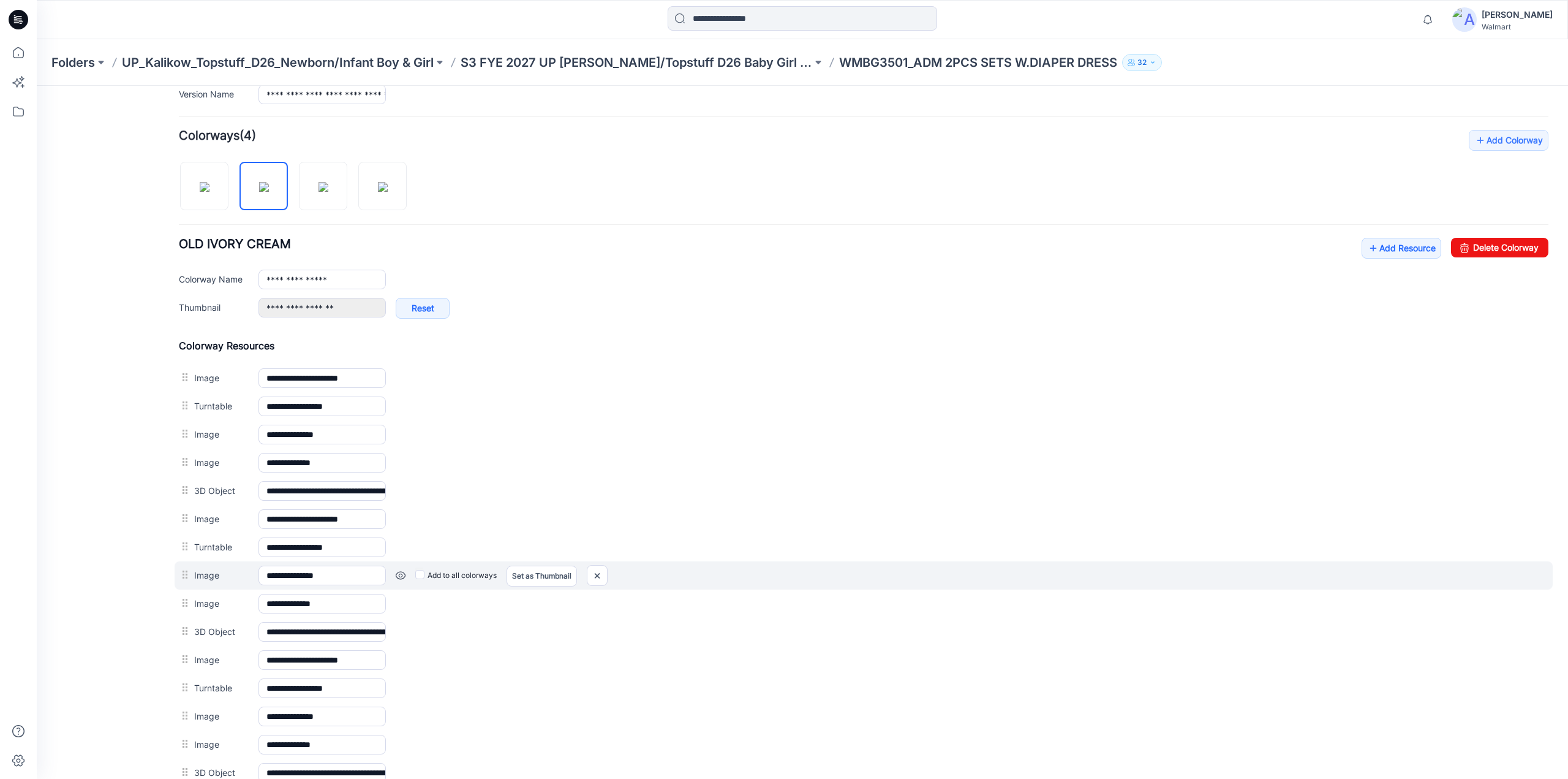
scroll to position [478, 0]
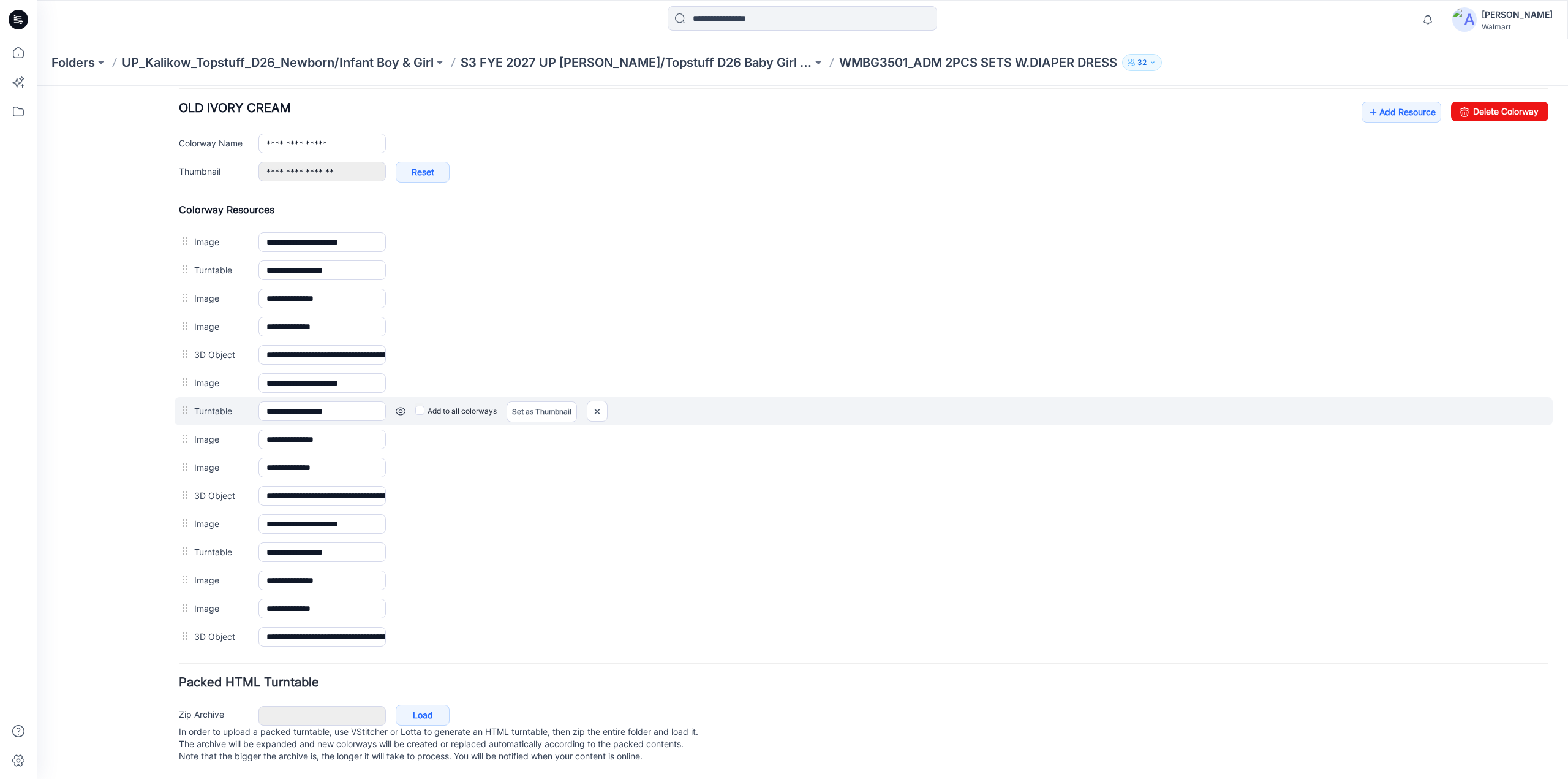
click at [400, 406] on link at bounding box center [400, 411] width 9 height 9
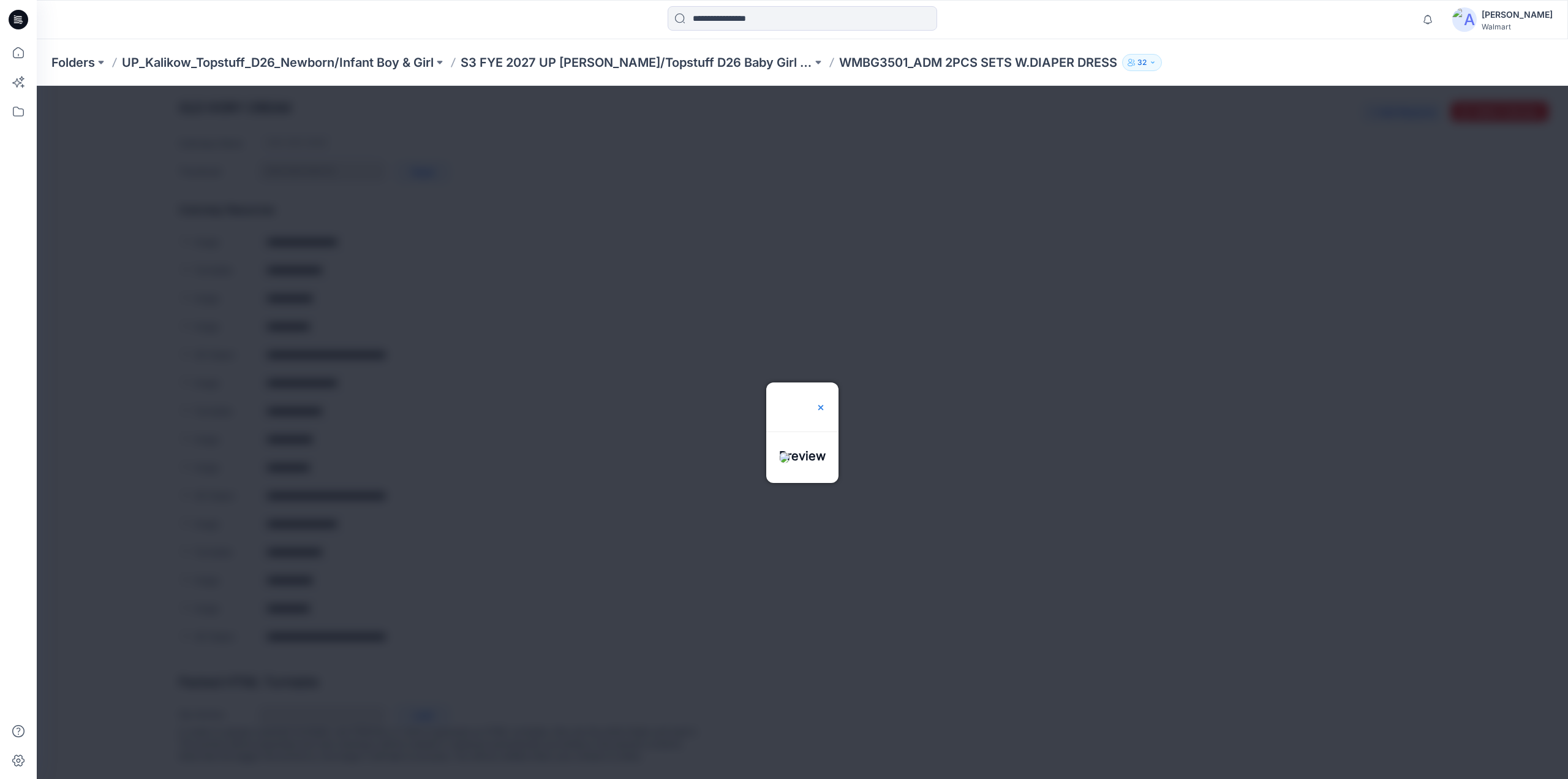
click at [826, 403] on img at bounding box center [821, 407] width 9 height 9
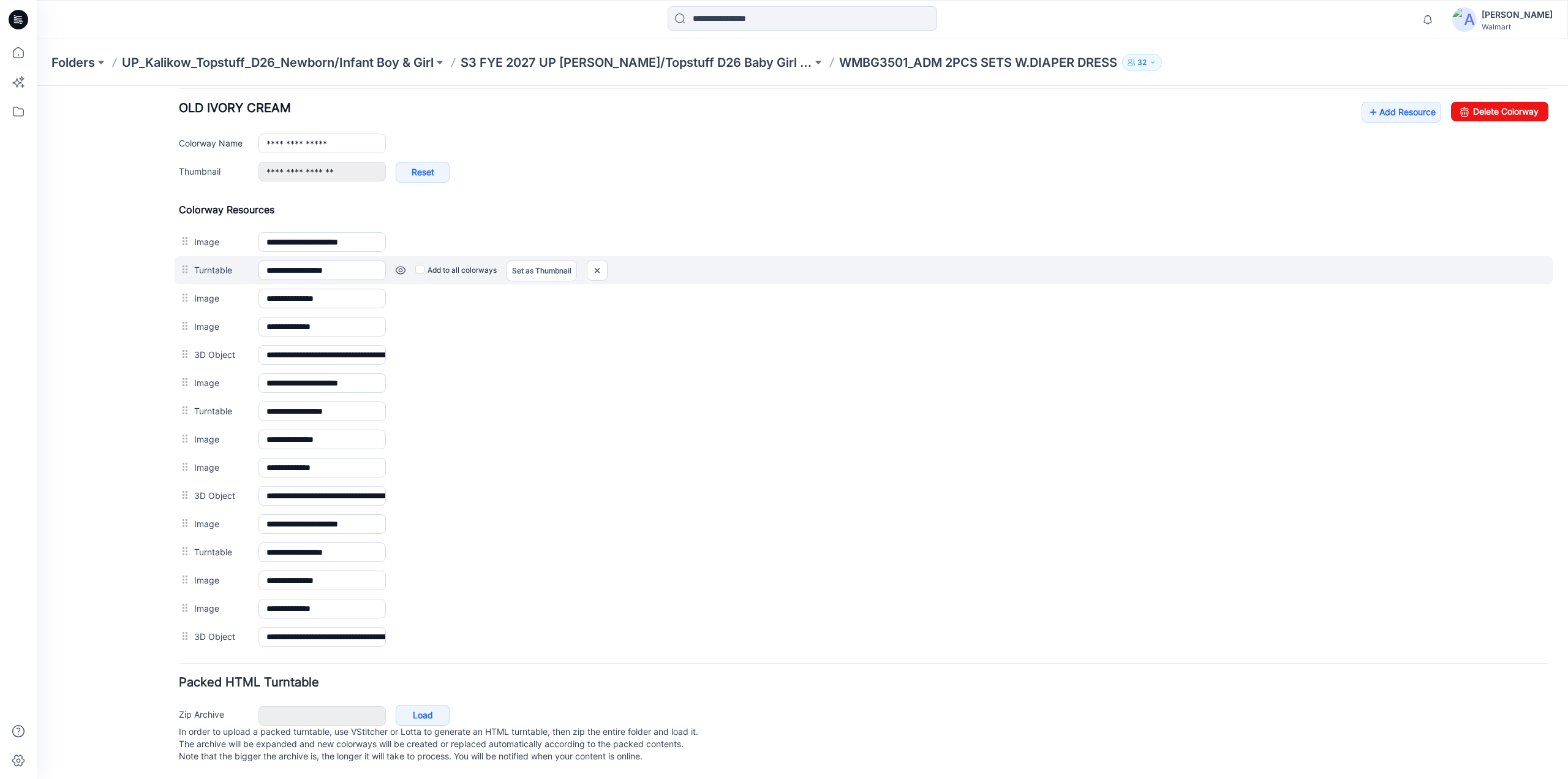
click at [397, 265] on link at bounding box center [400, 270] width 9 height 9
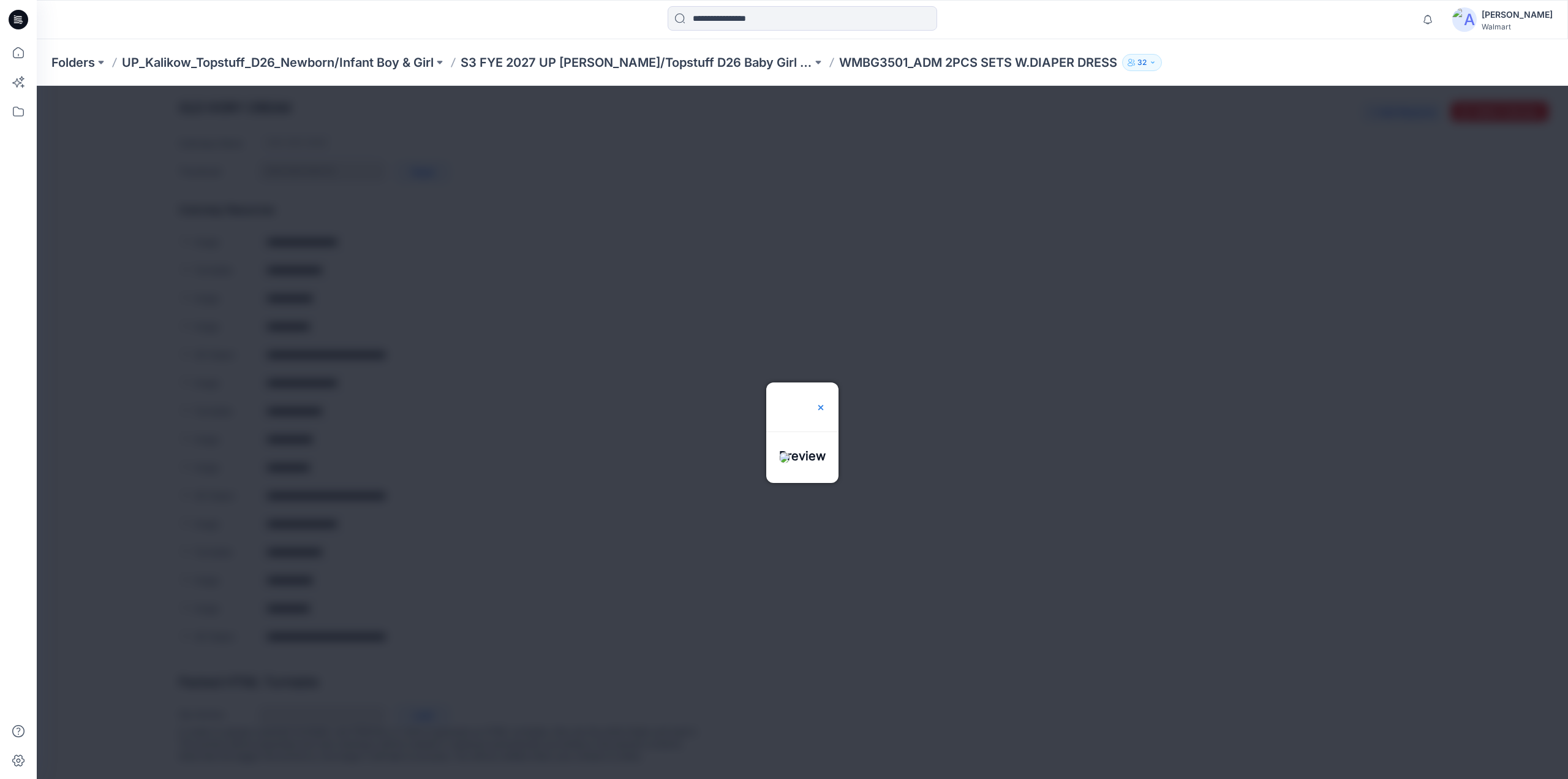
click at [826, 403] on img at bounding box center [821, 407] width 9 height 9
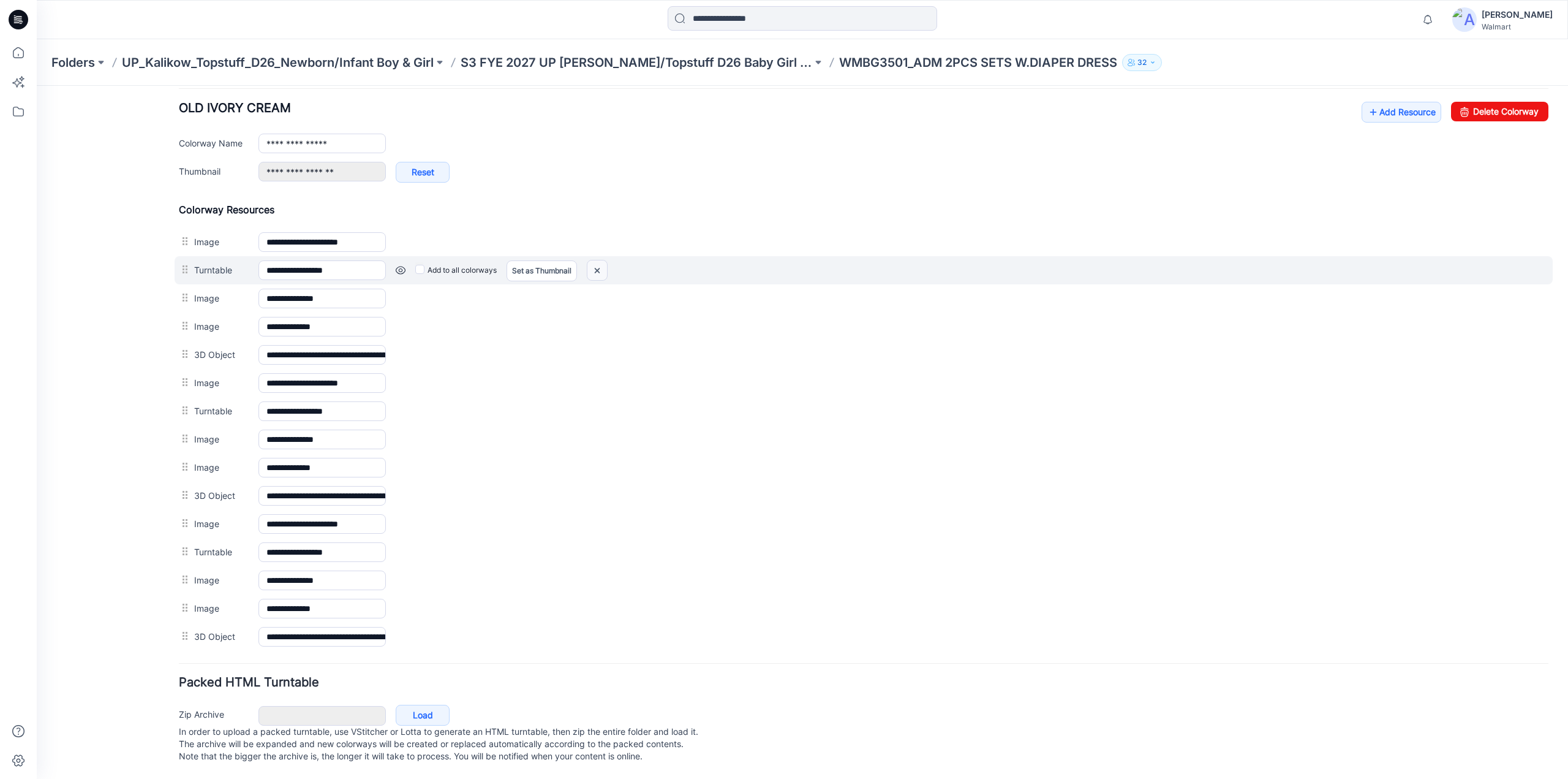
drag, startPoint x: 598, startPoint y: 268, endPoint x: 864, endPoint y: 124, distance: 302.5
click at [598, 268] on img at bounding box center [597, 271] width 20 height 20
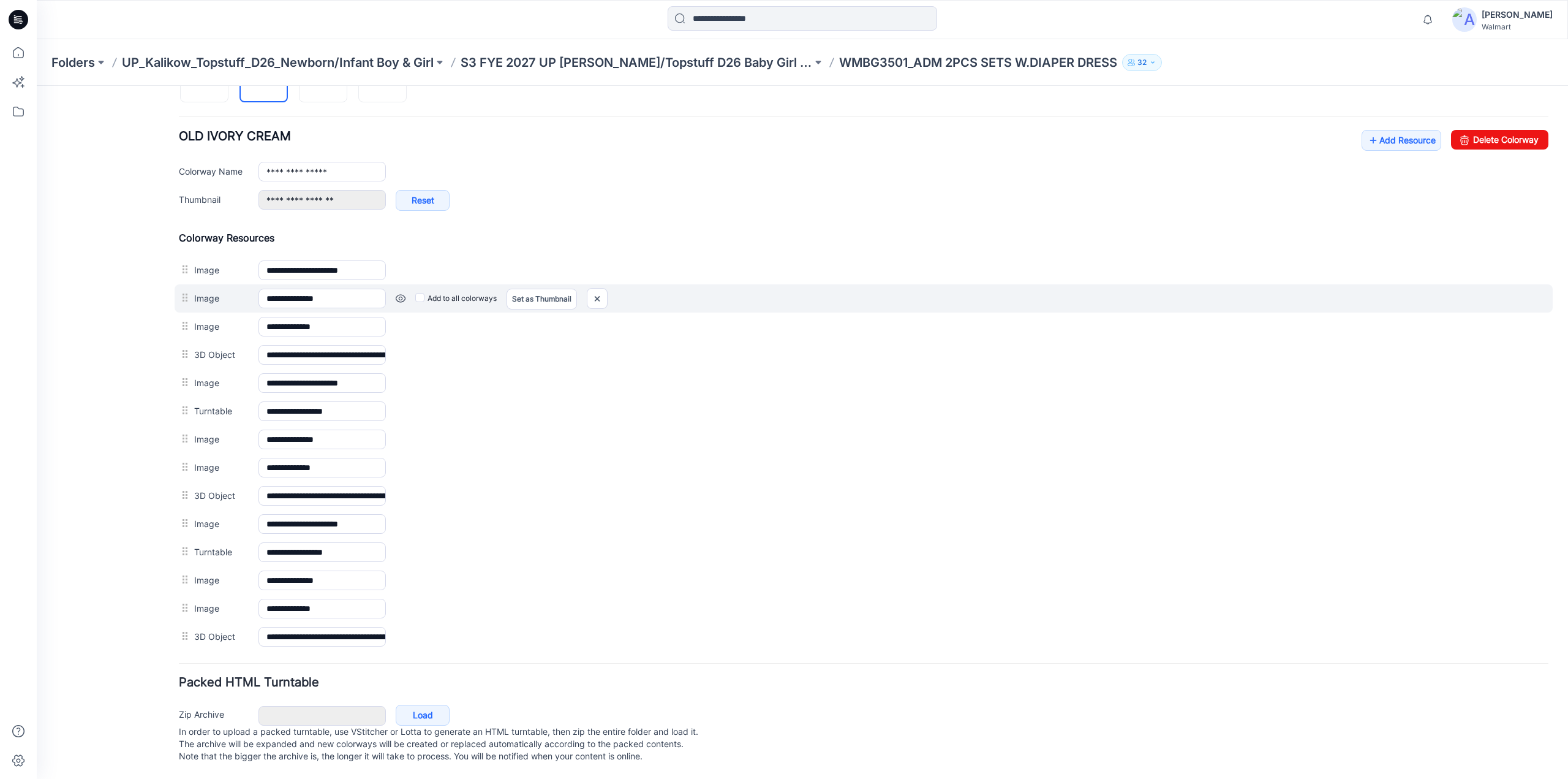
scroll to position [450, 0]
click at [596, 291] on img at bounding box center [597, 299] width 20 height 20
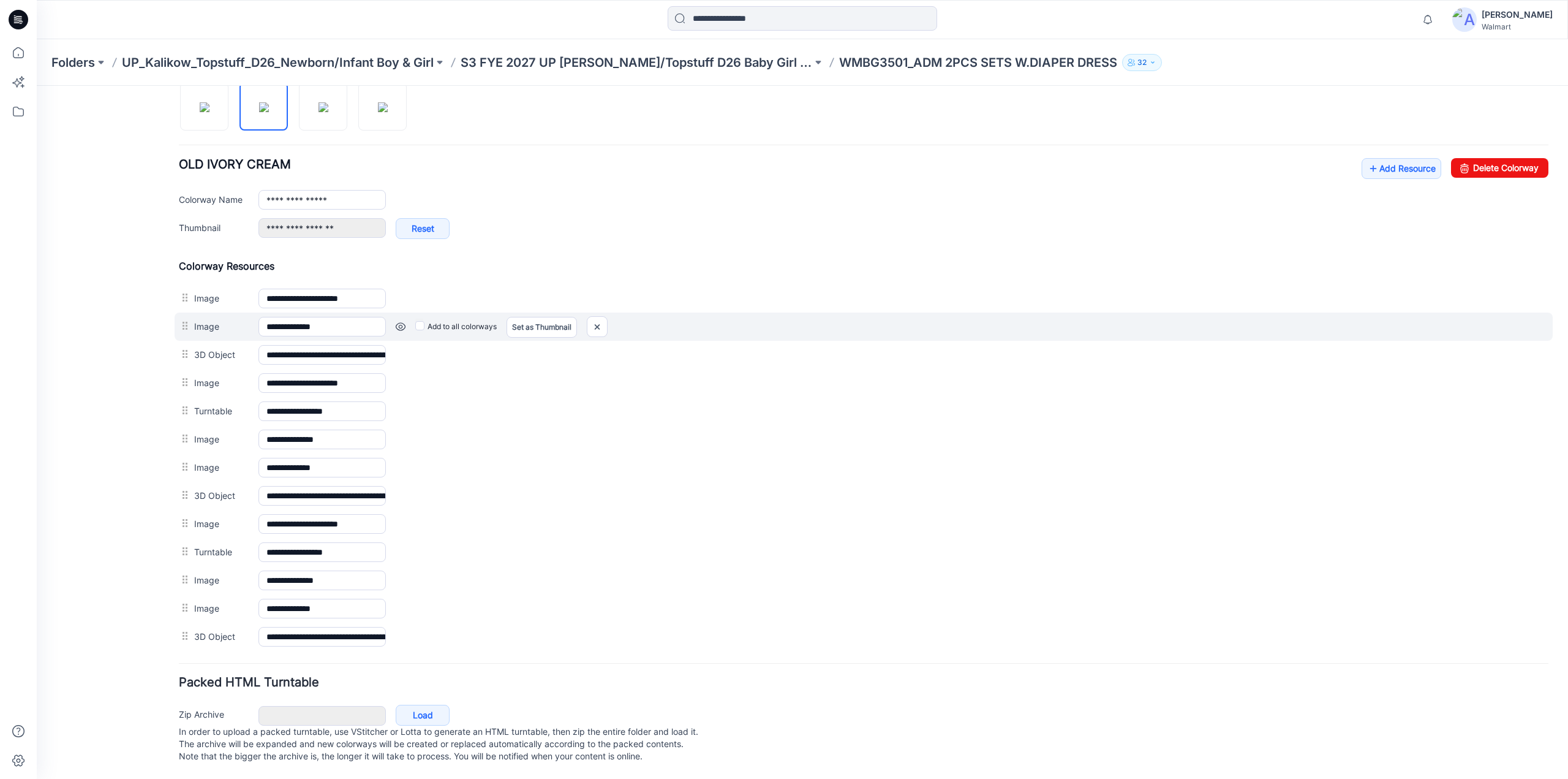
scroll to position [423, 0]
drag, startPoint x: 590, startPoint y: 318, endPoint x: 872, endPoint y: 129, distance: 339.5
click at [590, 318] on img at bounding box center [597, 327] width 20 height 20
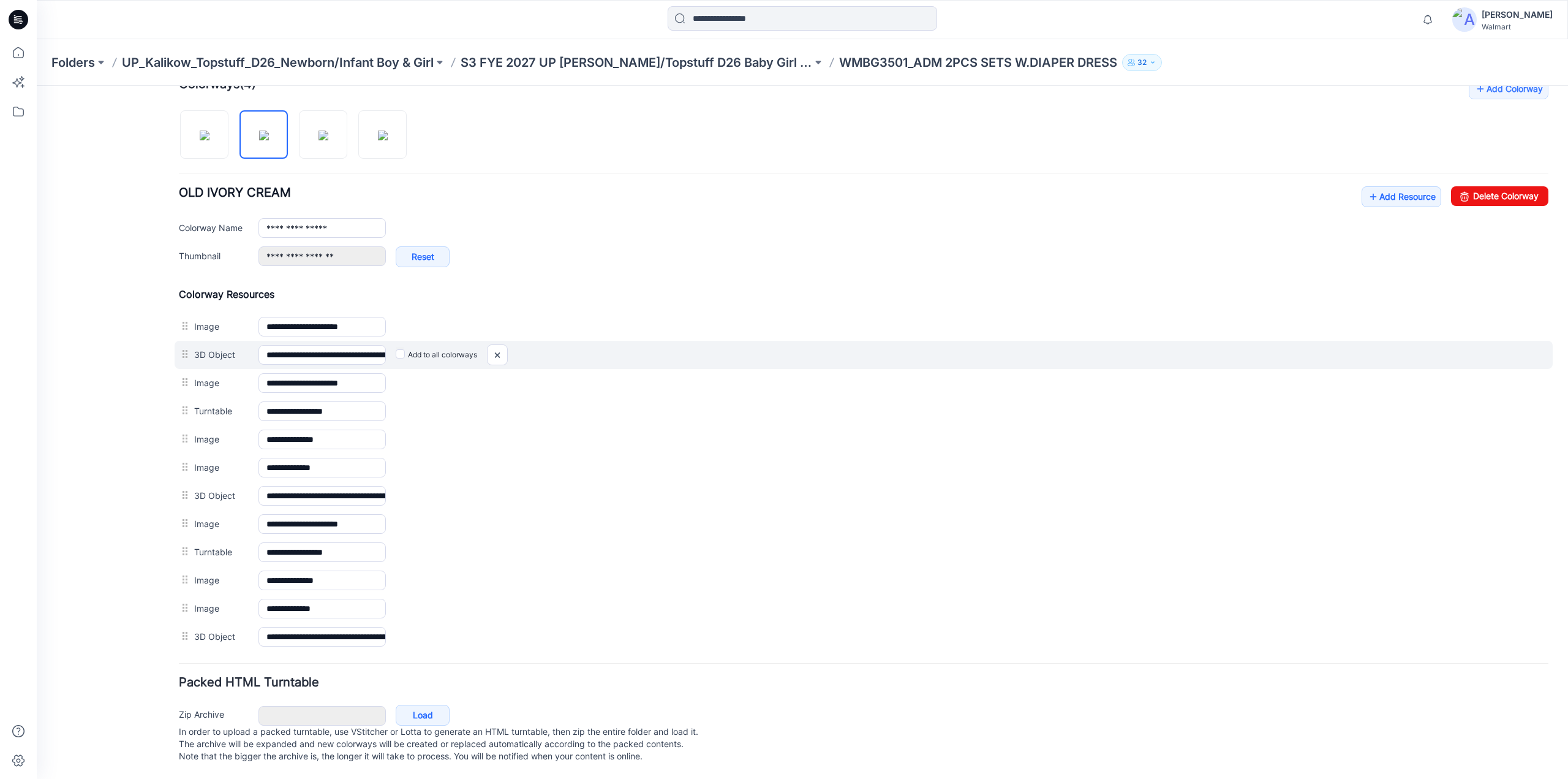
scroll to position [395, 0]
click at [497, 349] on img at bounding box center [497, 355] width 20 height 20
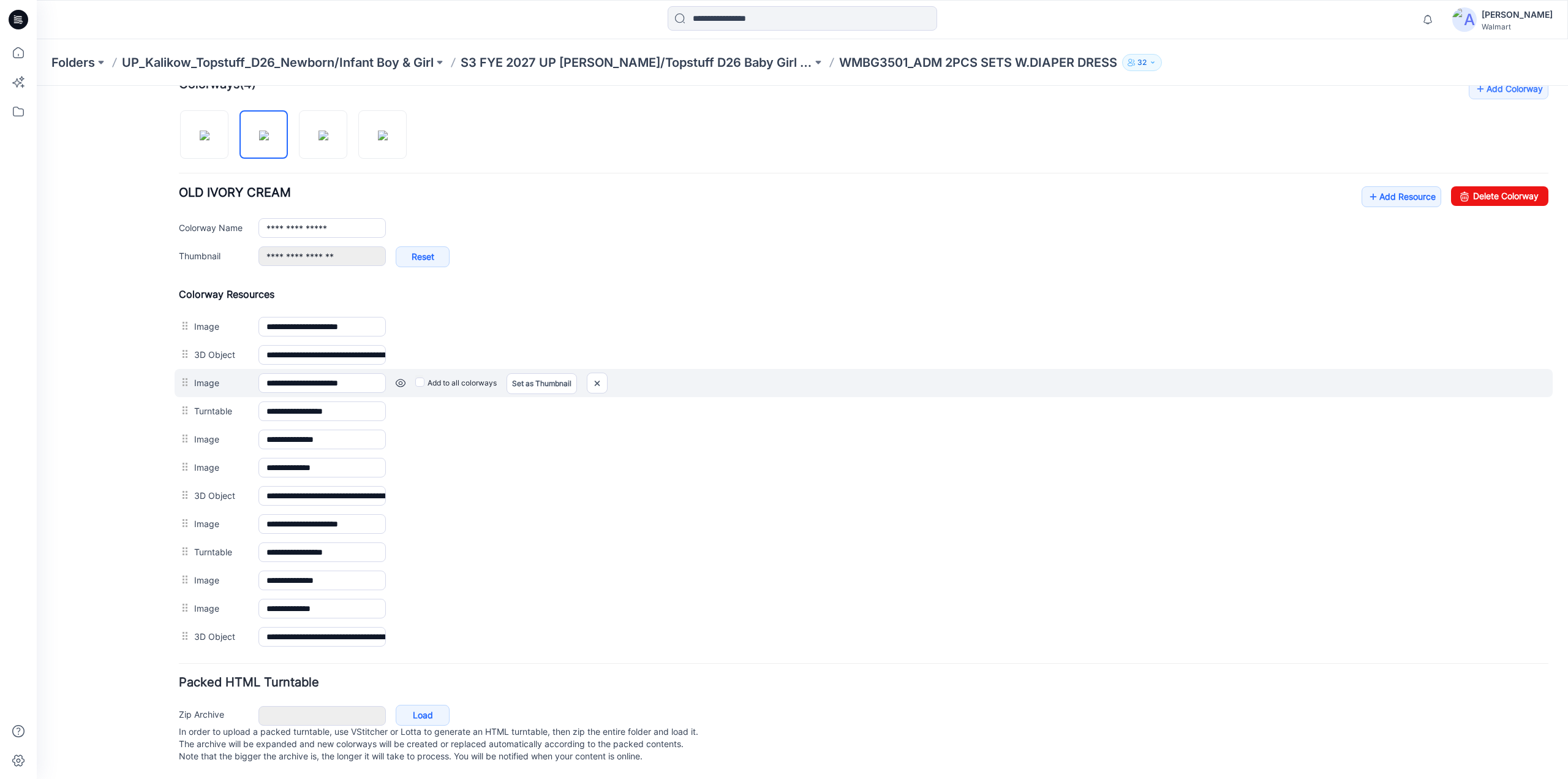
click at [400, 378] on link at bounding box center [400, 383] width 9 height 9
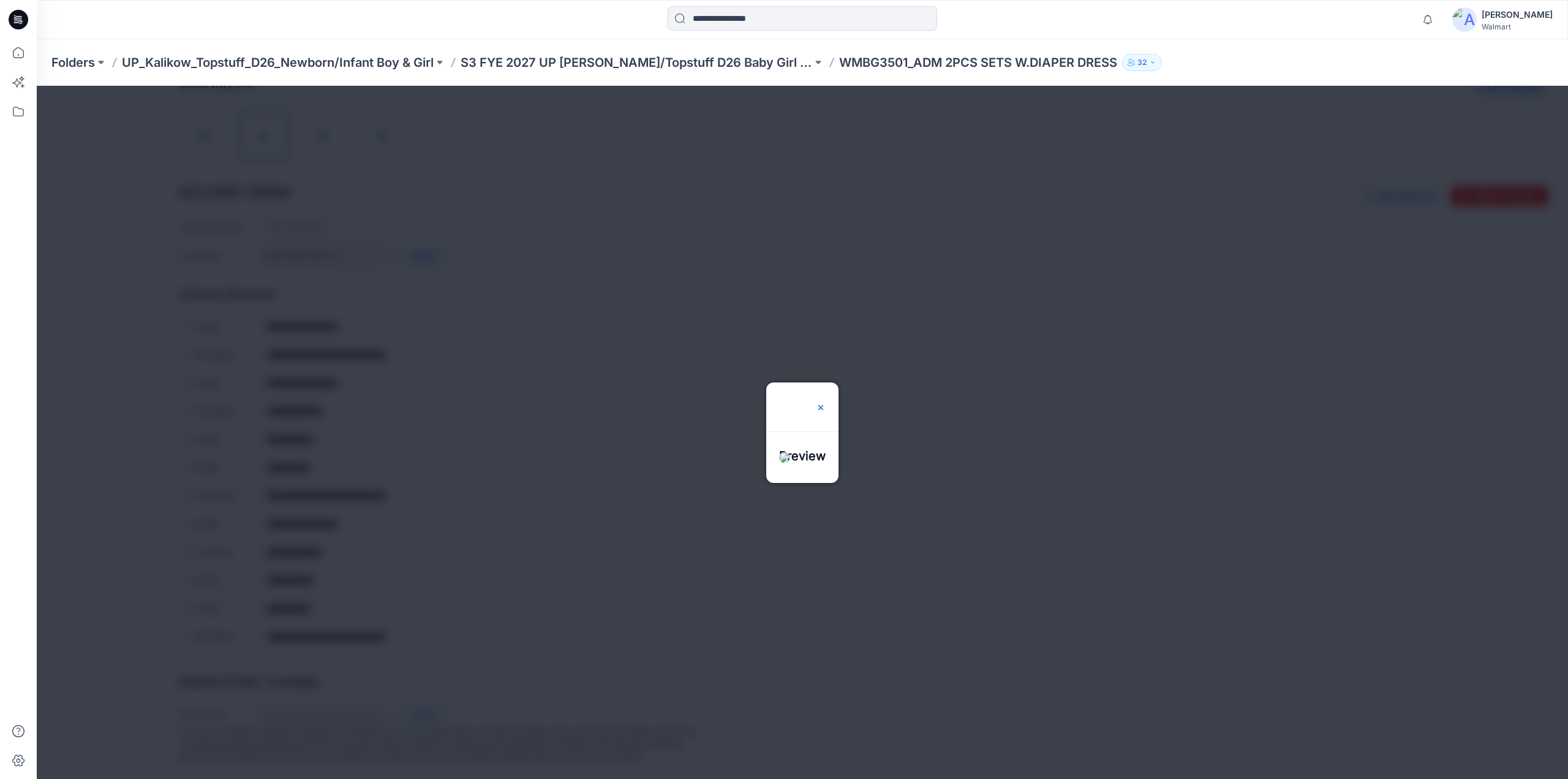
click at [826, 403] on img at bounding box center [821, 407] width 9 height 9
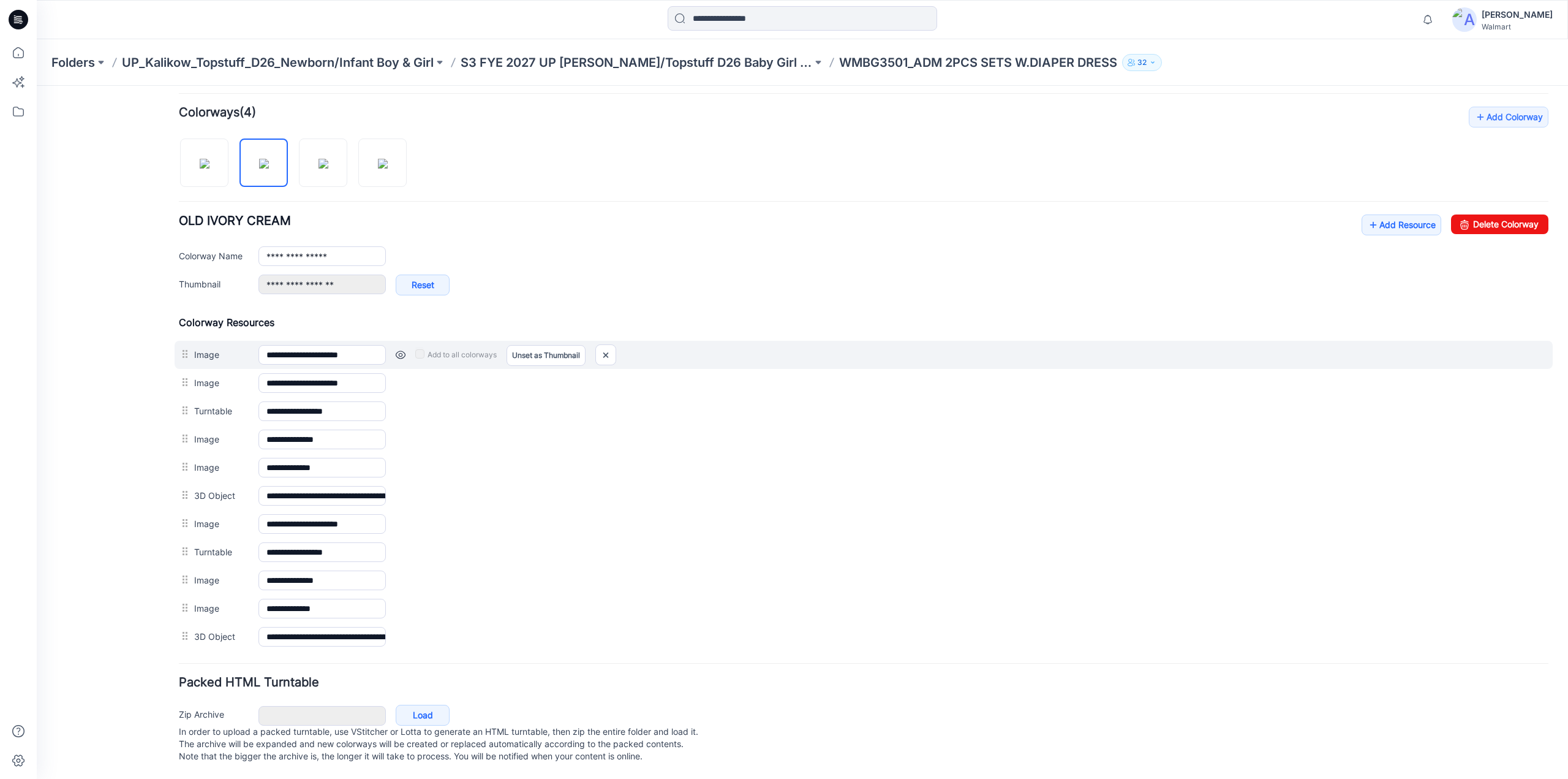
click at [401, 350] on link at bounding box center [400, 355] width 9 height 9
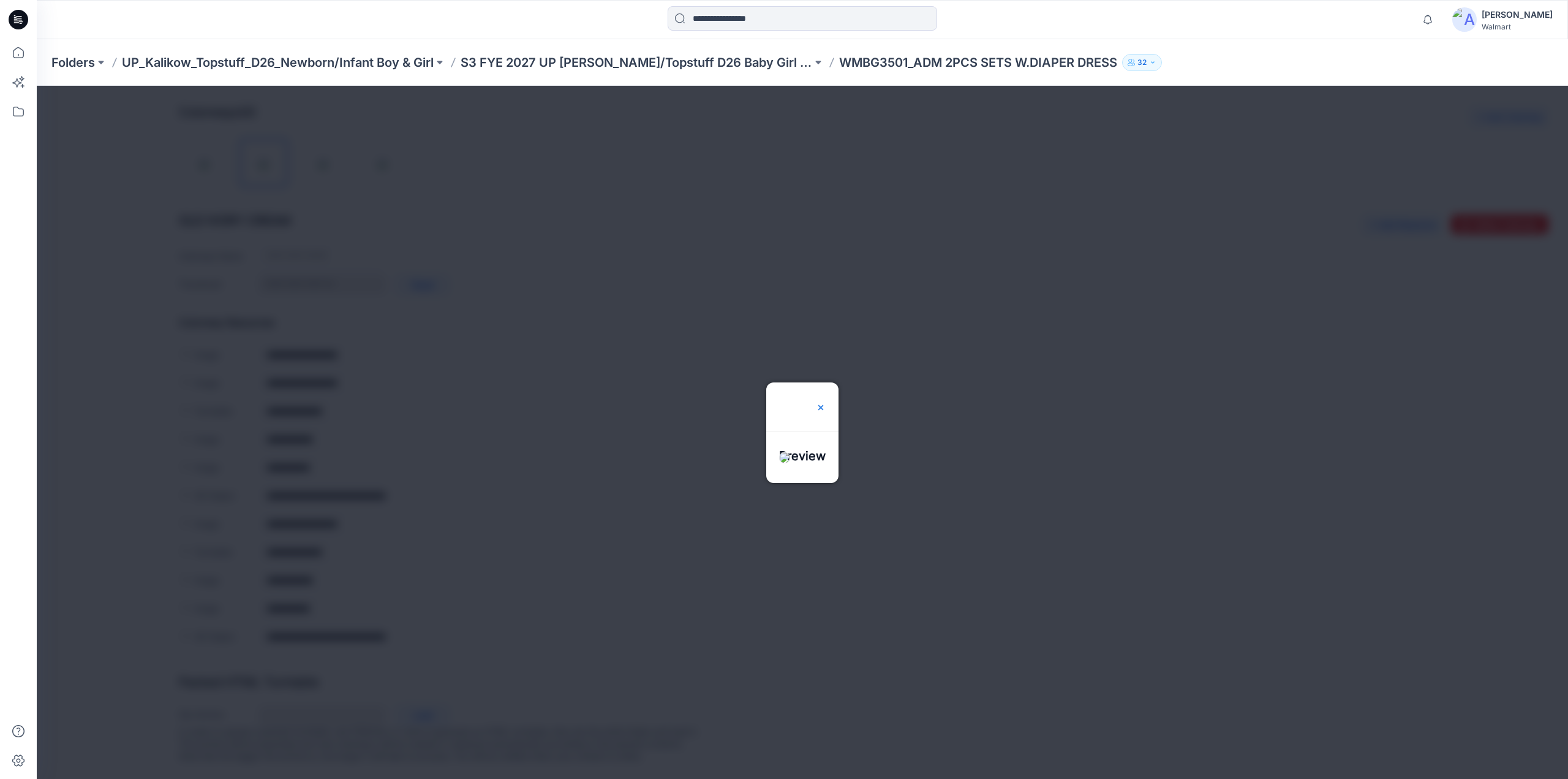
click at [826, 403] on img at bounding box center [821, 407] width 9 height 9
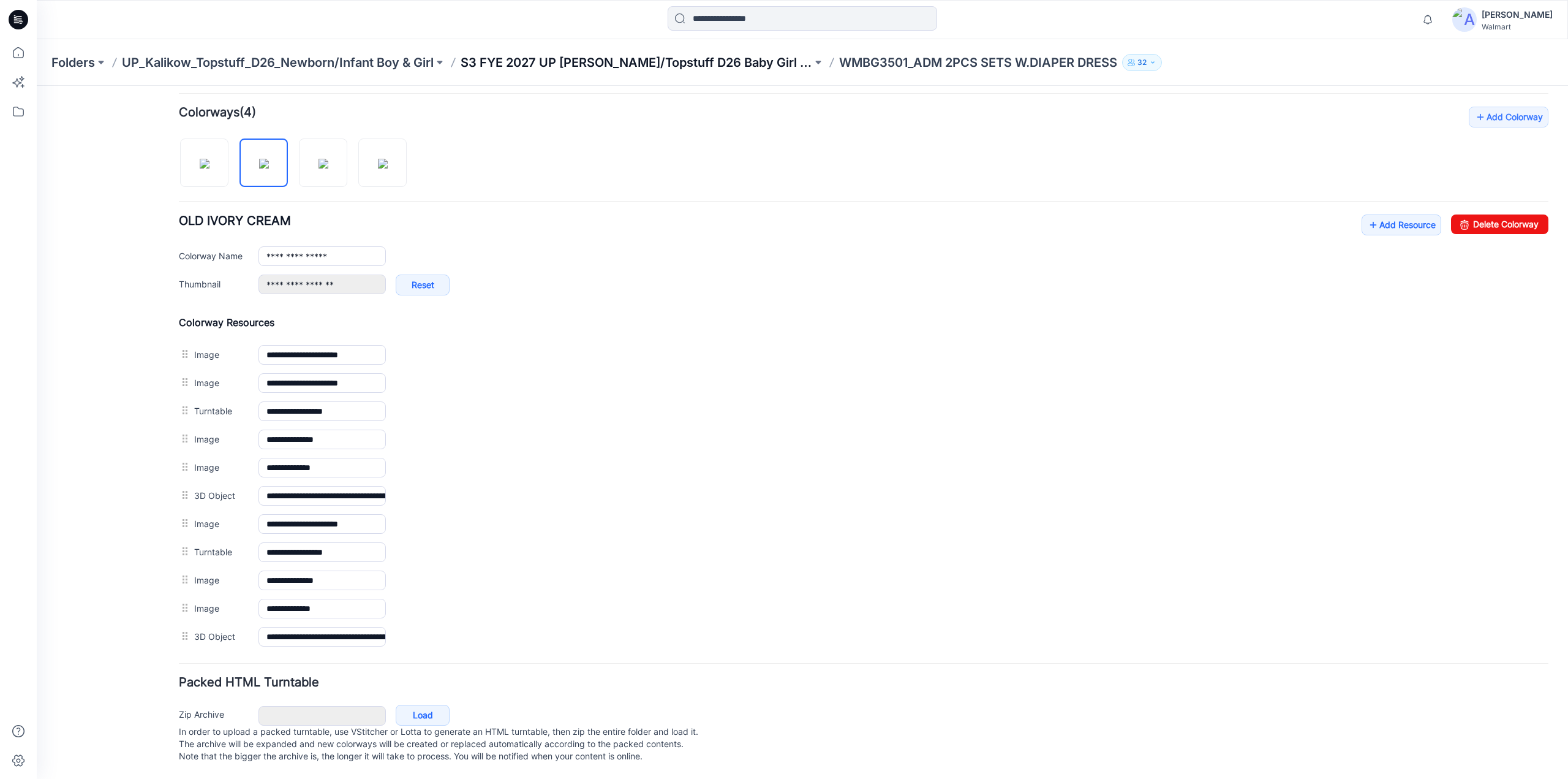
click at [669, 60] on p "S3 FYE 2027 UP Kalikow/Topstuff D26 Baby Girl & Boy" at bounding box center [636, 62] width 352 height 17
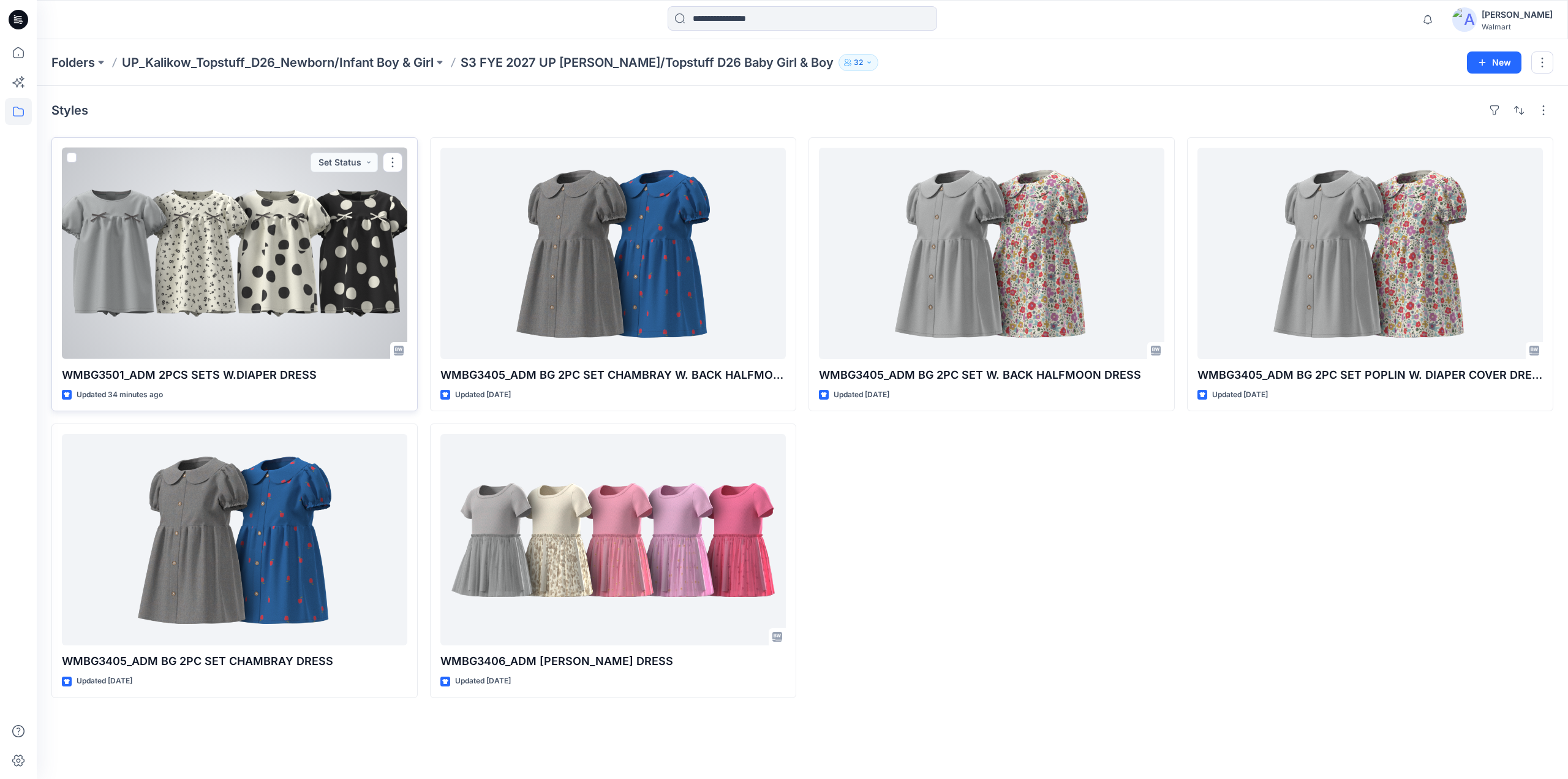
click at [282, 233] on div at bounding box center [234, 254] width 346 height 212
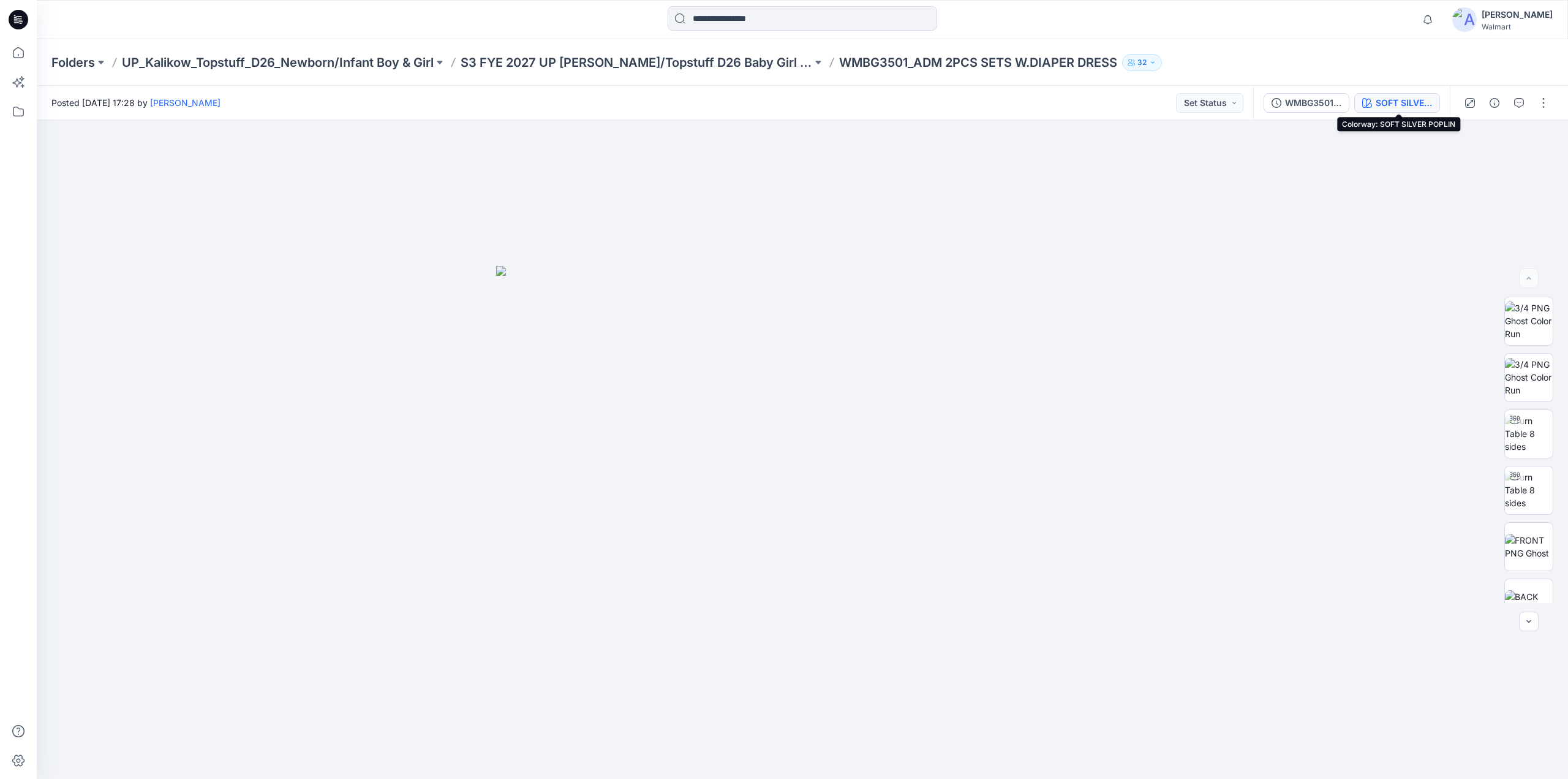
click at [1419, 100] on div "SOFT SILVER POPLIN" at bounding box center [1403, 103] width 56 height 14
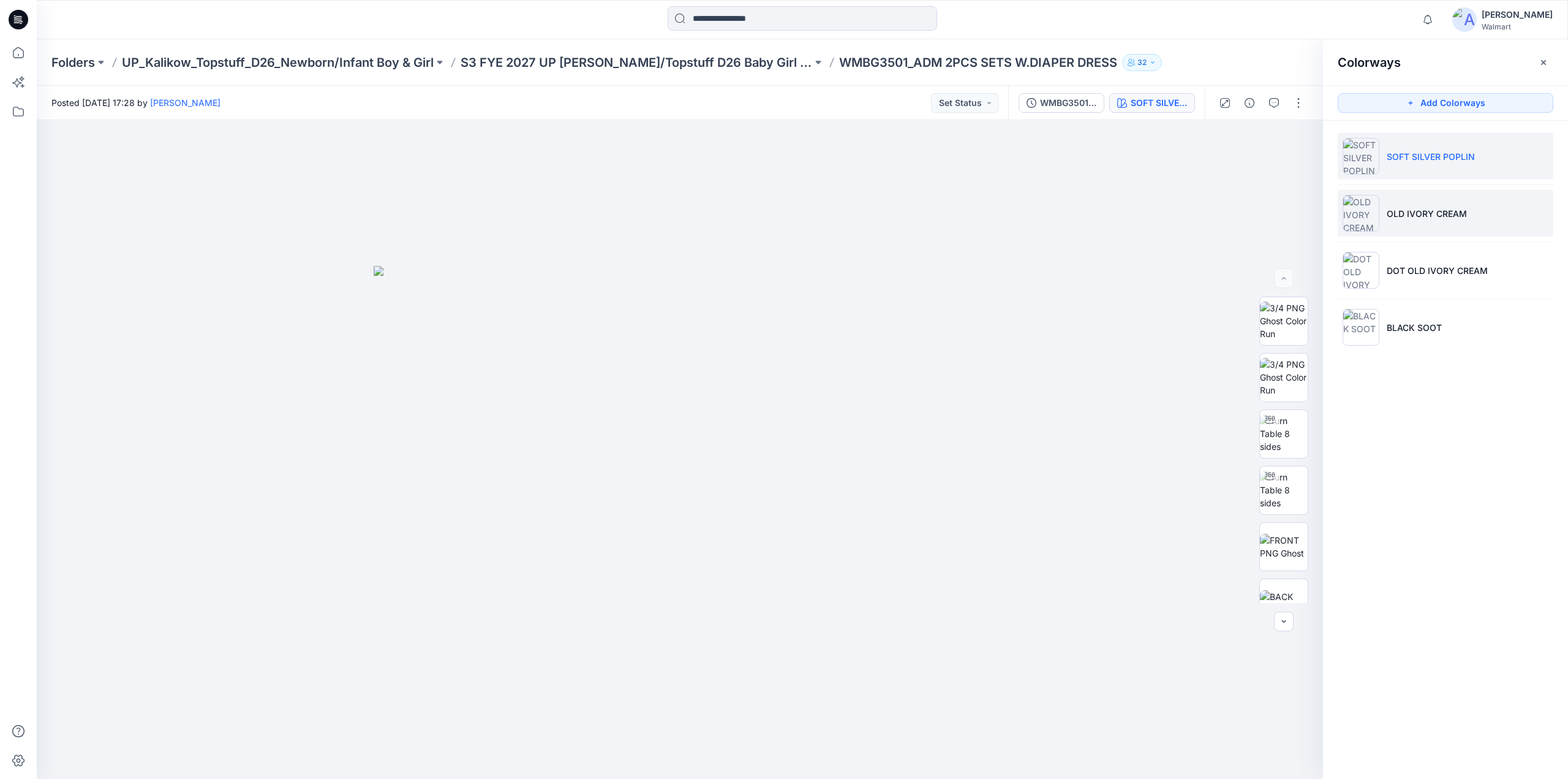
click at [1410, 220] on li "OLD IVORY CREAM" at bounding box center [1445, 213] width 215 height 47
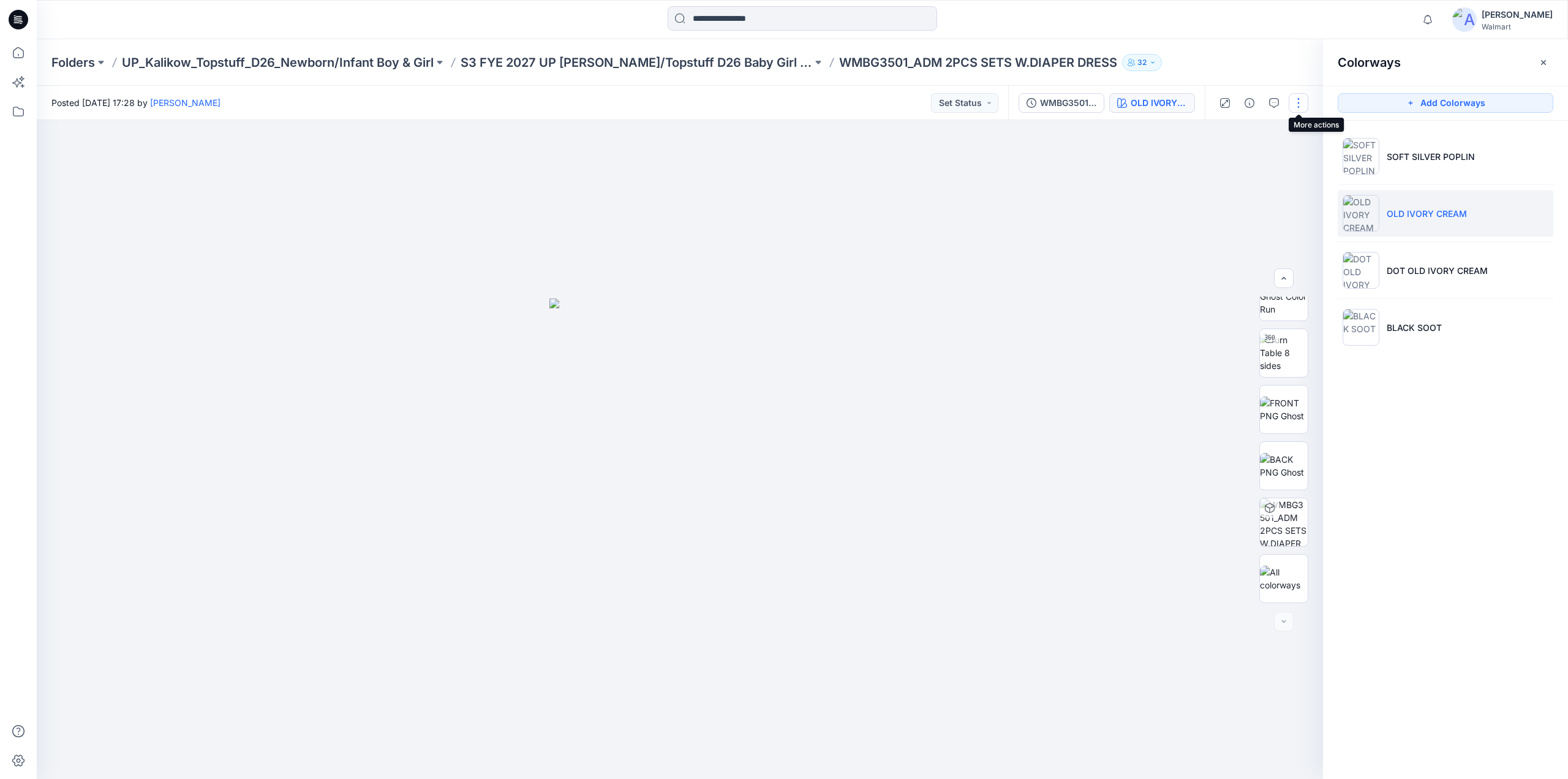
click at [1298, 106] on button "button" at bounding box center [1298, 102] width 20 height 20
click at [1224, 169] on p "Edit" at bounding box center [1220, 165] width 16 height 13
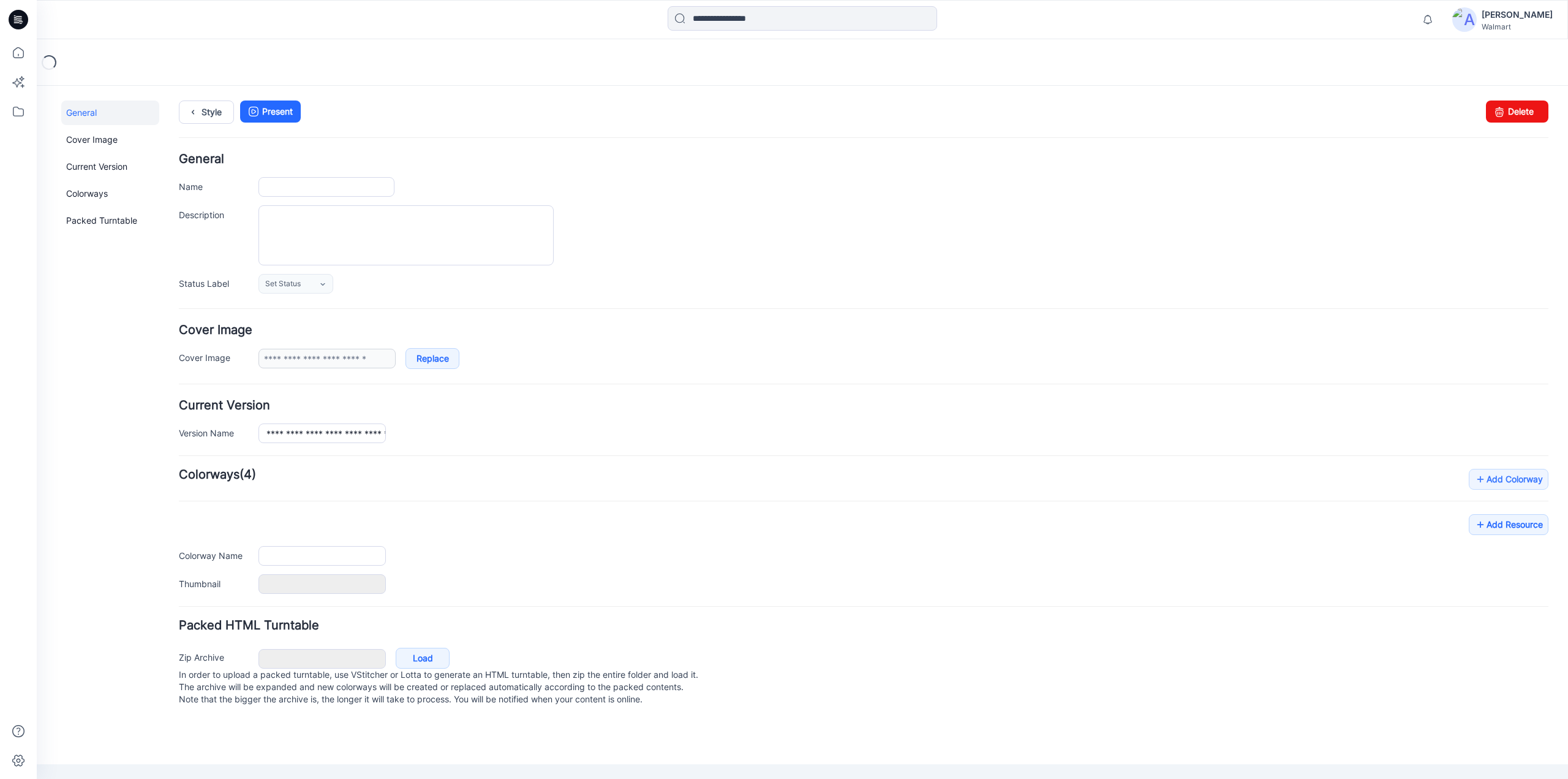
type input "**********"
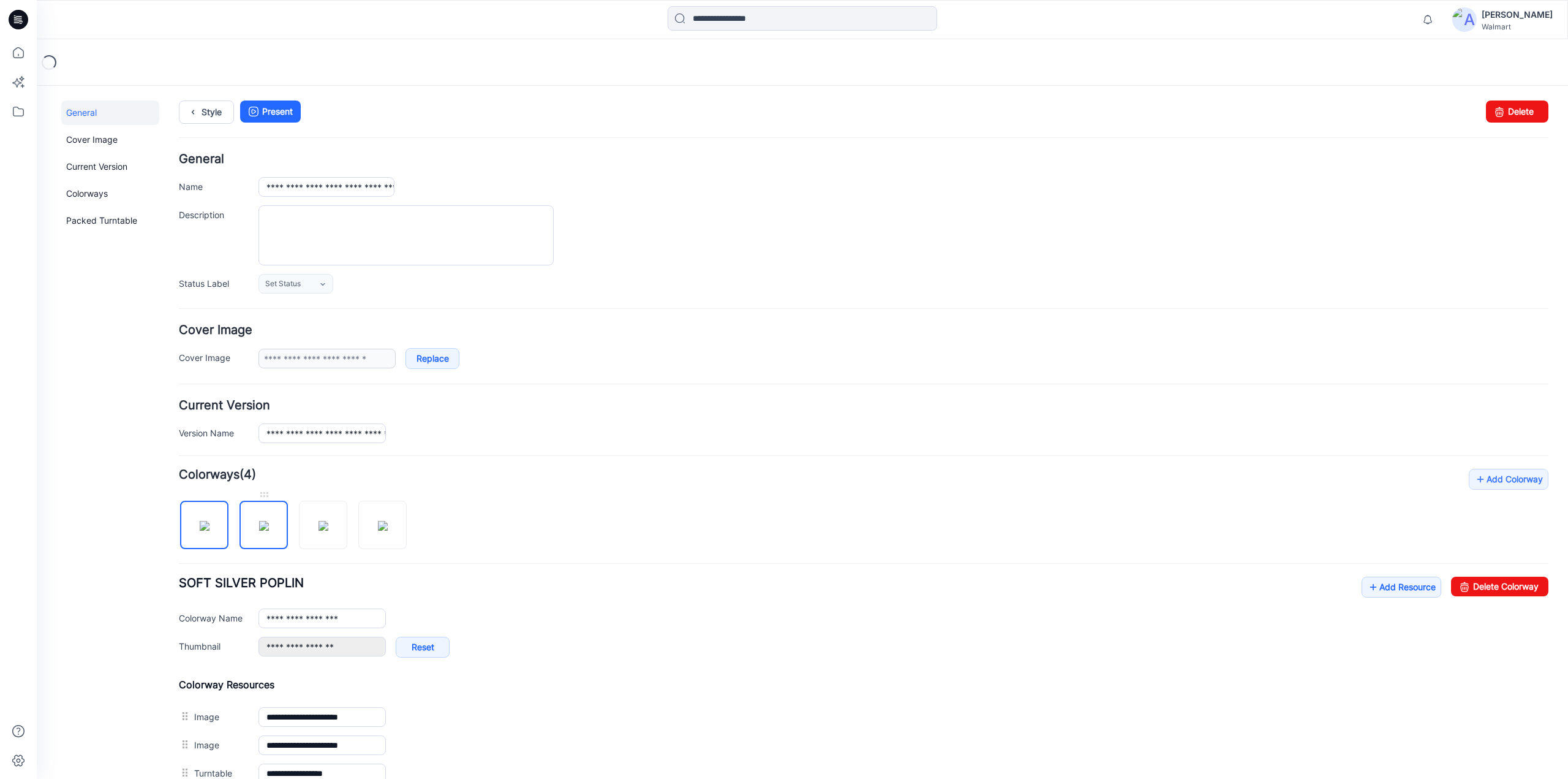
click at [259, 521] on img at bounding box center [264, 525] width 9 height 9
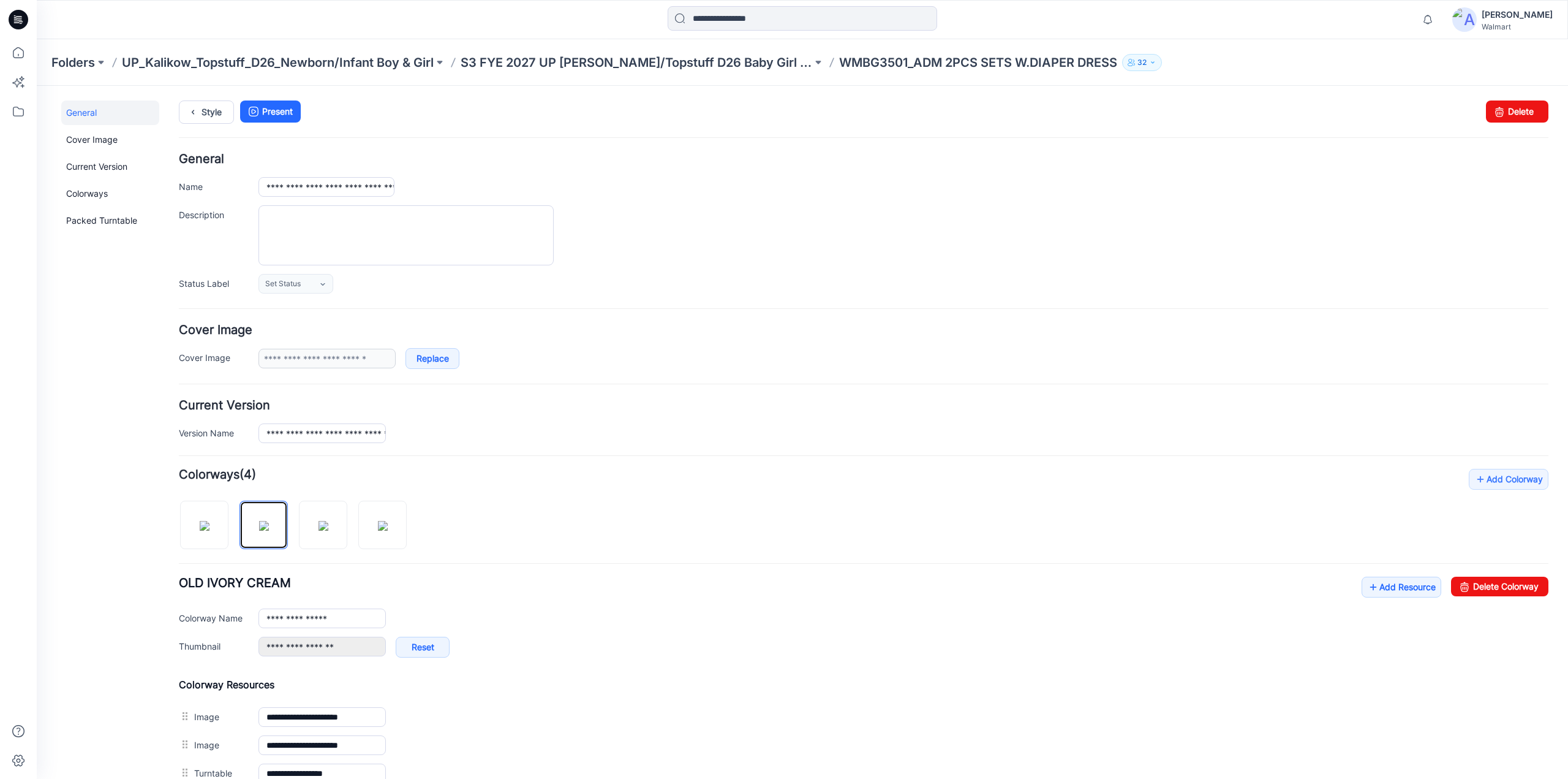
scroll to position [367, 0]
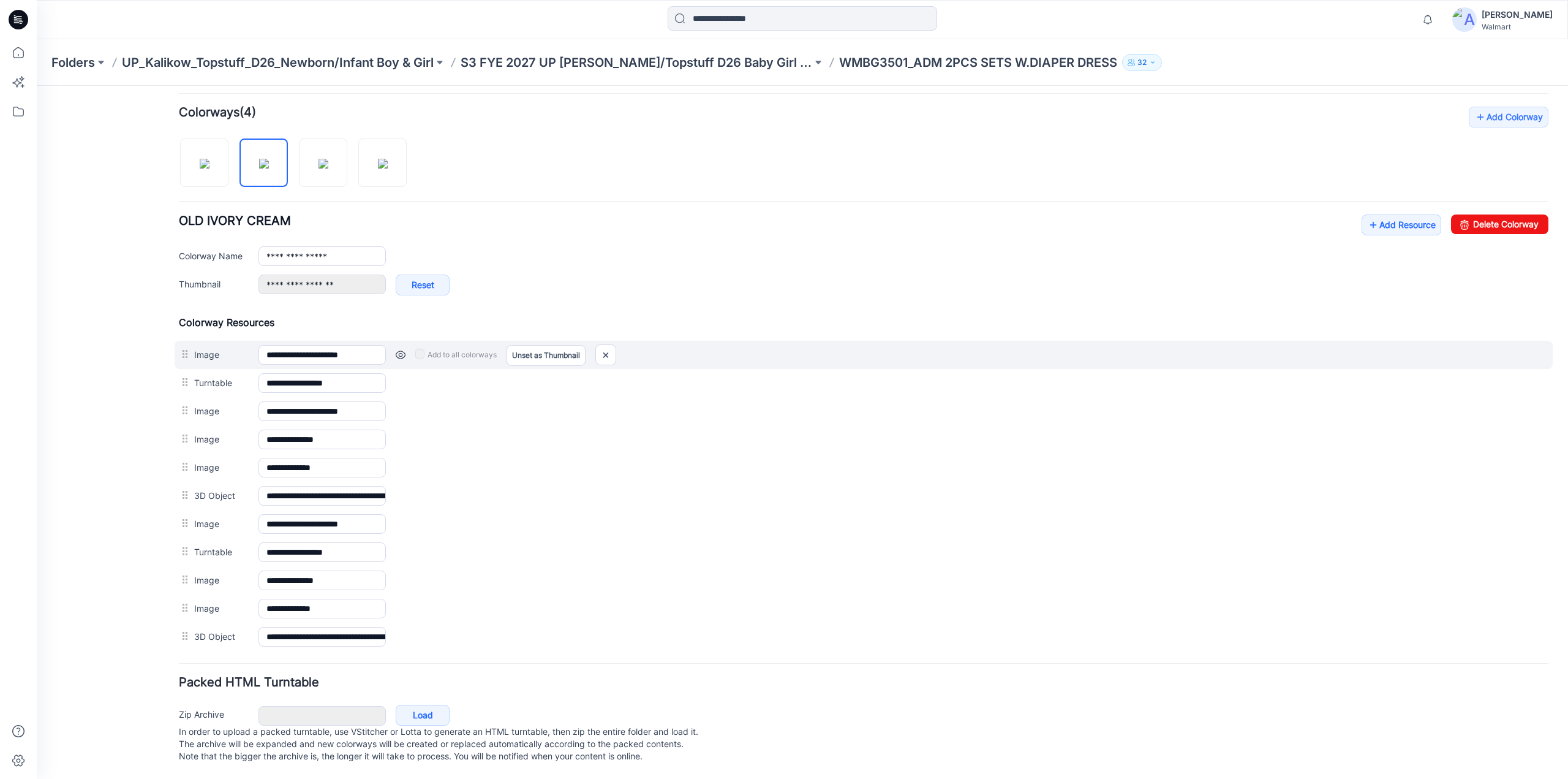
click at [403, 350] on link at bounding box center [400, 355] width 9 height 9
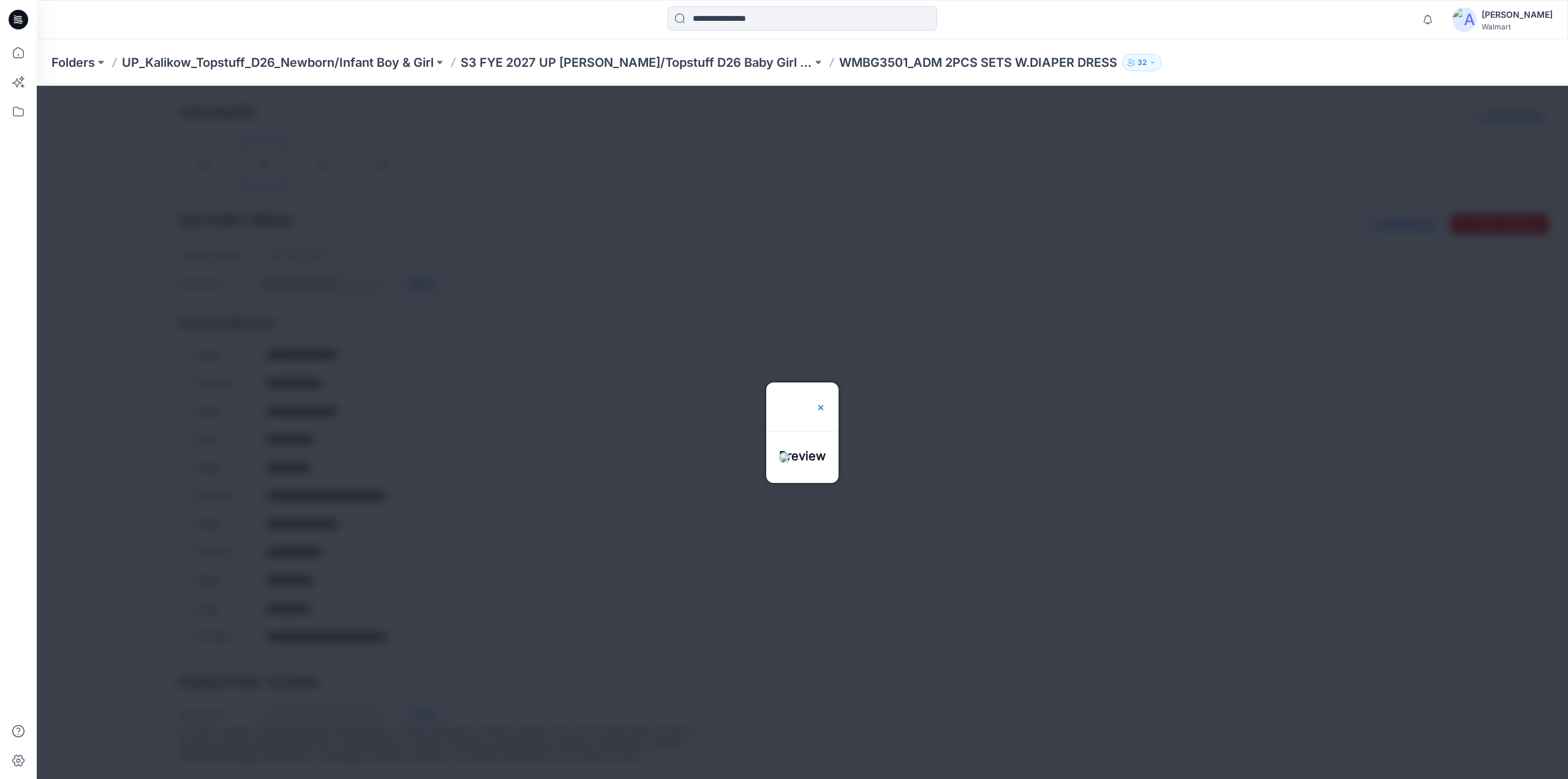
click at [826, 403] on img at bounding box center [821, 407] width 9 height 9
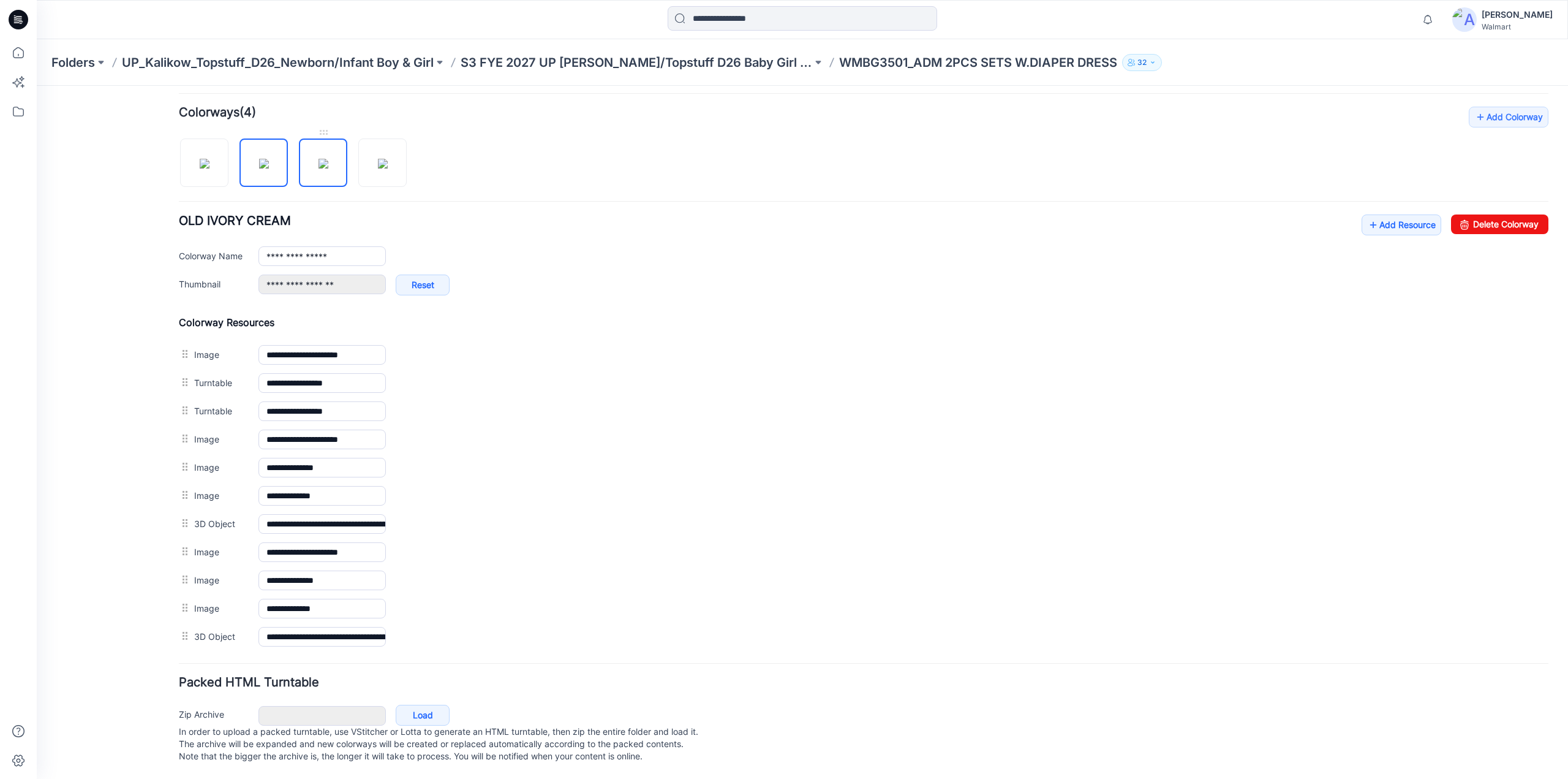
click at [329, 161] on img at bounding box center [323, 163] width 9 height 9
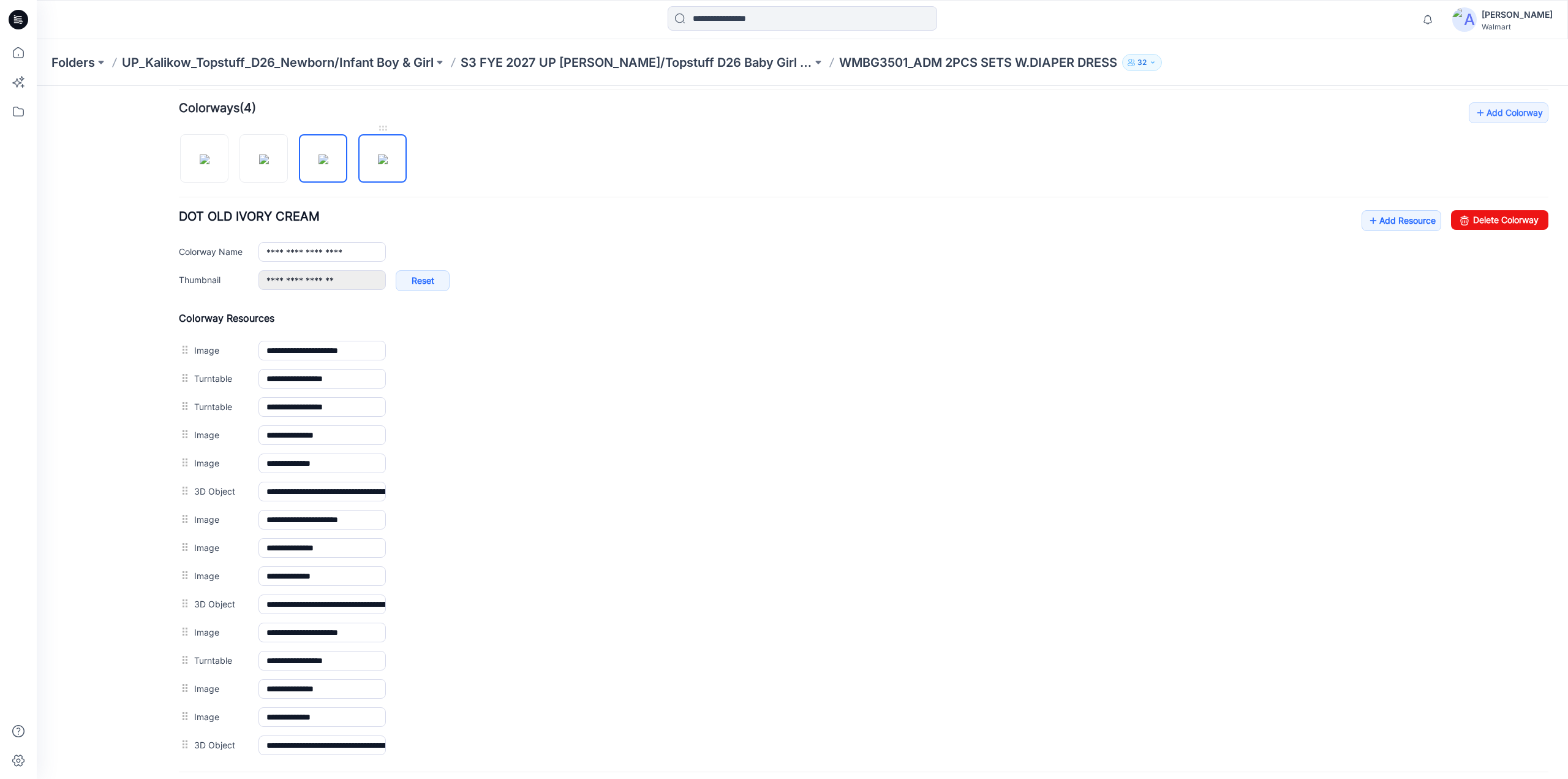
click at [382, 163] on img at bounding box center [383, 159] width 9 height 9
type input "**********"
click at [590, 256] on div "**********" at bounding box center [903, 252] width 1290 height 20
click at [693, 60] on p "S3 FYE 2027 UP Kalikow/Topstuff D26 Baby Girl & Boy" at bounding box center [636, 62] width 352 height 17
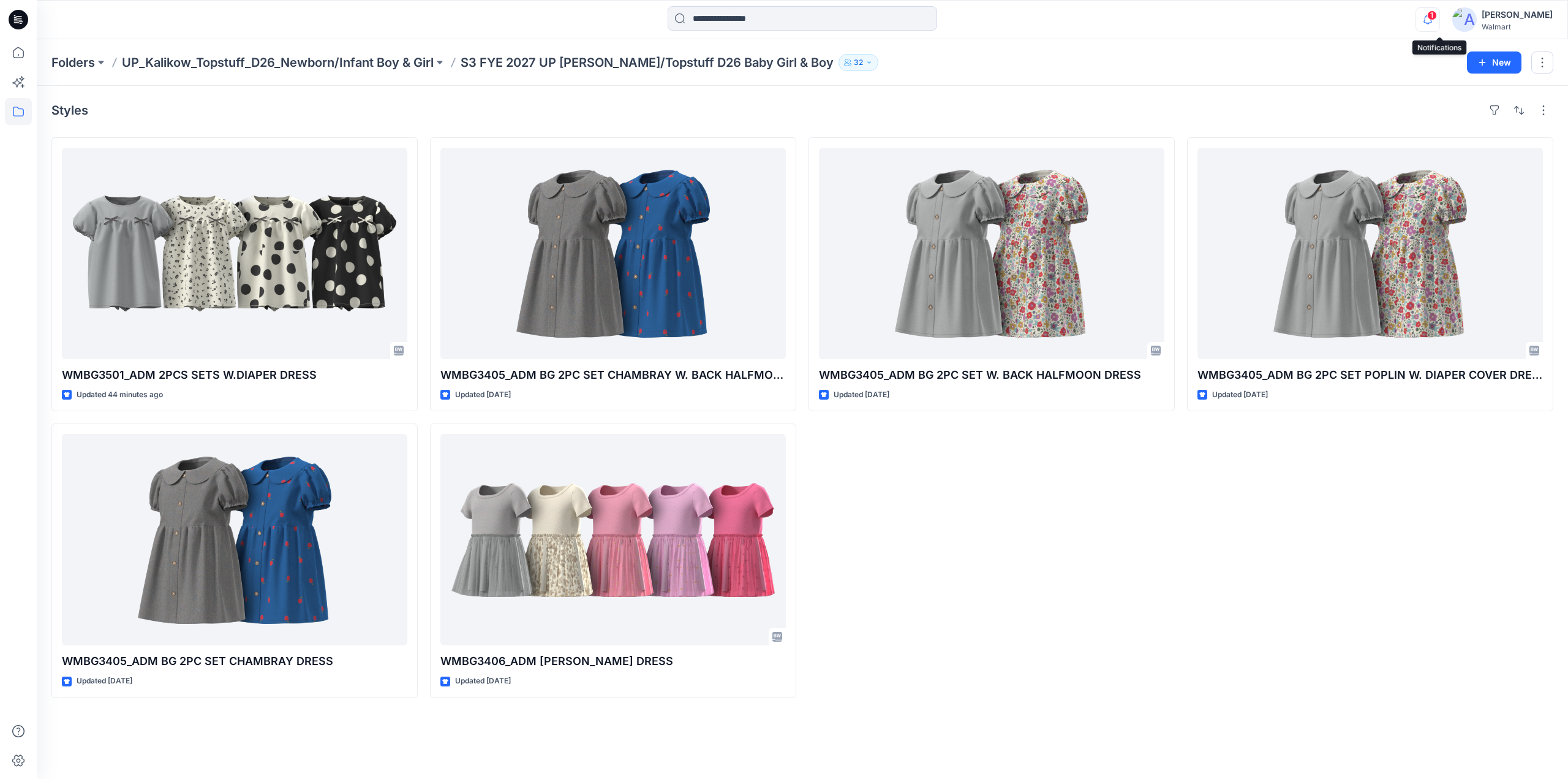
click at [1439, 16] on icon "button" at bounding box center [1428, 20] width 23 height 24
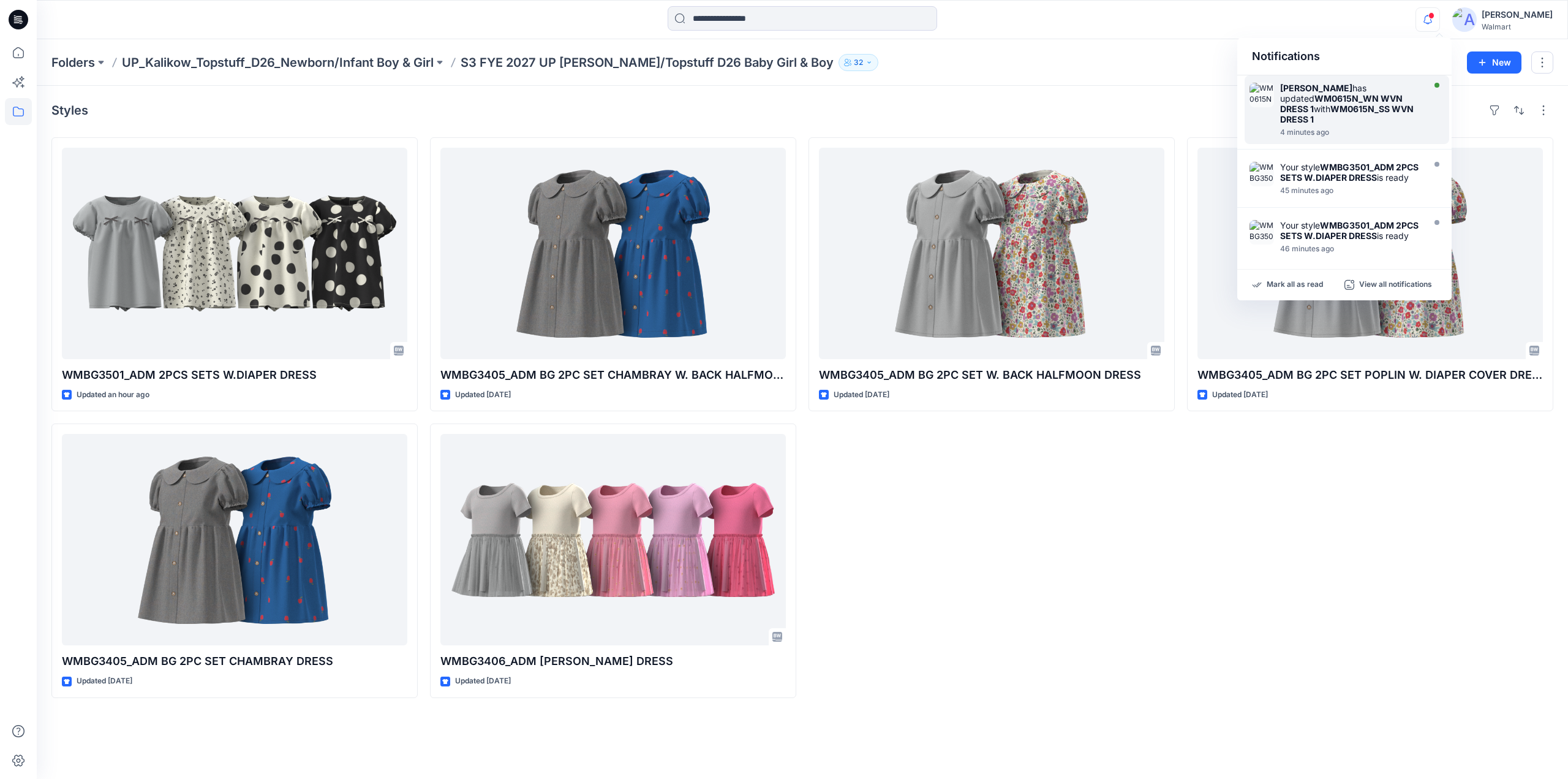
click at [1318, 109] on strong "WM0615N_SS WVN DRESS 1" at bounding box center [1346, 114] width 133 height 21
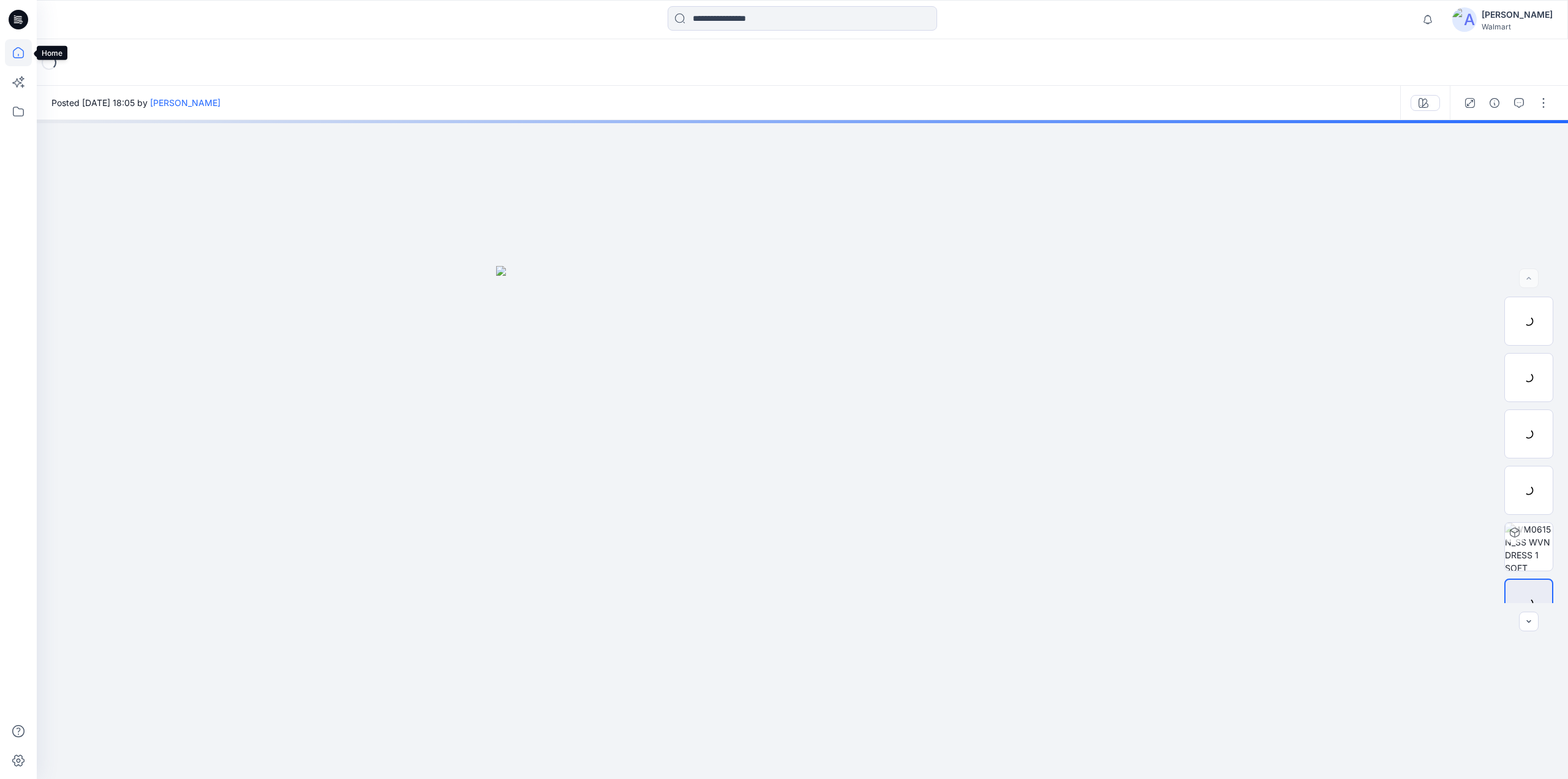
click at [18, 57] on icon at bounding box center [18, 53] width 11 height 11
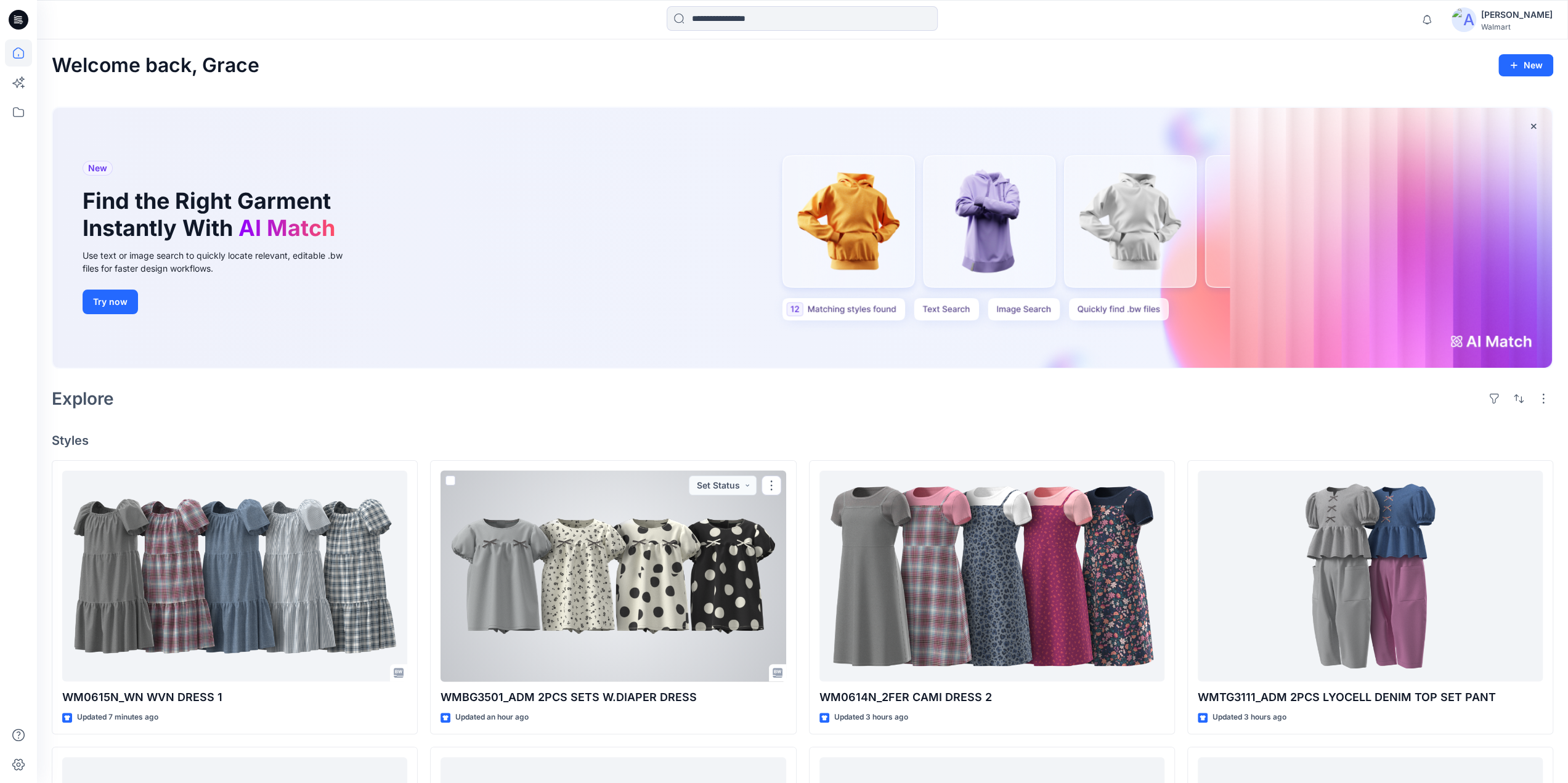
click at [621, 566] on div at bounding box center [613, 577] width 345 height 211
